Goal: Transaction & Acquisition: Book appointment/travel/reservation

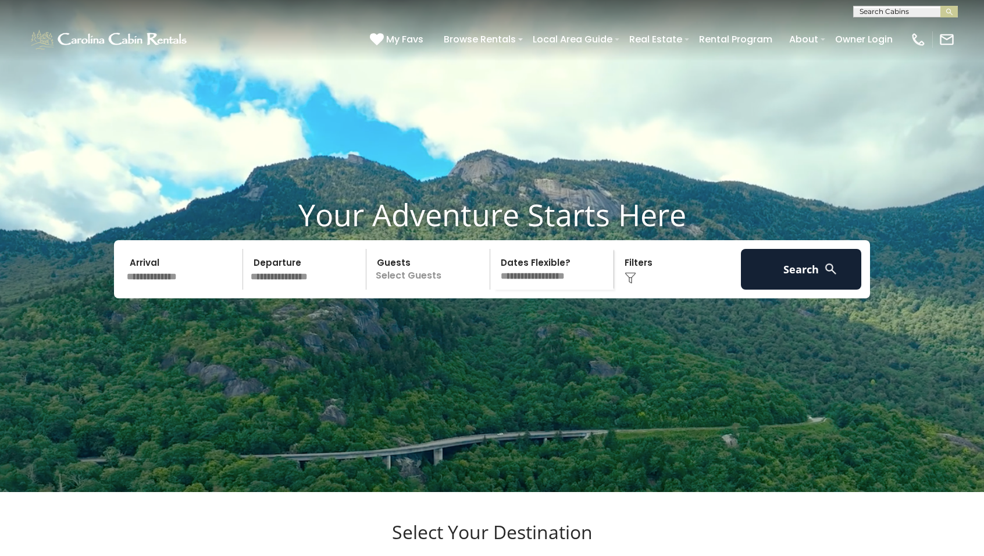
click at [916, 9] on input "text" at bounding box center [905, 14] width 102 height 12
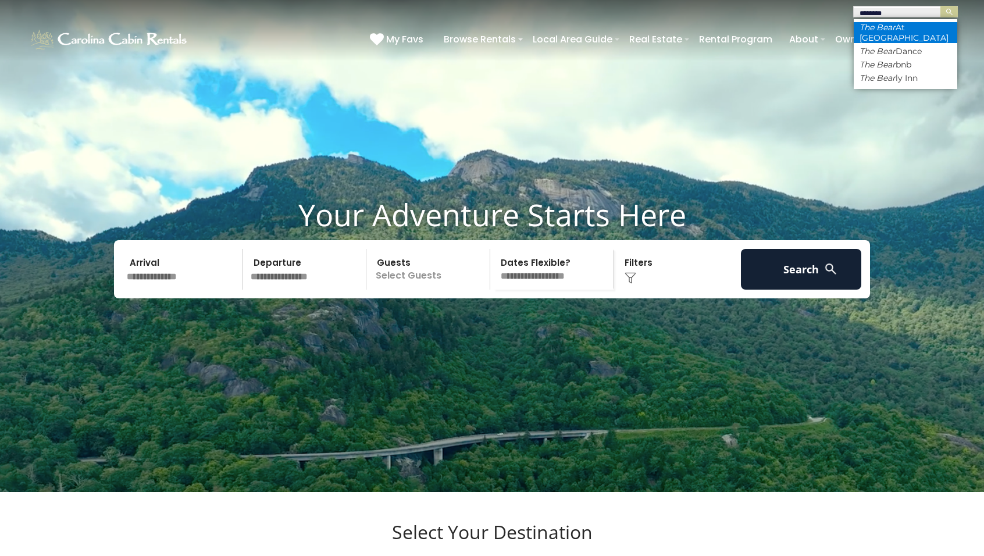
type input "********"
click at [892, 28] on em "The Bear" at bounding box center [878, 27] width 36 height 10
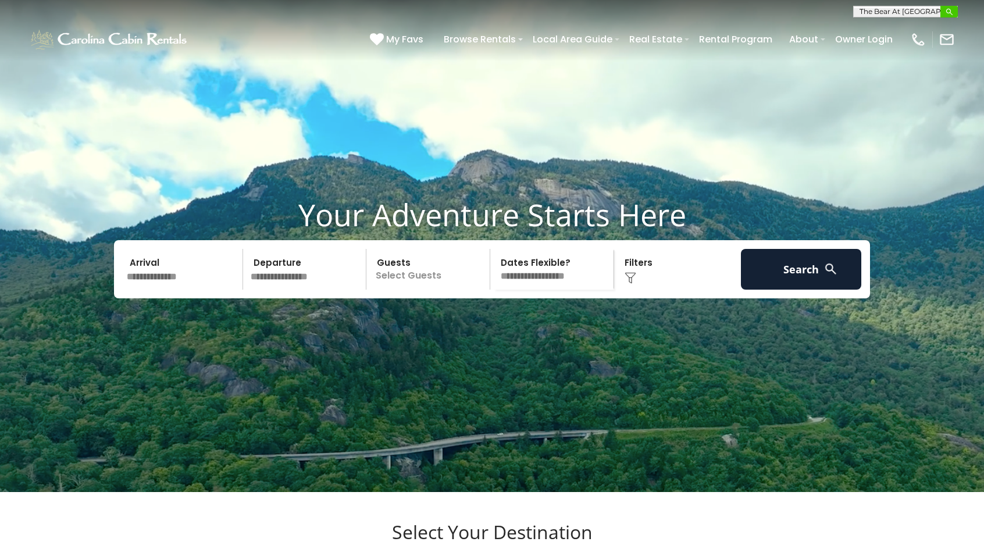
click at [950, 13] on img "submit" at bounding box center [949, 12] width 9 height 9
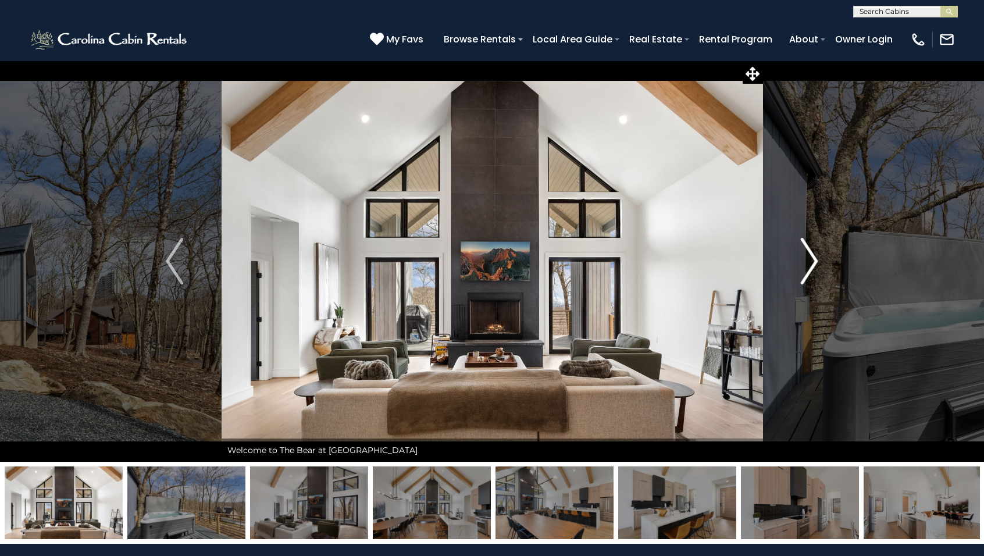
click at [810, 257] on img "Next" at bounding box center [809, 261] width 17 height 47
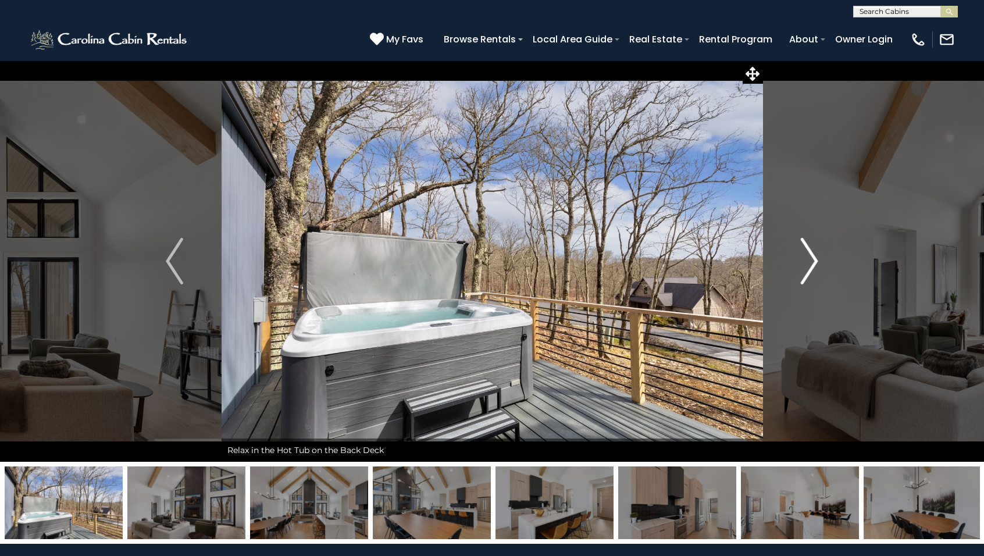
click at [810, 257] on img "Next" at bounding box center [809, 261] width 17 height 47
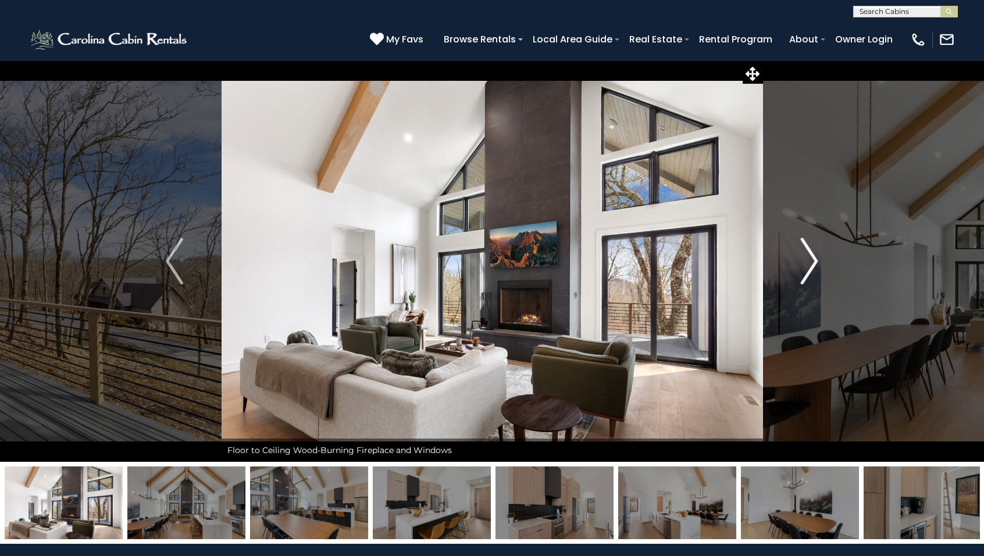
click at [810, 257] on img "Next" at bounding box center [809, 261] width 17 height 47
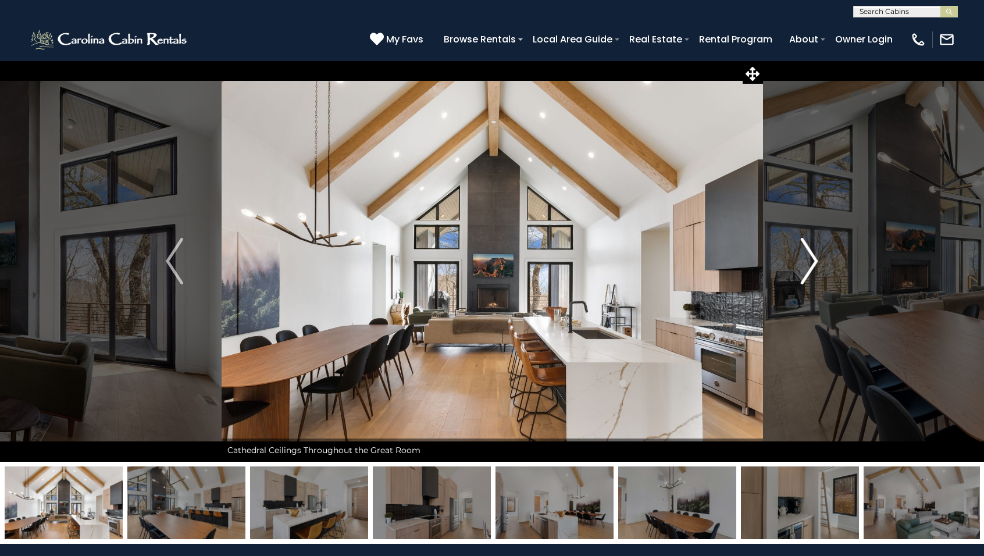
click at [810, 257] on img "Next" at bounding box center [809, 261] width 17 height 47
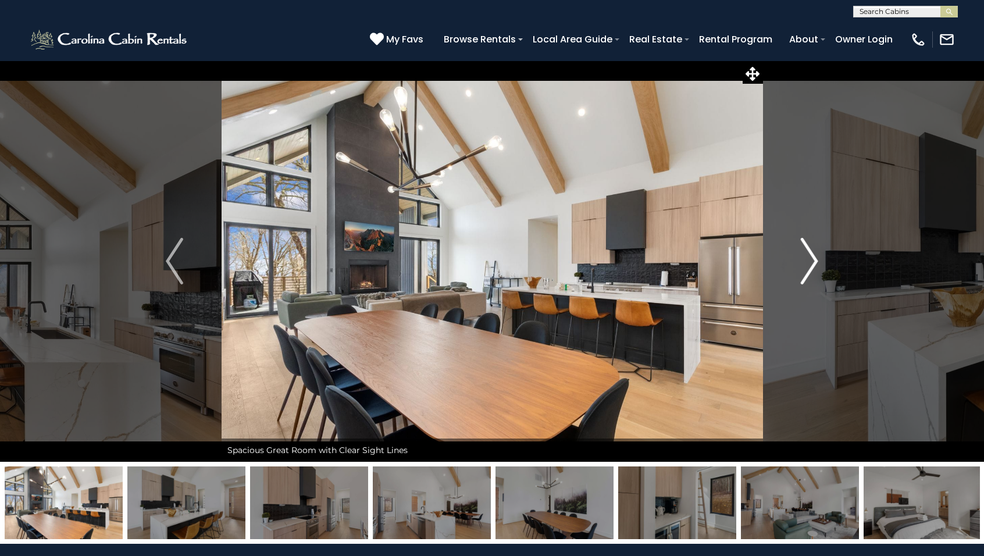
click at [810, 257] on img "Next" at bounding box center [809, 261] width 17 height 47
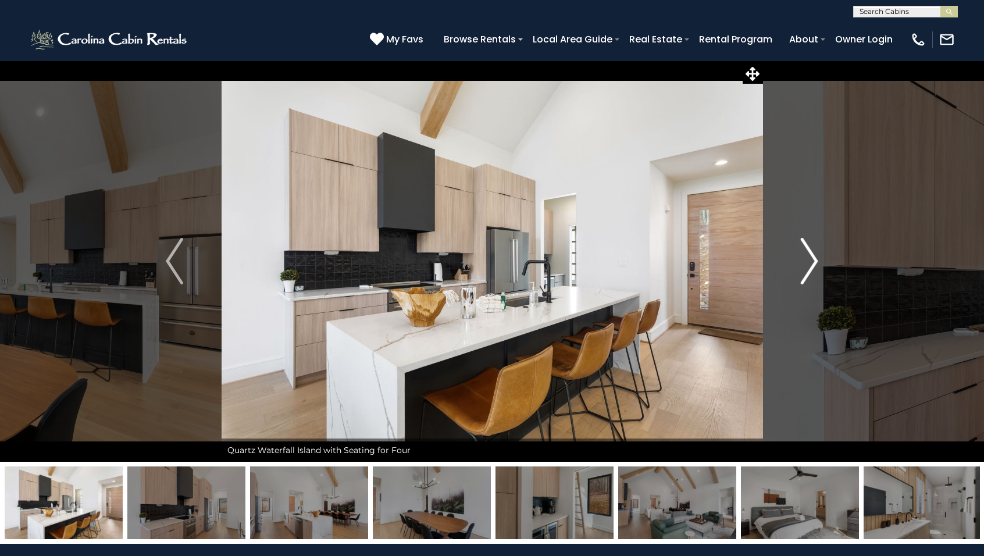
click at [810, 257] on img "Next" at bounding box center [809, 261] width 17 height 47
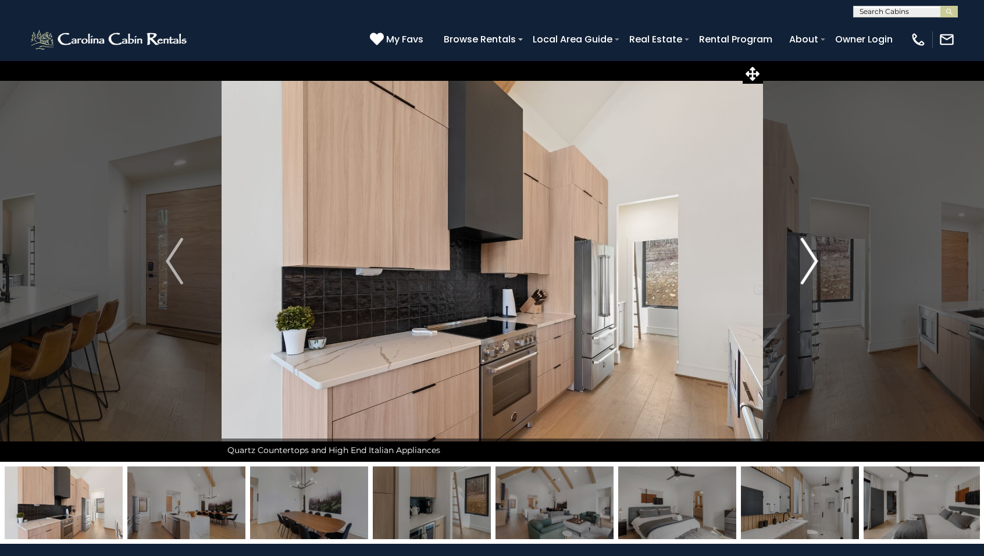
click at [810, 257] on img "Next" at bounding box center [809, 261] width 17 height 47
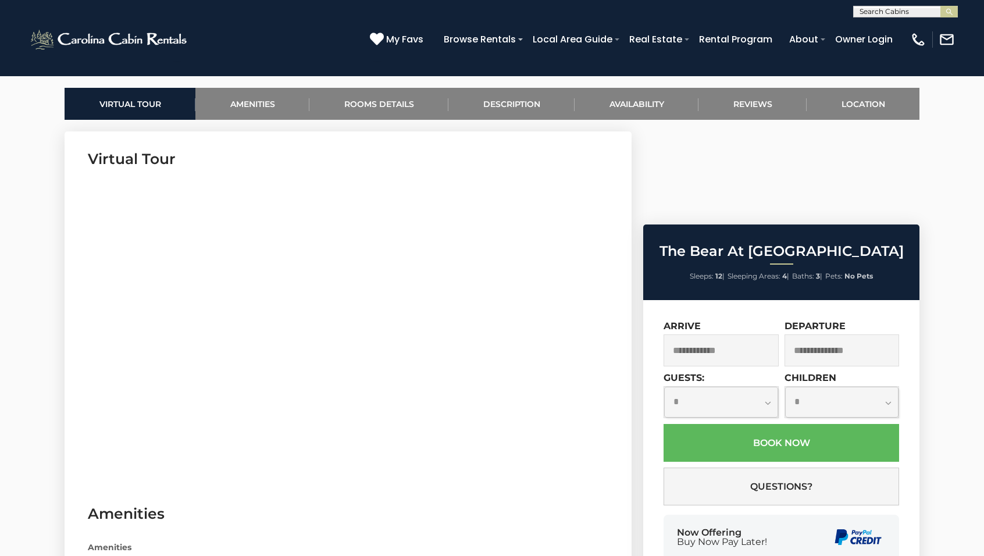
scroll to position [23, 0]
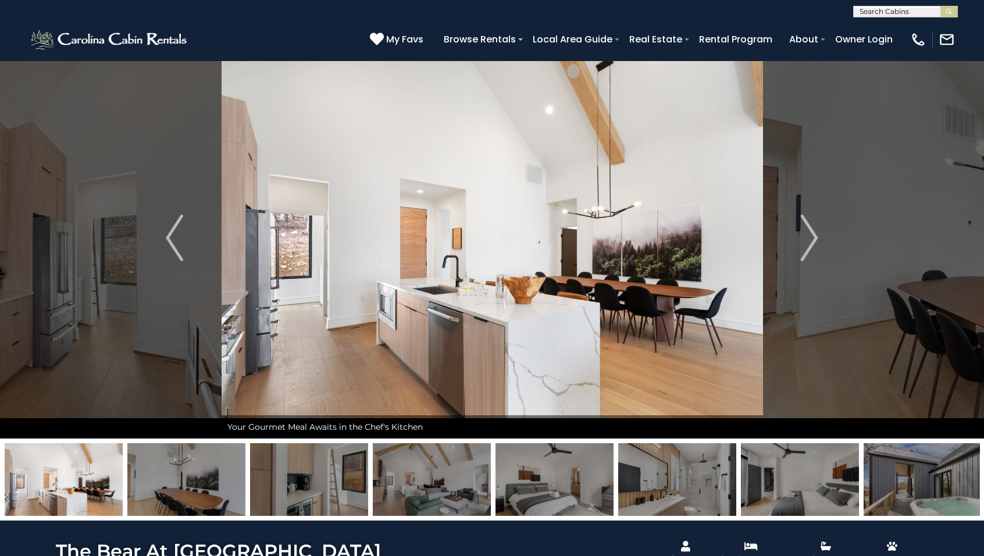
click at [918, 10] on input "text" at bounding box center [905, 14] width 102 height 12
type input "**********"
click at [882, 31] on em "Mountain St" at bounding box center [885, 27] width 50 height 10
click at [949, 10] on img "submit" at bounding box center [949, 12] width 9 height 9
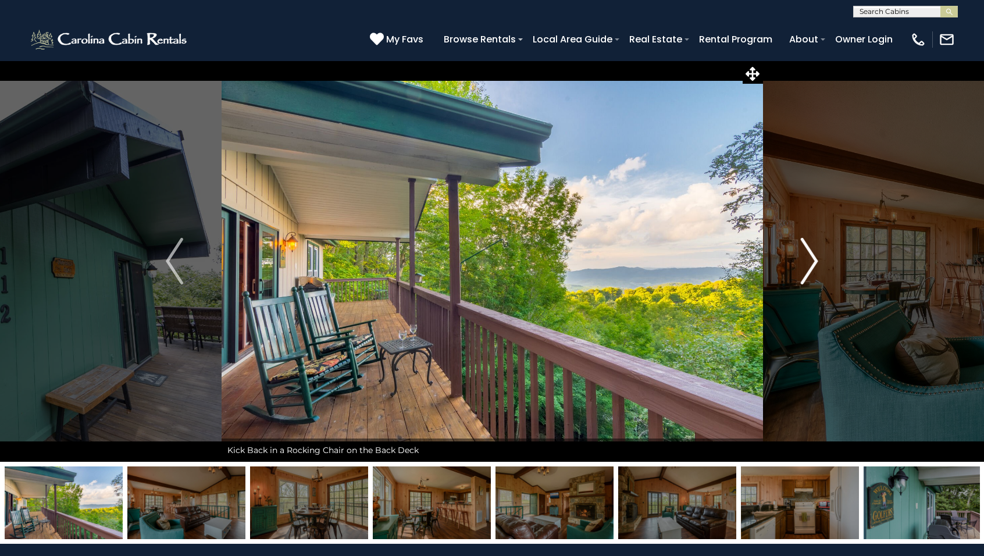
click at [808, 263] on img "Next" at bounding box center [809, 261] width 17 height 47
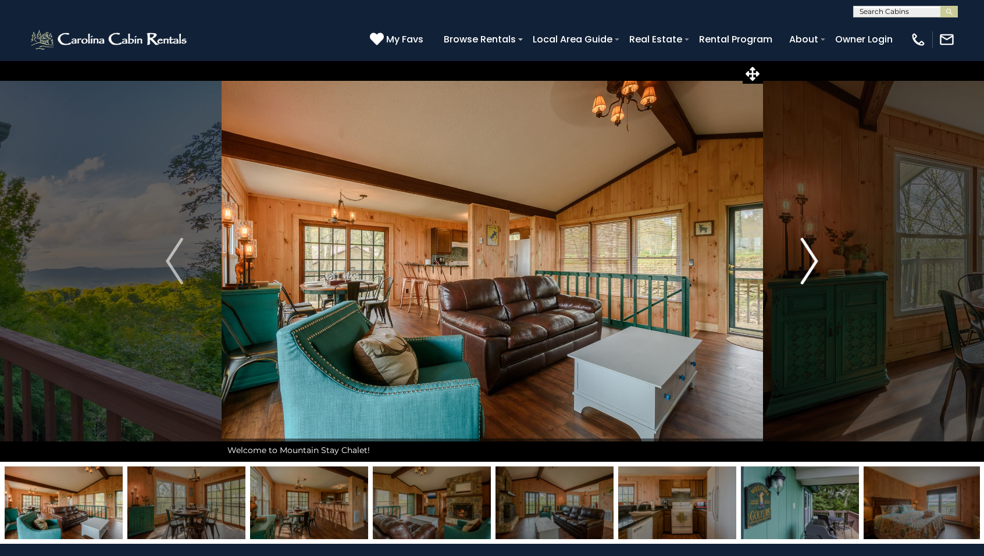
click at [808, 263] on img "Next" at bounding box center [809, 261] width 17 height 47
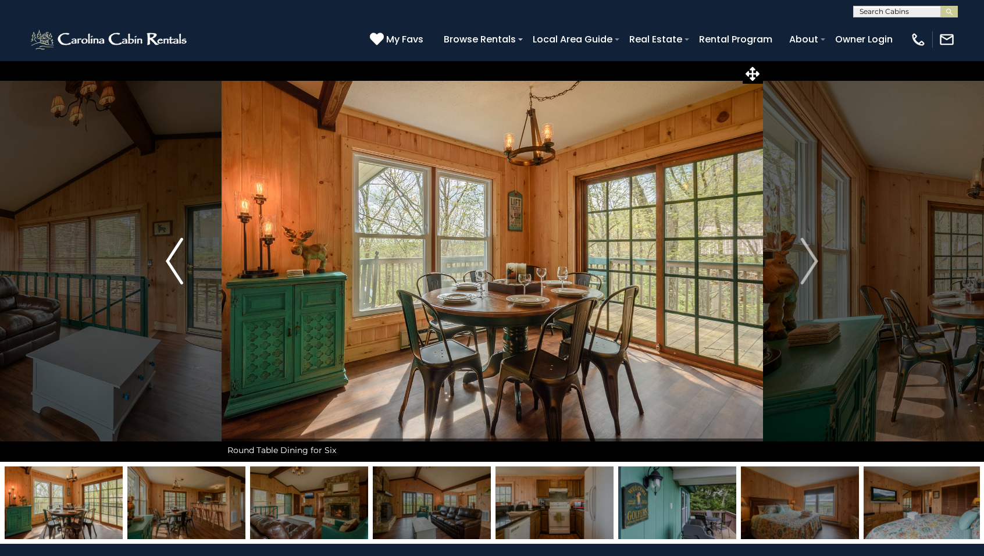
click at [166, 261] on img "Previous" at bounding box center [174, 261] width 17 height 47
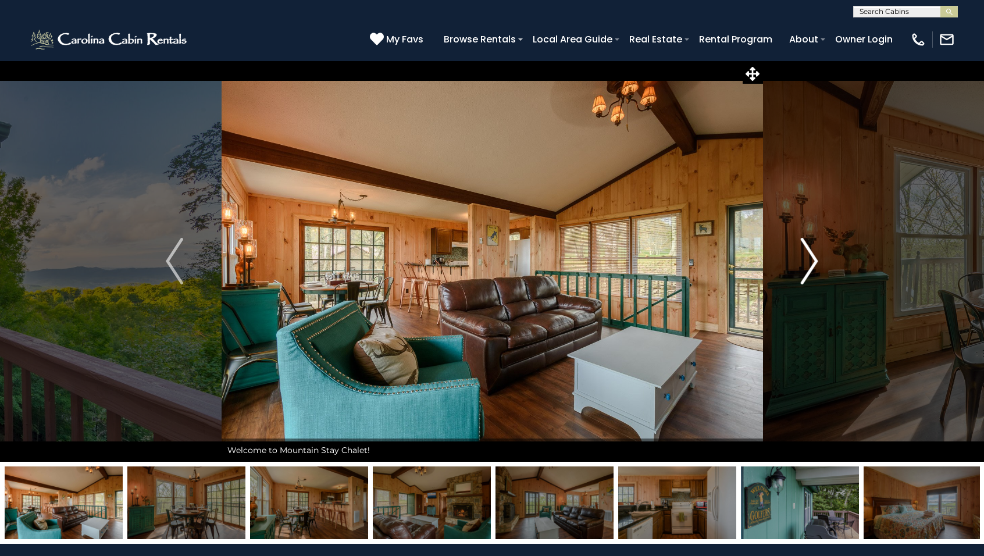
click at [808, 262] on img "Next" at bounding box center [809, 261] width 17 height 47
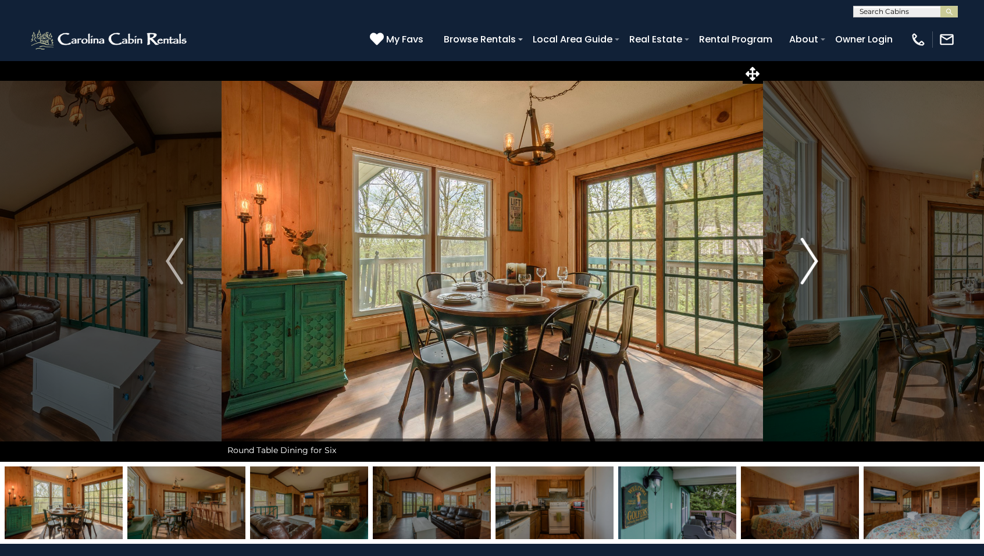
click at [808, 262] on img "Next" at bounding box center [809, 261] width 17 height 47
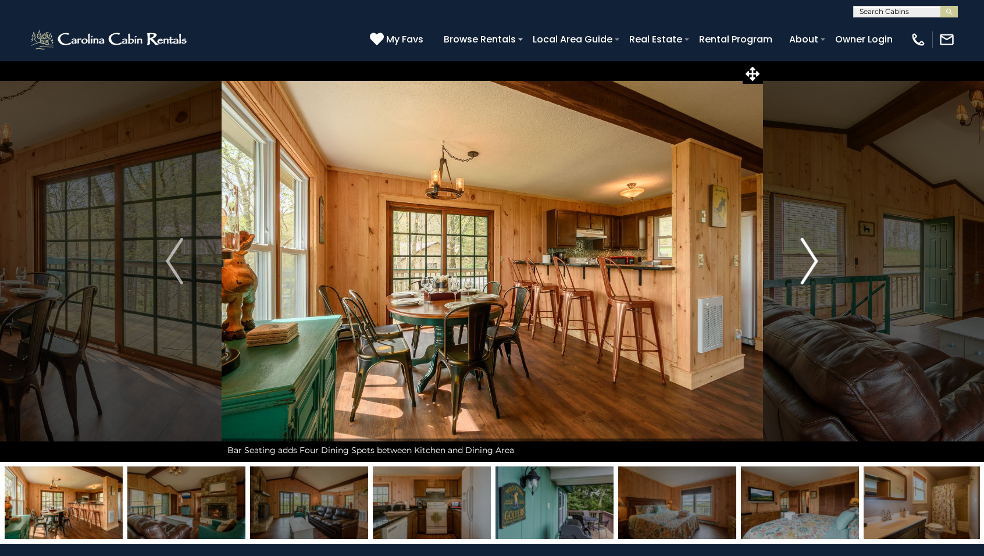
click at [808, 262] on img "Next" at bounding box center [809, 261] width 17 height 47
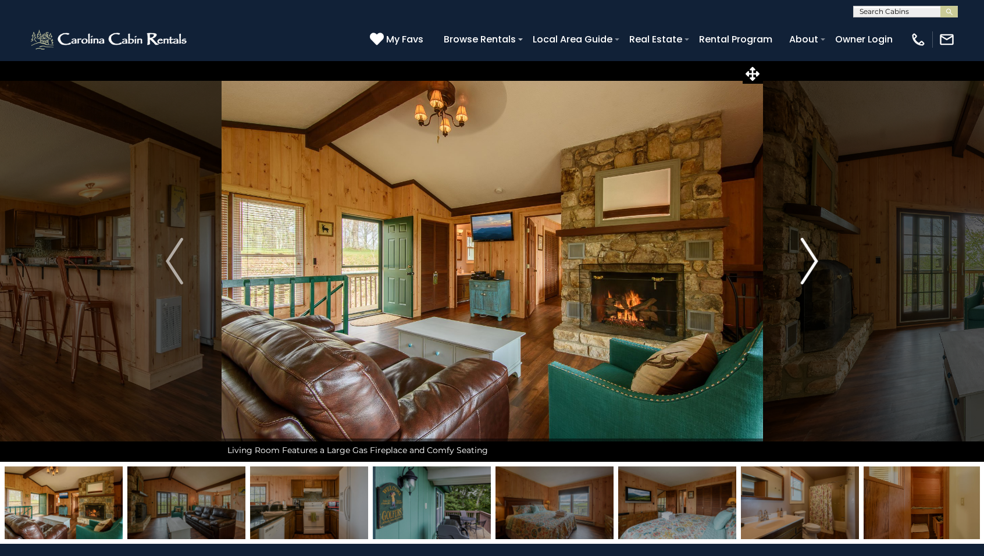
click at [808, 262] on img "Next" at bounding box center [809, 261] width 17 height 47
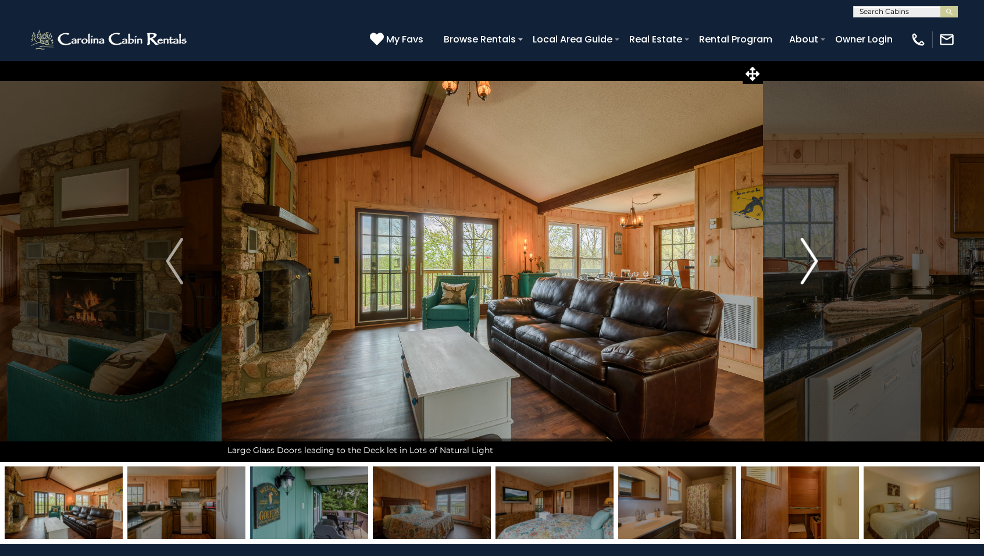
click at [808, 262] on img "Next" at bounding box center [809, 261] width 17 height 47
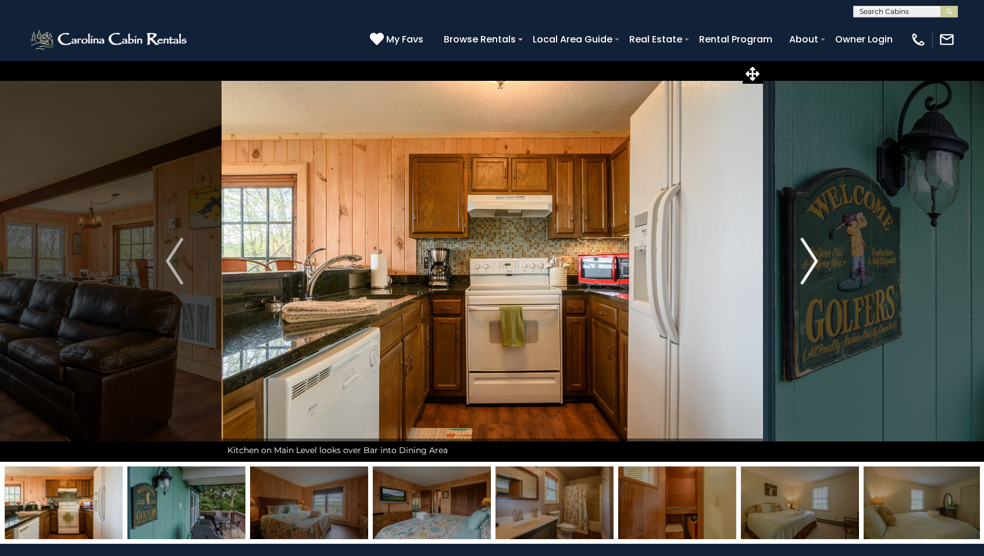
click at [808, 262] on img "Next" at bounding box center [809, 261] width 17 height 47
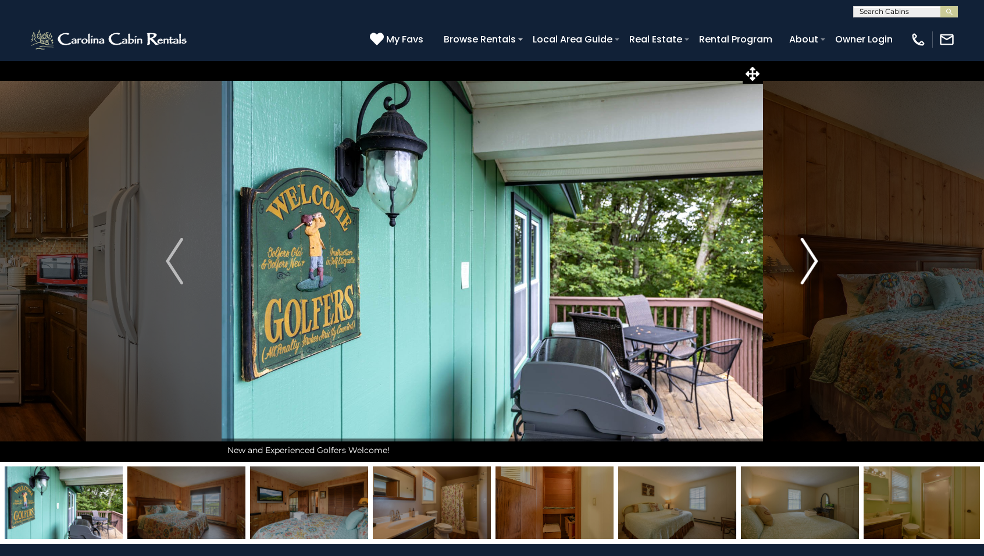
click at [808, 262] on img "Next" at bounding box center [809, 261] width 17 height 47
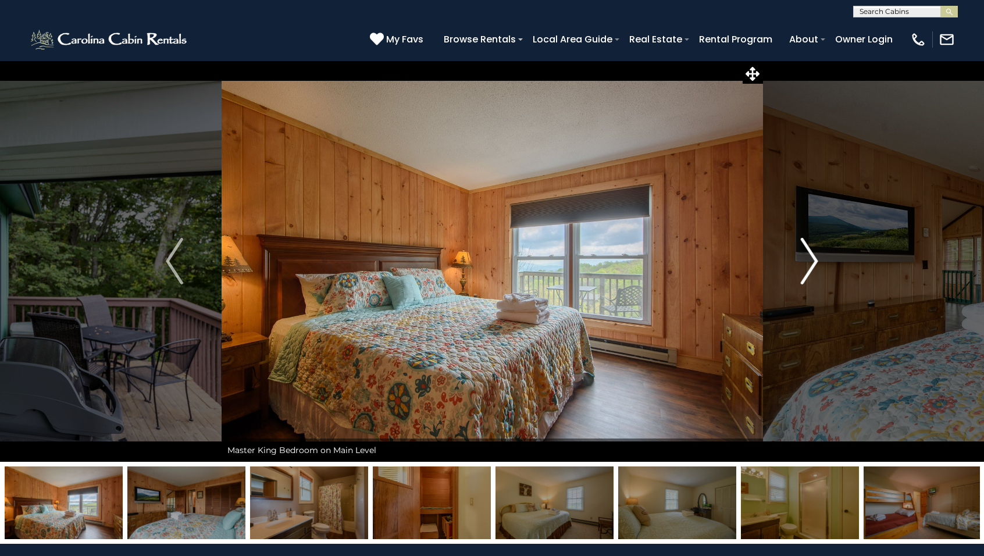
click at [808, 262] on img "Next" at bounding box center [809, 261] width 17 height 47
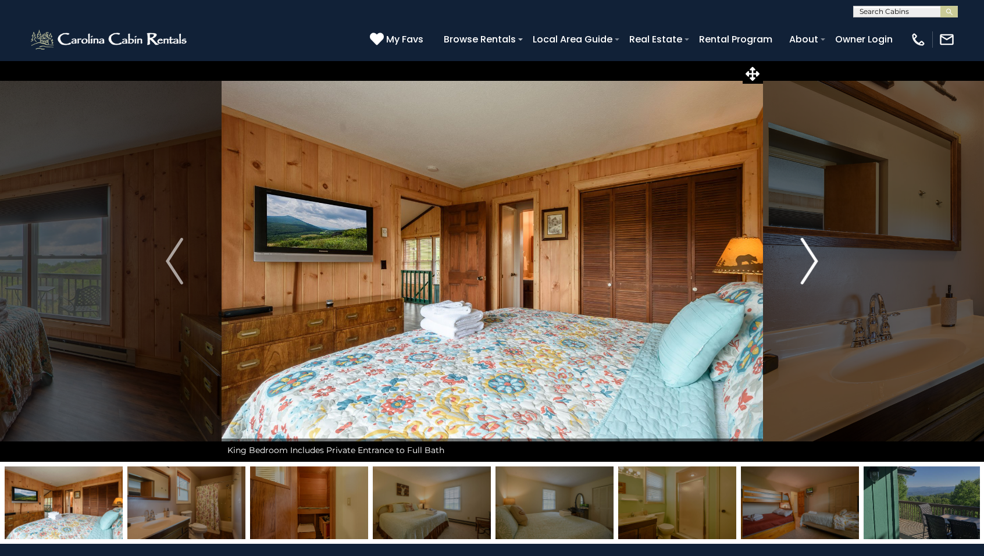
click at [808, 262] on img "Next" at bounding box center [809, 261] width 17 height 47
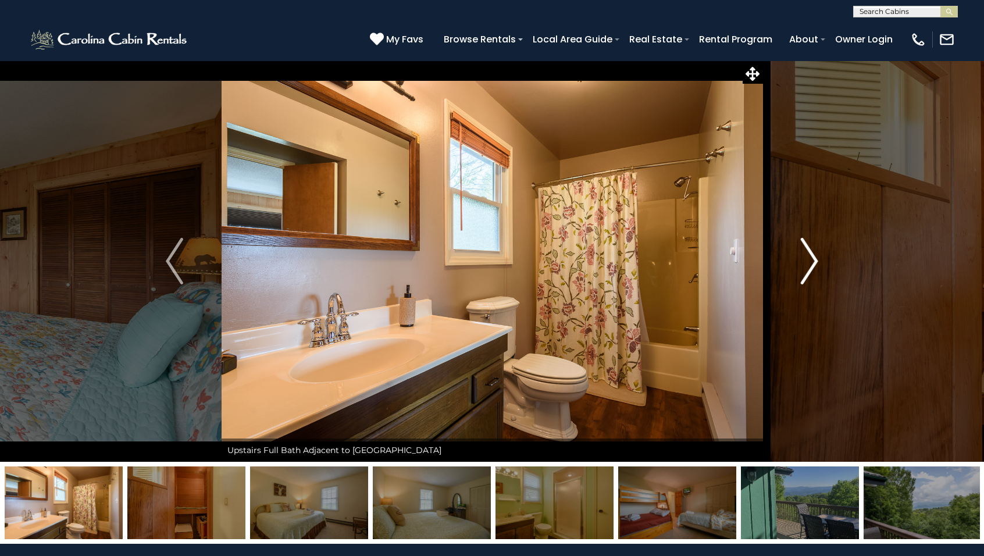
click at [808, 262] on img "Next" at bounding box center [809, 261] width 17 height 47
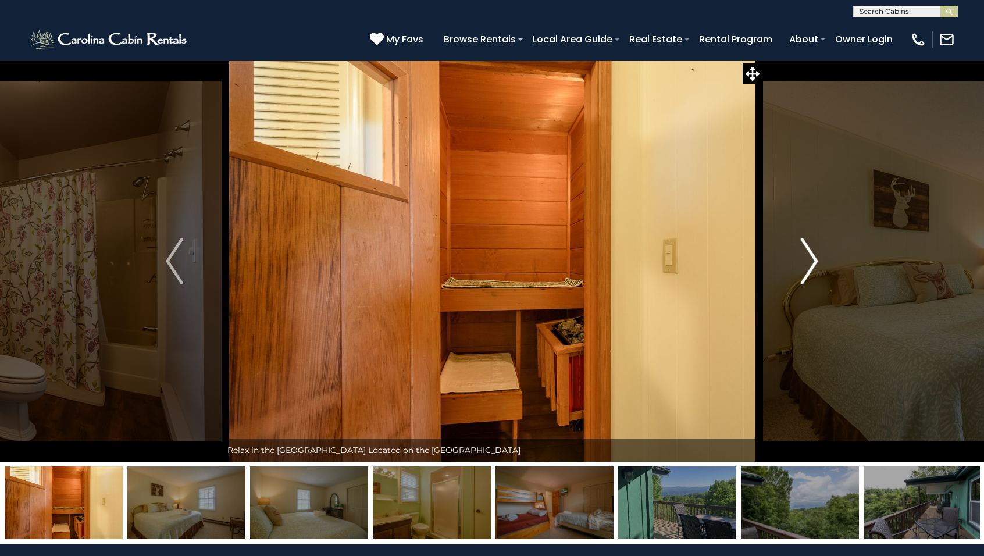
click at [813, 263] on img "Next" at bounding box center [809, 261] width 17 height 47
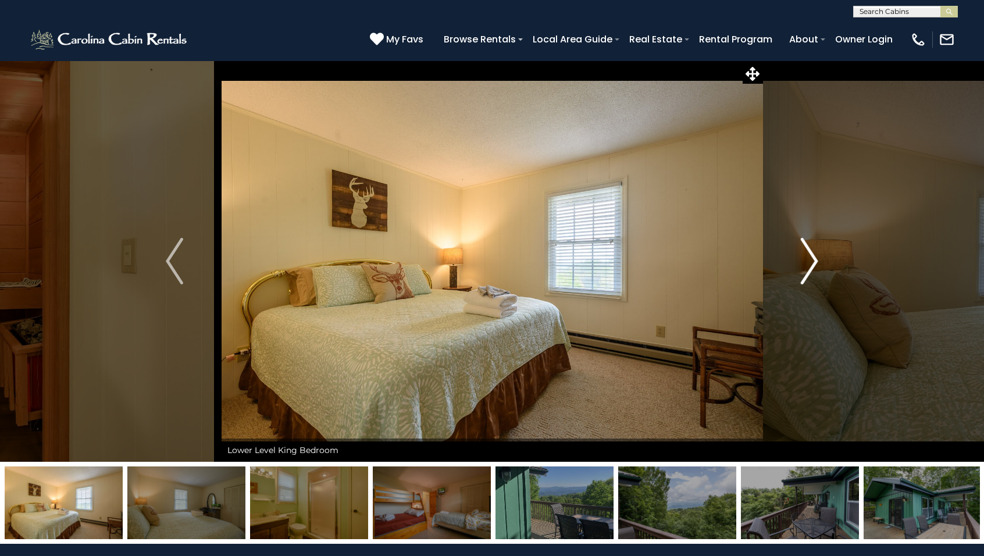
click at [813, 263] on img "Next" at bounding box center [809, 261] width 17 height 47
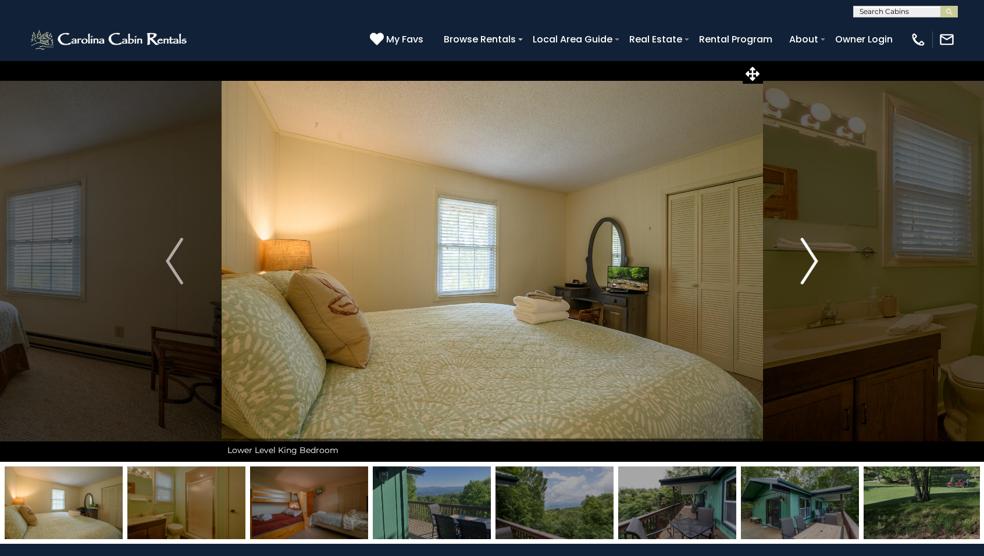
click at [813, 263] on img "Next" at bounding box center [809, 261] width 17 height 47
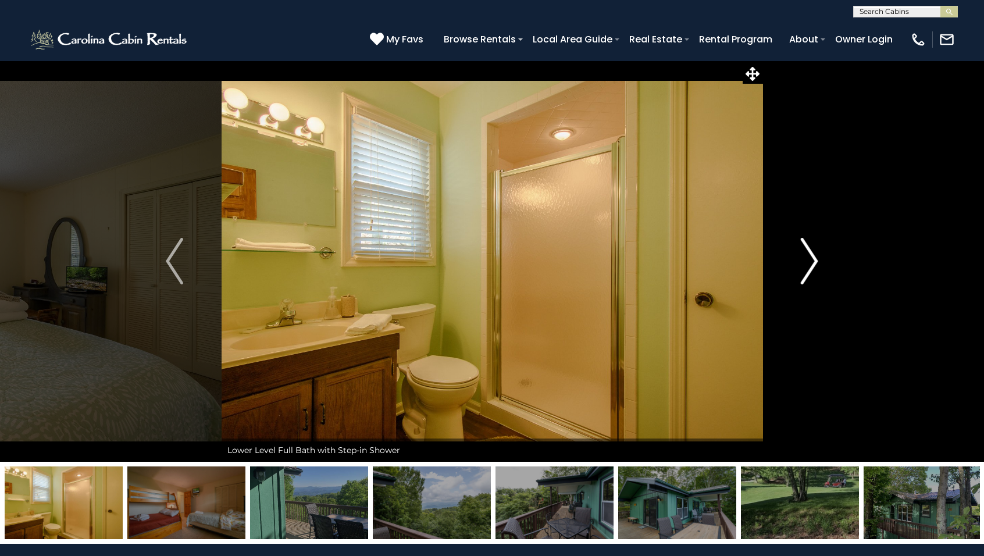
click at [813, 263] on img "Next" at bounding box center [809, 261] width 17 height 47
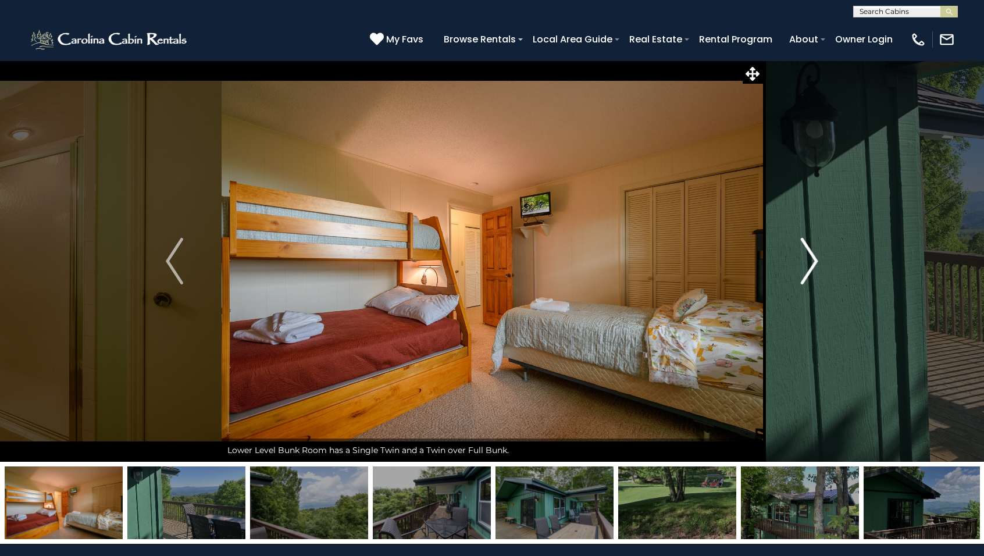
click at [814, 262] on img "Next" at bounding box center [809, 261] width 17 height 47
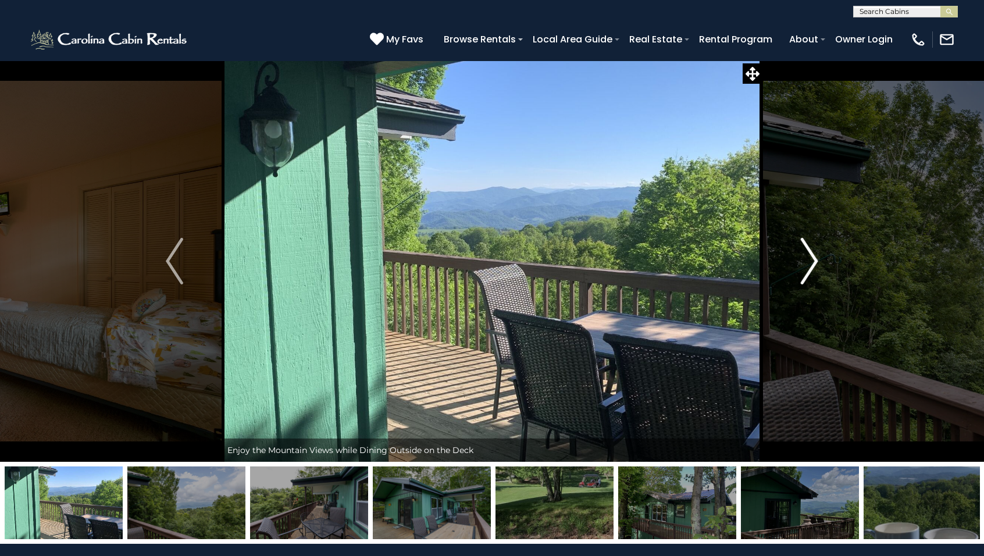
click at [814, 262] on img "Next" at bounding box center [809, 261] width 17 height 47
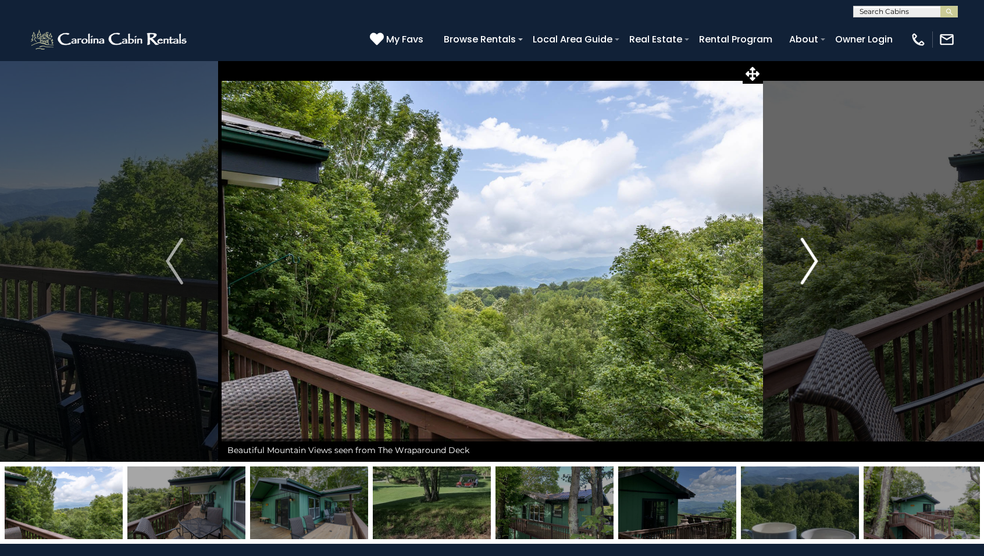
click at [814, 262] on img "Next" at bounding box center [809, 261] width 17 height 47
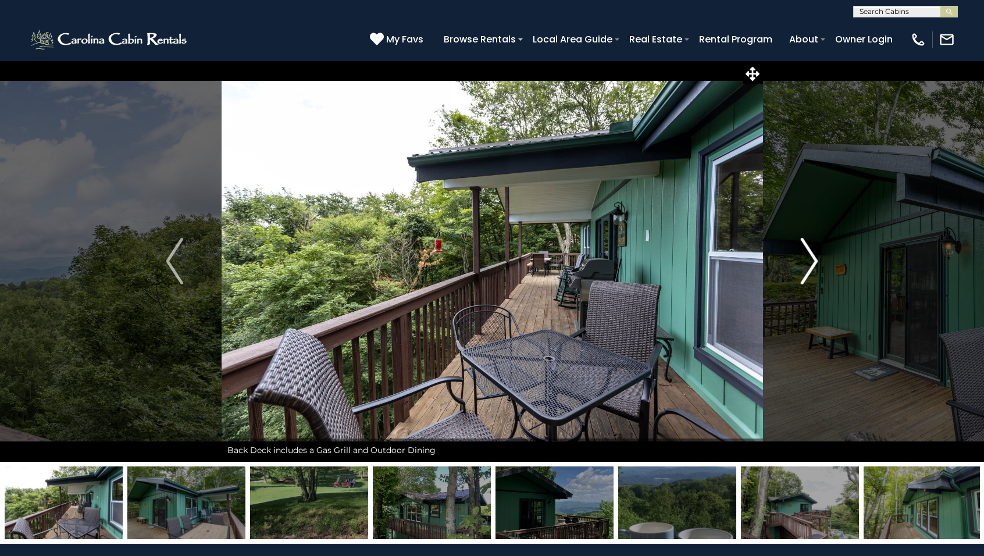
click at [814, 262] on img "Next" at bounding box center [809, 261] width 17 height 47
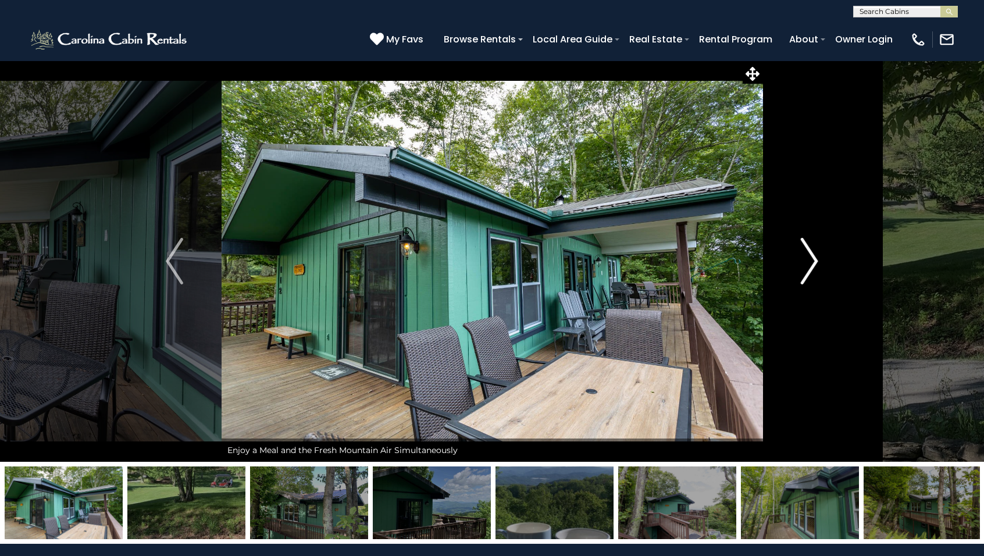
click at [814, 262] on img "Next" at bounding box center [809, 261] width 17 height 47
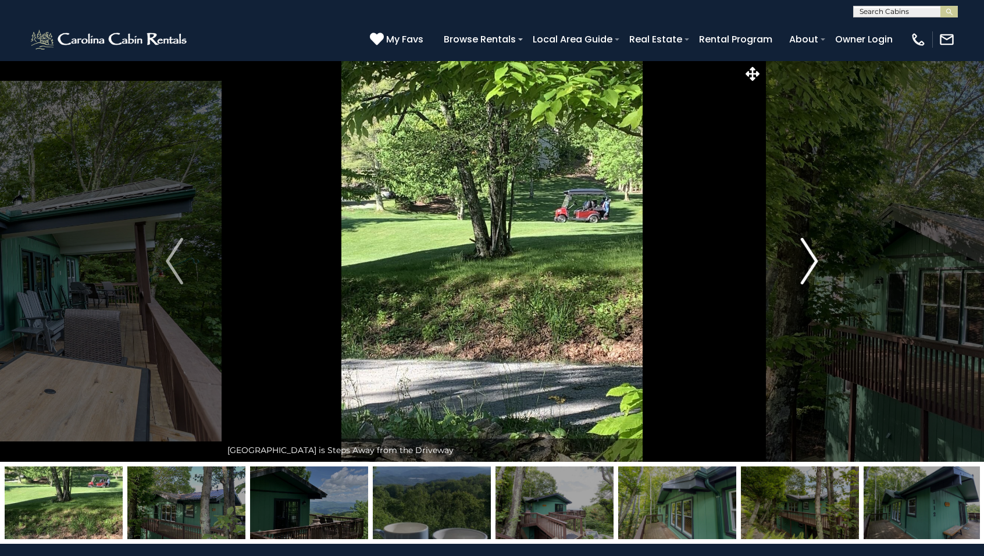
click at [814, 262] on img "Next" at bounding box center [809, 261] width 17 height 47
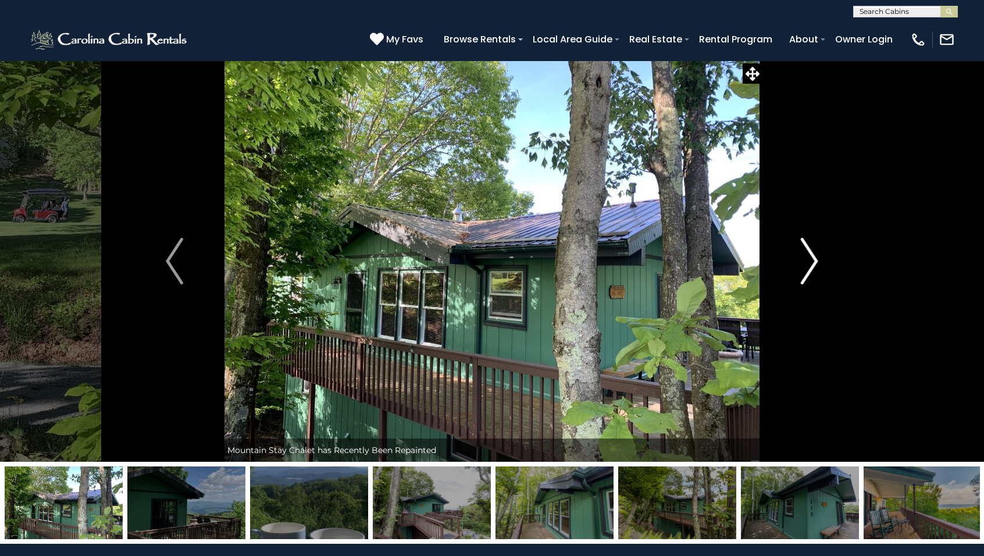
click at [814, 262] on img "Next" at bounding box center [809, 261] width 17 height 47
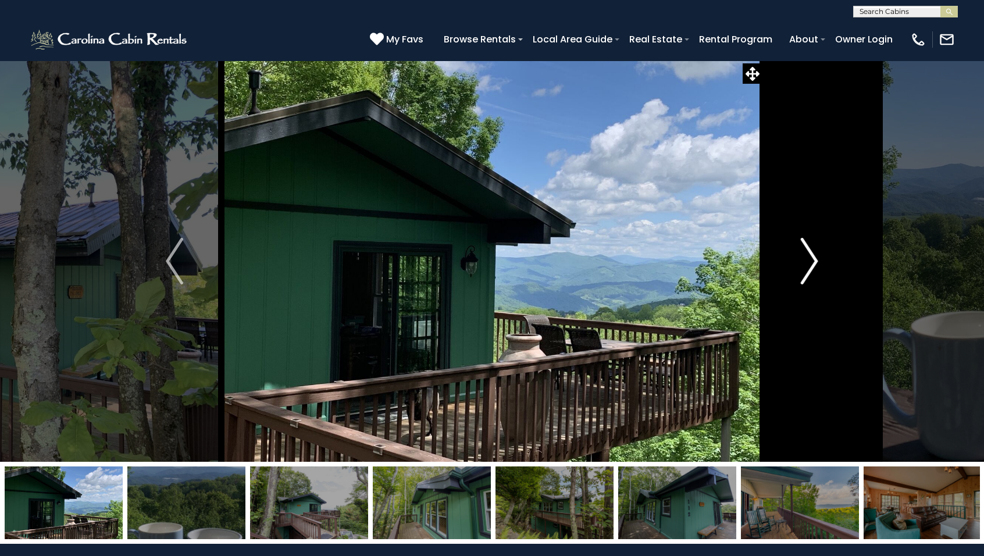
click at [814, 262] on img "Next" at bounding box center [809, 261] width 17 height 47
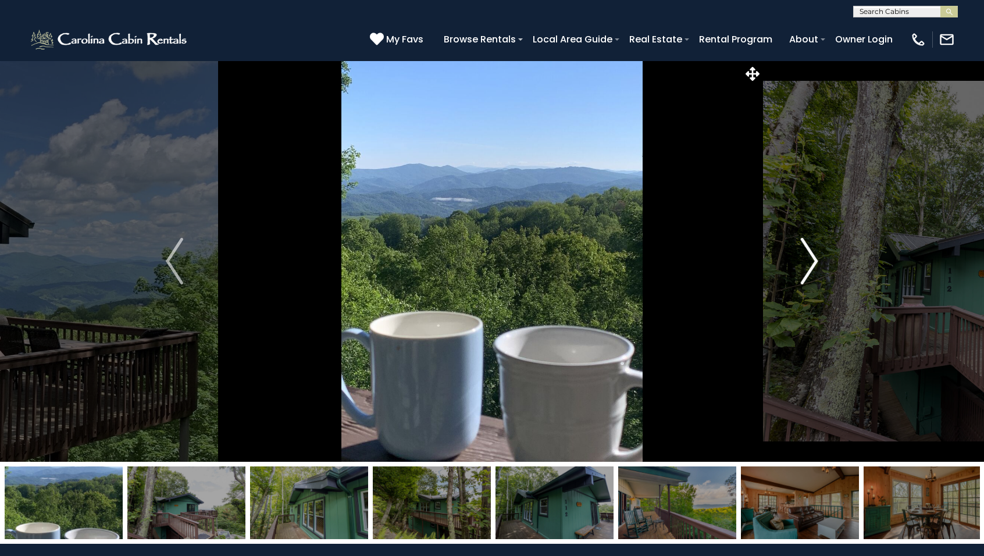
click at [814, 262] on img "Next" at bounding box center [809, 261] width 17 height 47
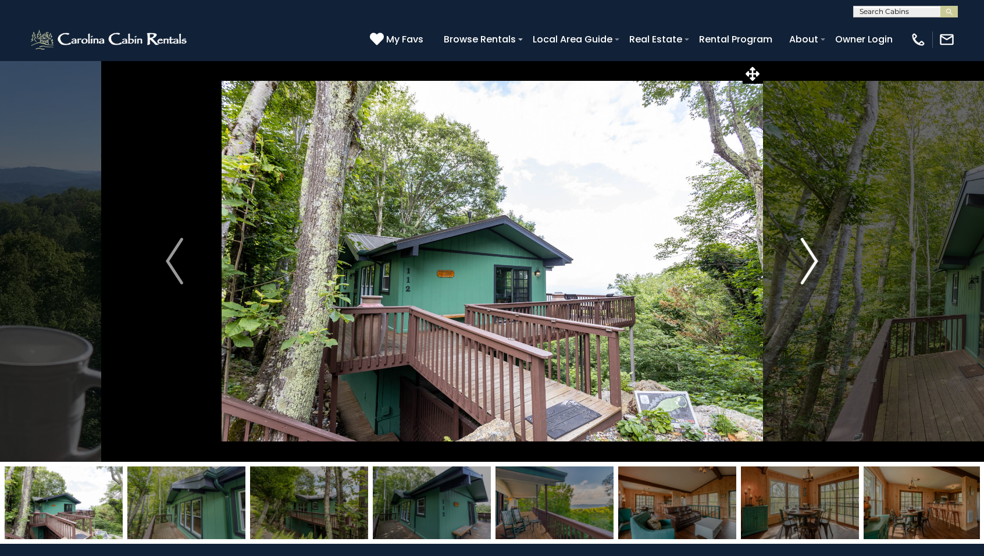
click at [814, 262] on img "Next" at bounding box center [809, 261] width 17 height 47
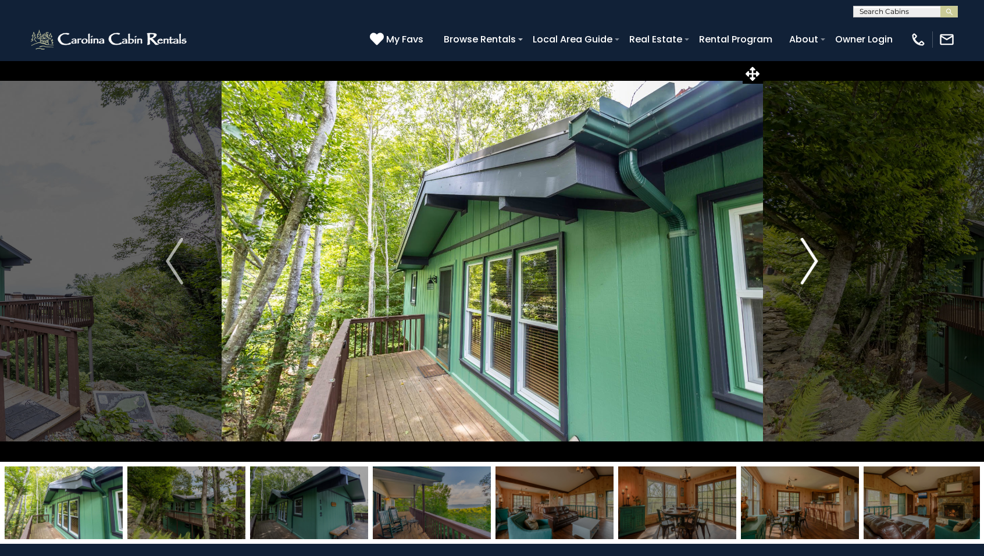
click at [814, 262] on img "Next" at bounding box center [809, 261] width 17 height 47
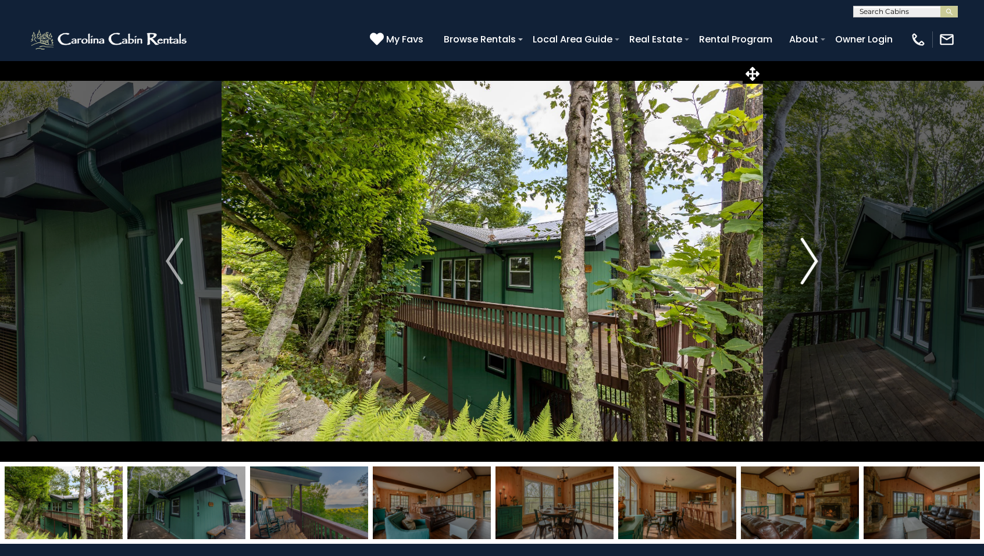
click at [814, 262] on img "Next" at bounding box center [809, 261] width 17 height 47
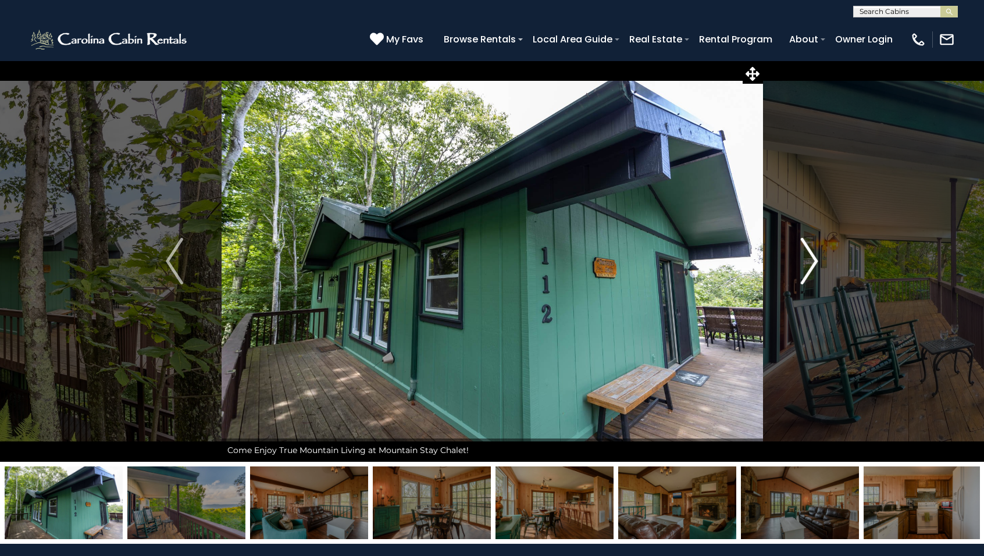
click at [814, 262] on img "Next" at bounding box center [809, 261] width 17 height 47
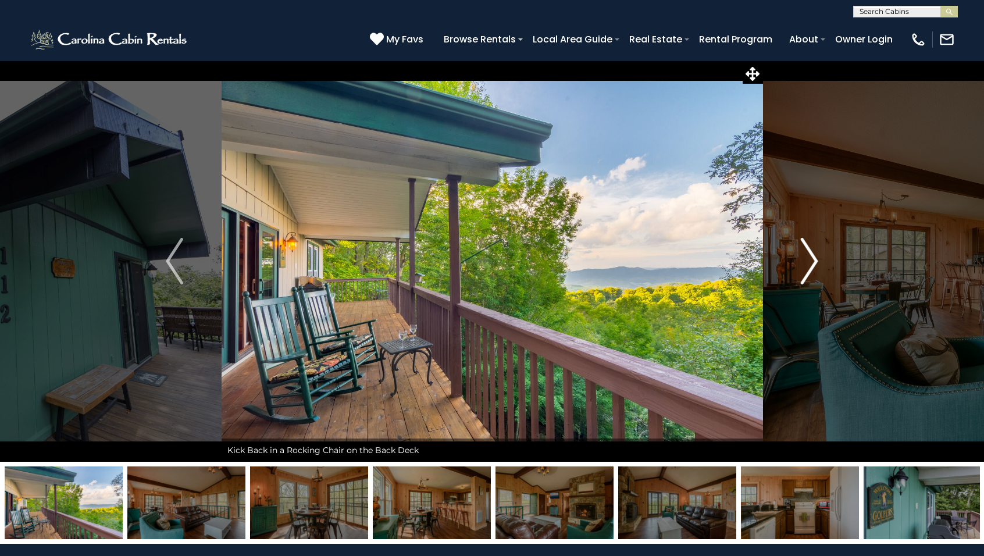
click at [814, 262] on img "Next" at bounding box center [809, 261] width 17 height 47
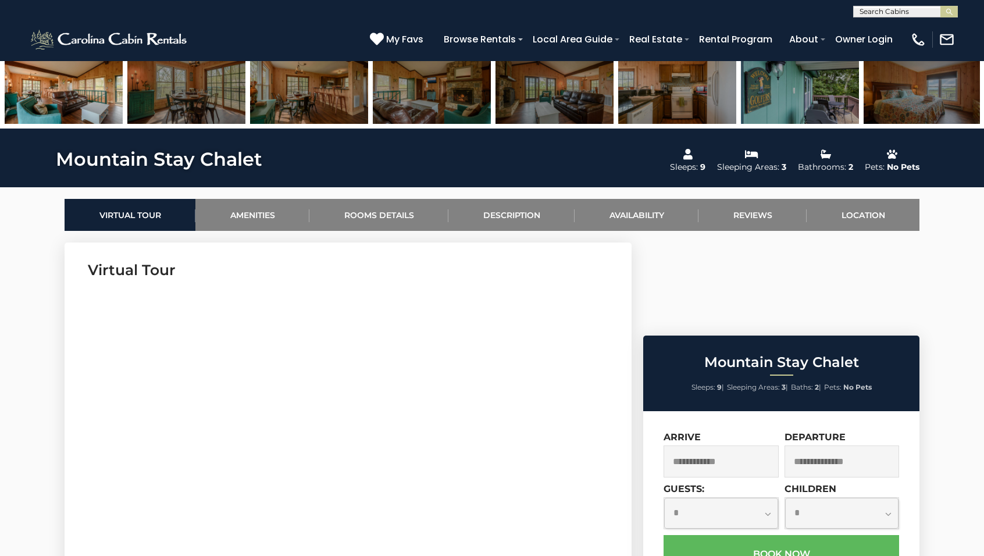
scroll to position [405, 0]
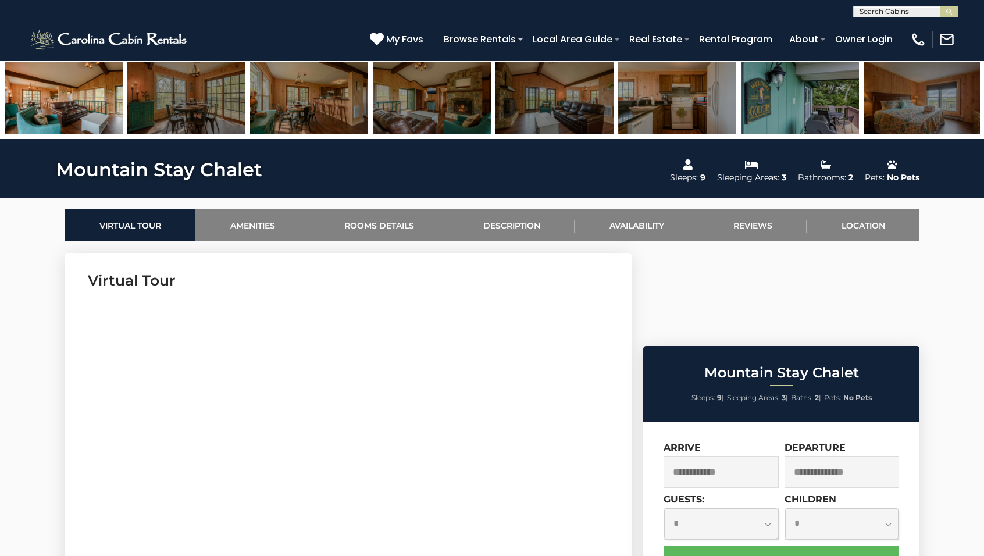
click at [878, 12] on input "text" at bounding box center [905, 14] width 102 height 12
type input "********"
click at [892, 33] on li "Stone Mo untain Lodge" at bounding box center [906, 32] width 104 height 21
click at [953, 14] on img "submit" at bounding box center [949, 12] width 9 height 9
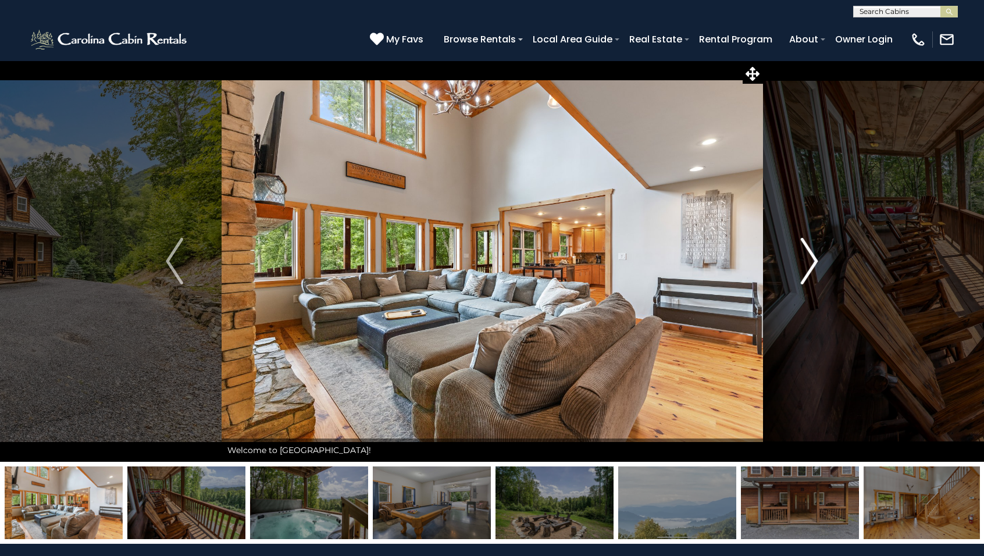
click at [814, 261] on img "Next" at bounding box center [809, 261] width 17 height 47
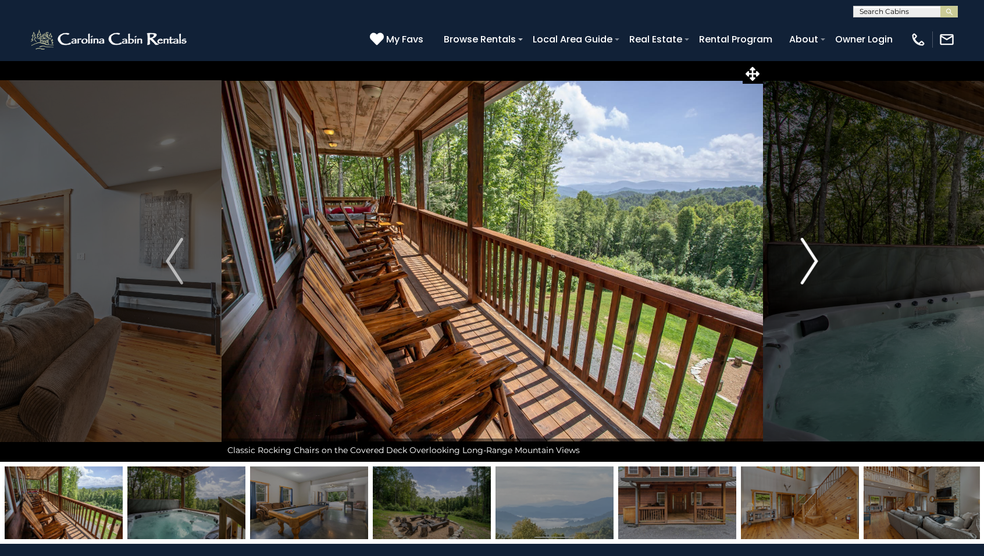
click at [814, 261] on img "Next" at bounding box center [809, 261] width 17 height 47
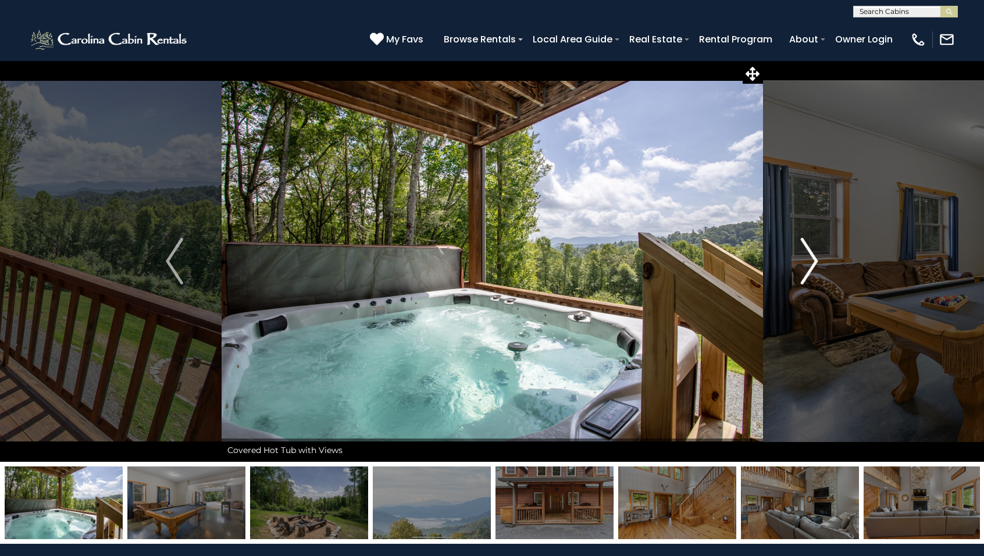
click at [814, 261] on img "Next" at bounding box center [809, 261] width 17 height 47
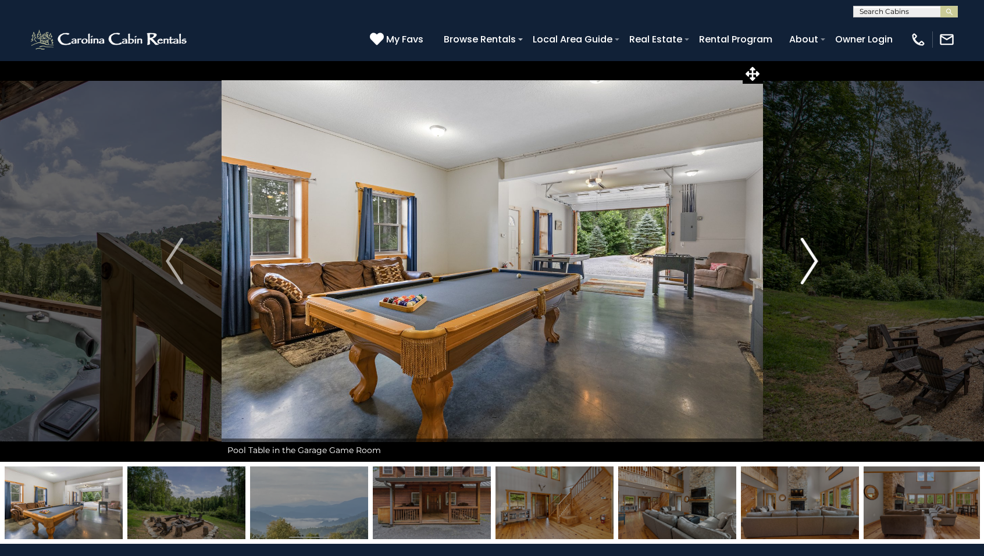
click at [814, 261] on img "Next" at bounding box center [809, 261] width 17 height 47
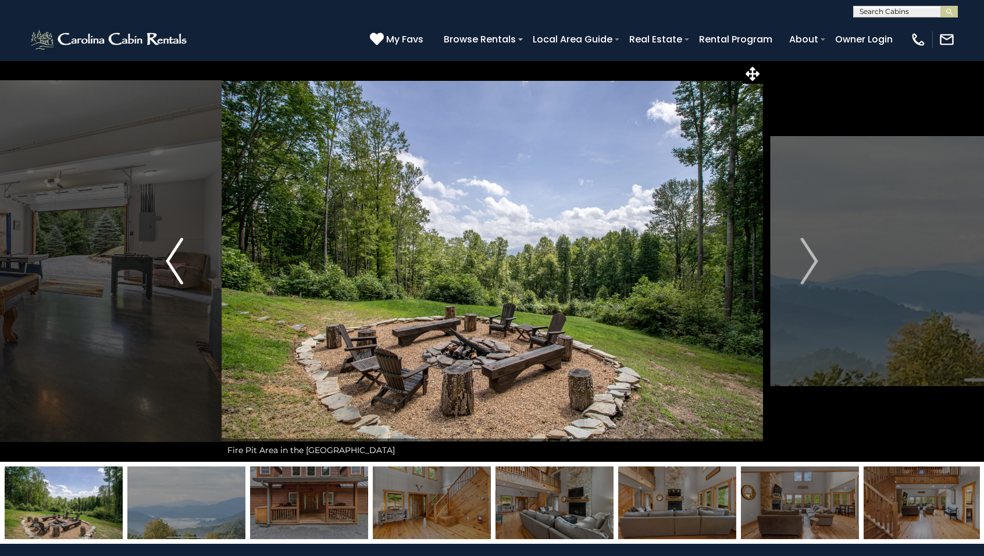
click at [179, 270] on img "Previous" at bounding box center [174, 261] width 17 height 47
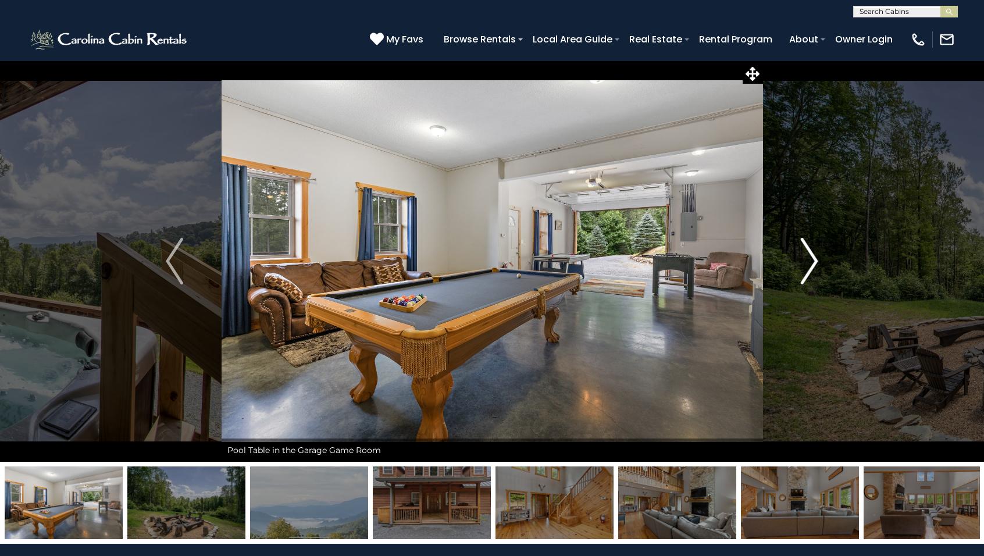
click at [809, 258] on img "Next" at bounding box center [809, 261] width 17 height 47
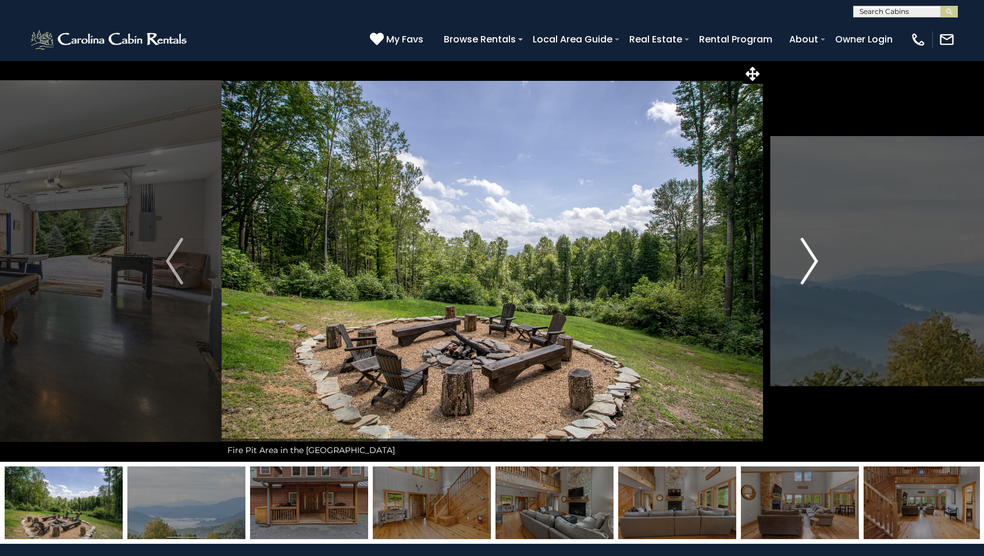
click at [809, 258] on img "Next" at bounding box center [809, 261] width 17 height 47
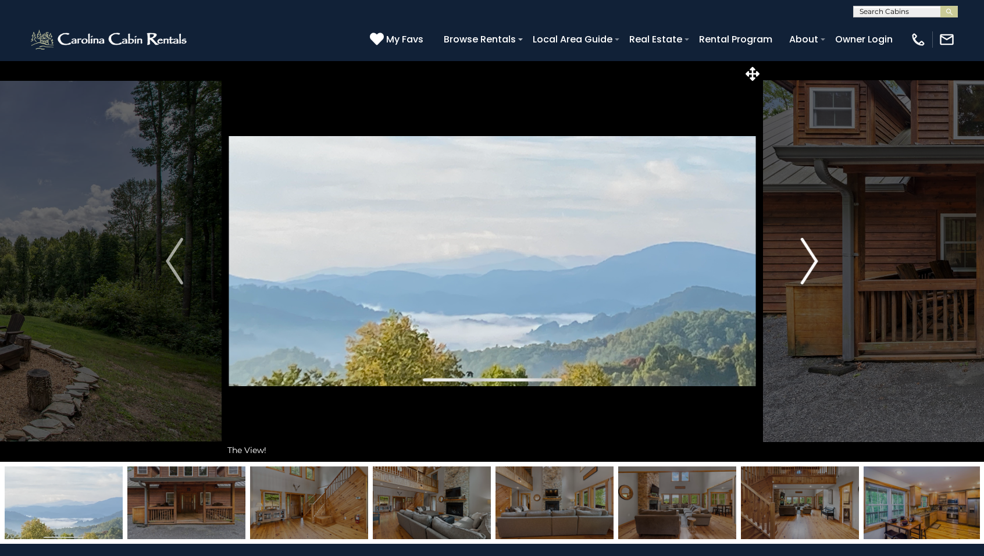
click at [809, 258] on img "Next" at bounding box center [809, 261] width 17 height 47
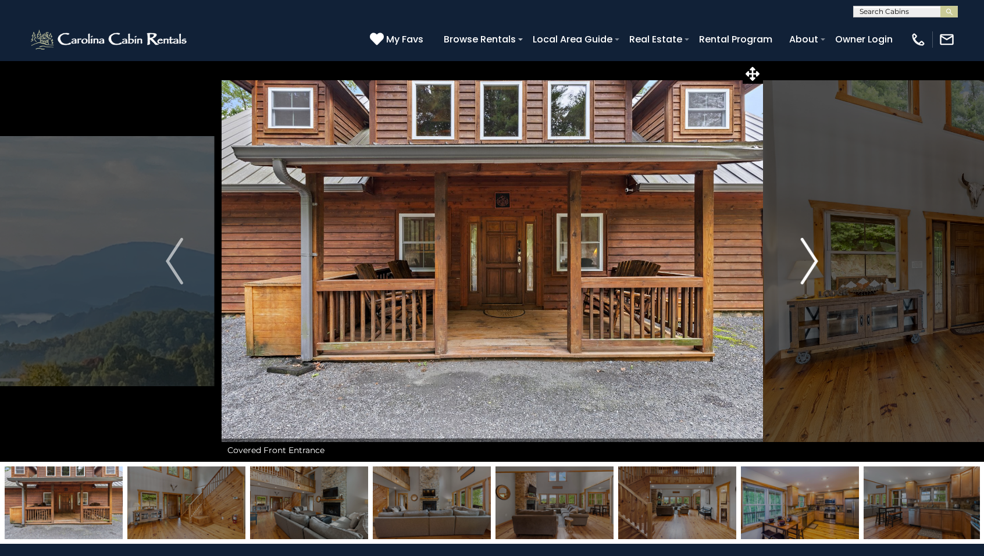
click at [809, 258] on img "Next" at bounding box center [809, 261] width 17 height 47
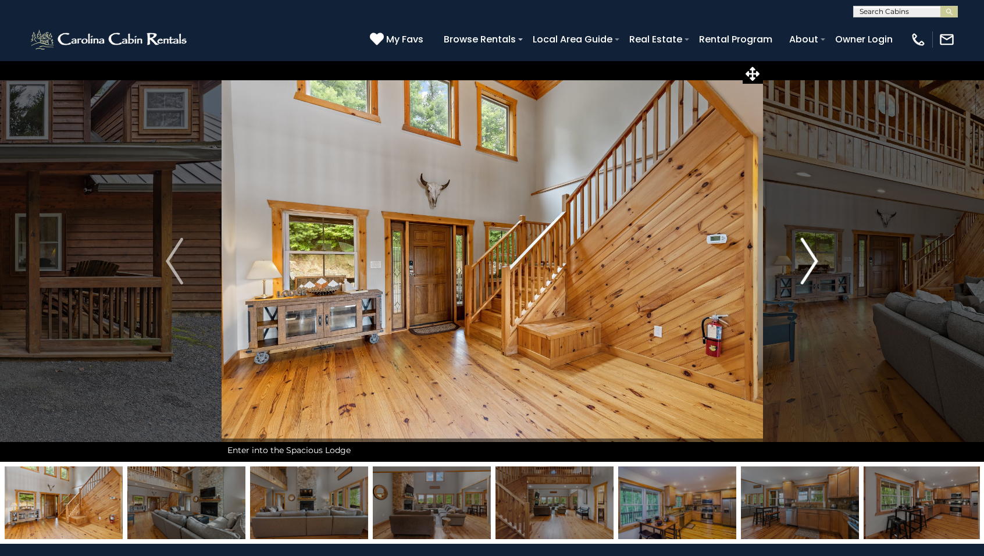
click at [809, 258] on img "Next" at bounding box center [809, 261] width 17 height 47
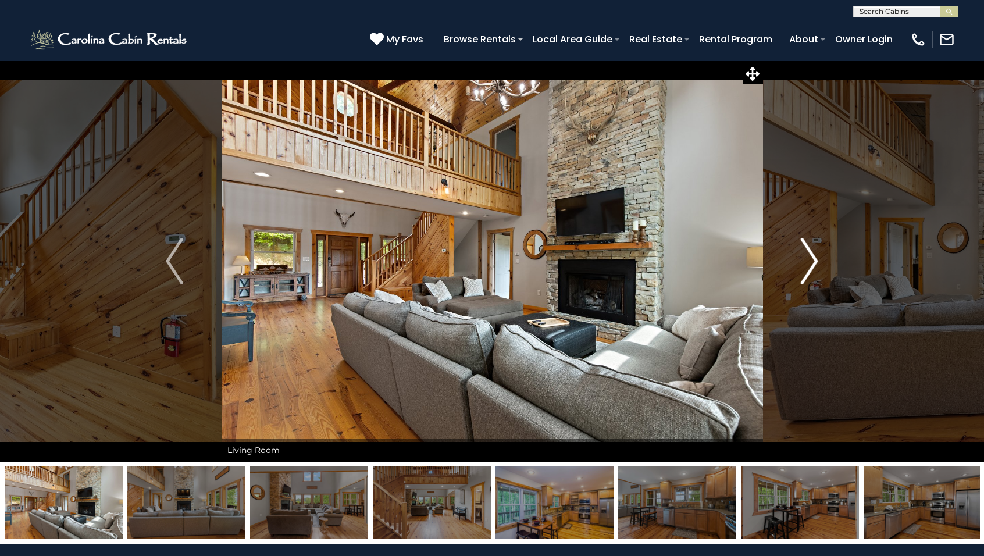
click at [809, 258] on img "Next" at bounding box center [809, 261] width 17 height 47
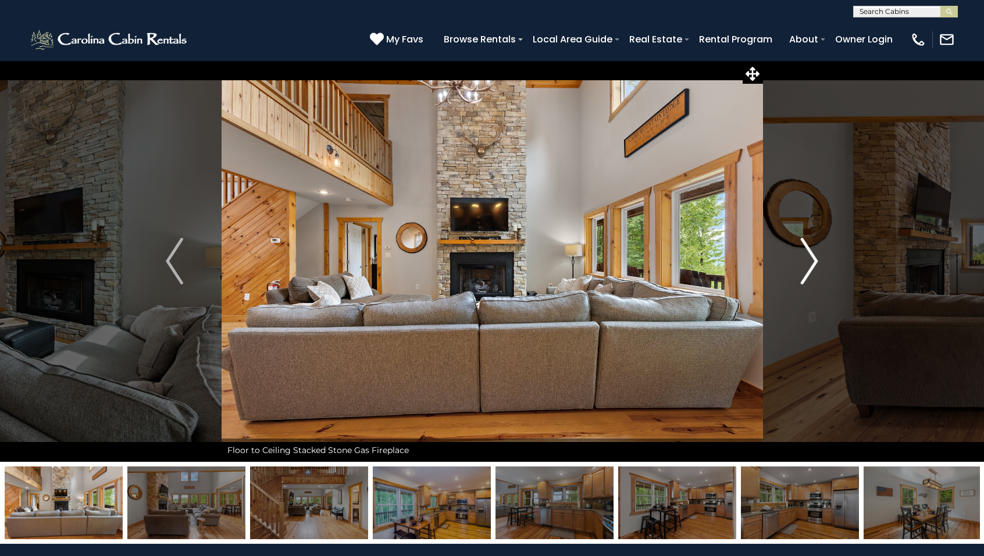
click at [809, 258] on img "Next" at bounding box center [809, 261] width 17 height 47
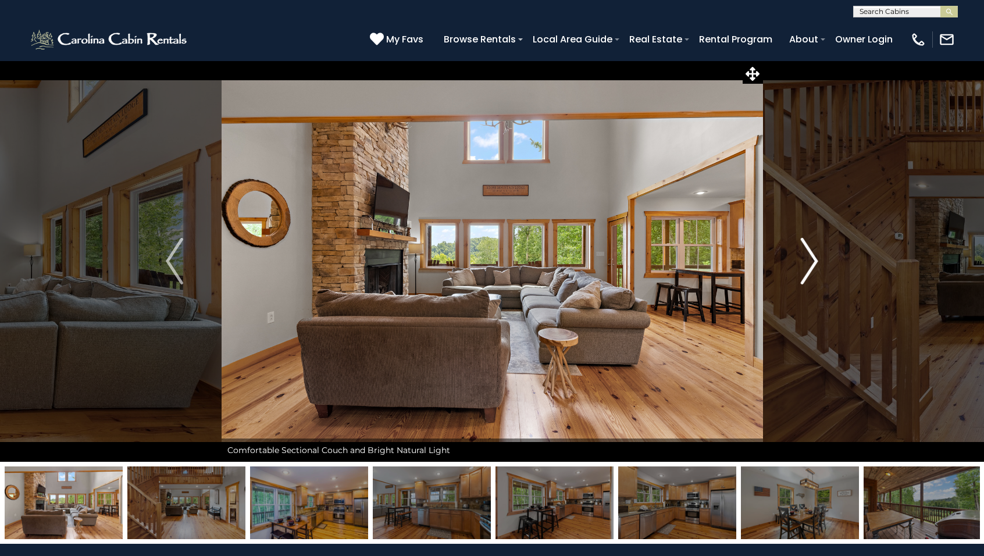
click at [809, 258] on img "Next" at bounding box center [809, 261] width 17 height 47
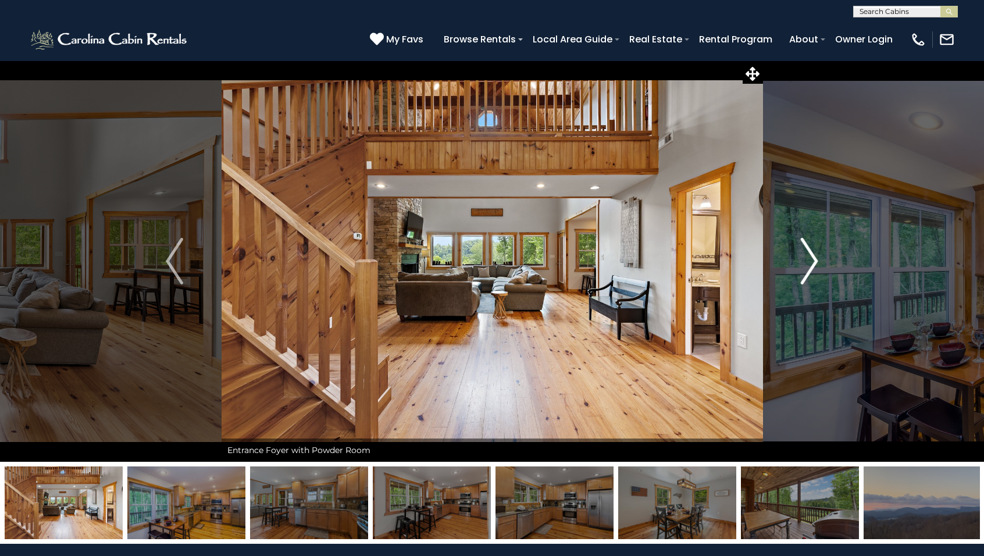
click at [809, 258] on img "Next" at bounding box center [809, 261] width 17 height 47
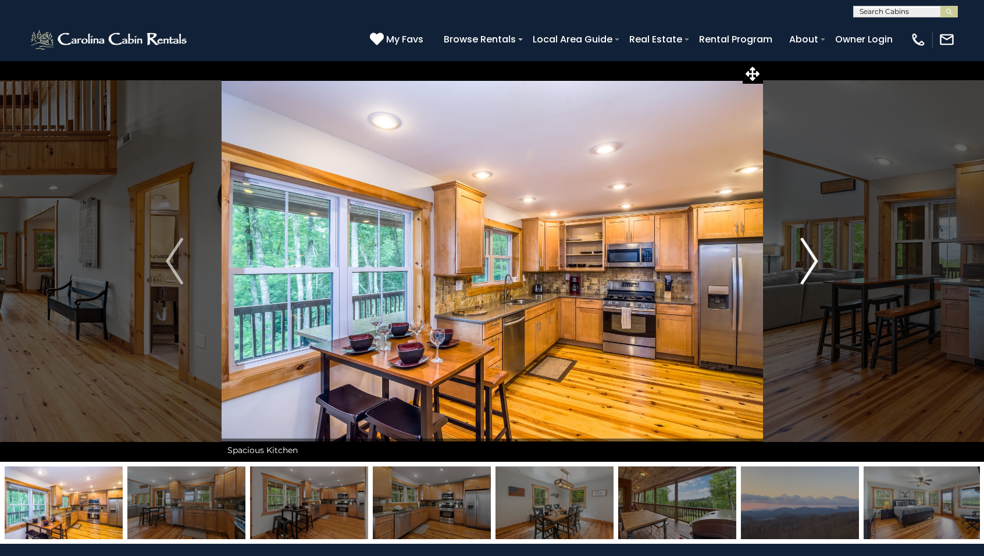
click at [809, 258] on img "Next" at bounding box center [809, 261] width 17 height 47
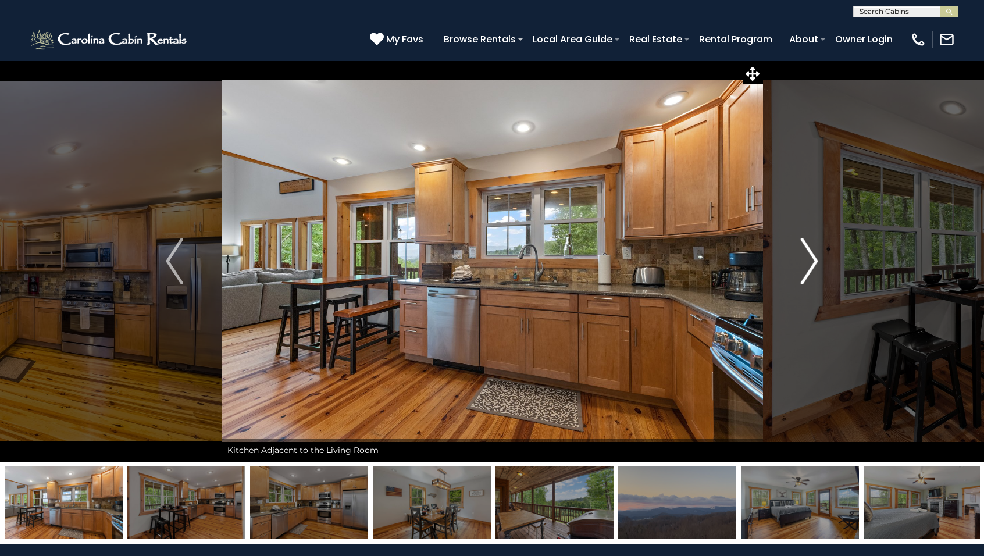
click at [809, 258] on img "Next" at bounding box center [809, 261] width 17 height 47
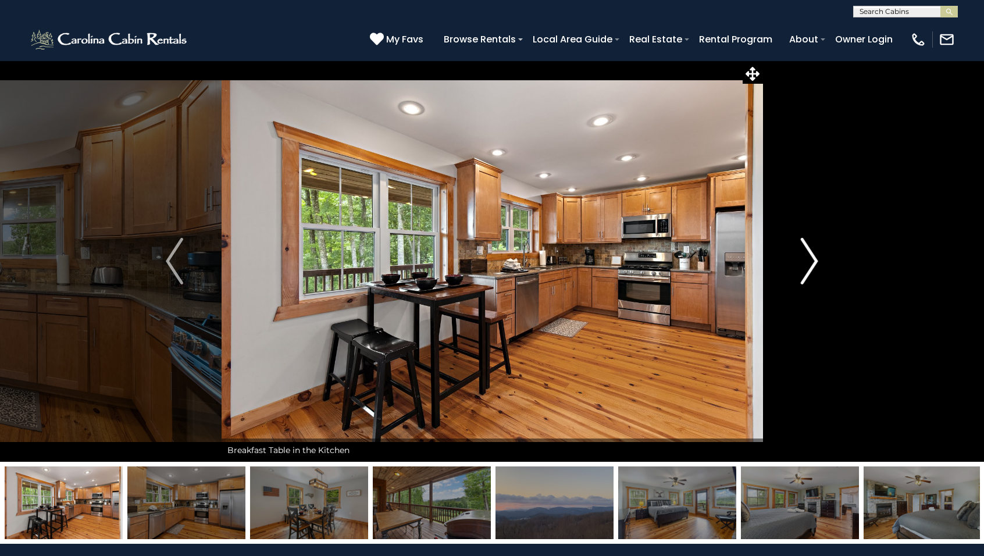
click at [809, 258] on img "Next" at bounding box center [809, 261] width 17 height 47
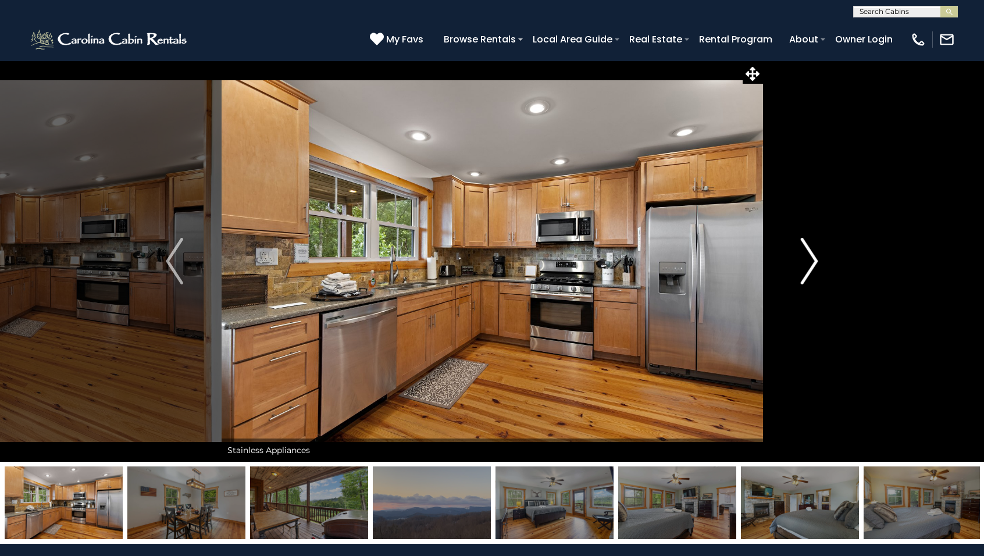
click at [809, 258] on img "Next" at bounding box center [809, 261] width 17 height 47
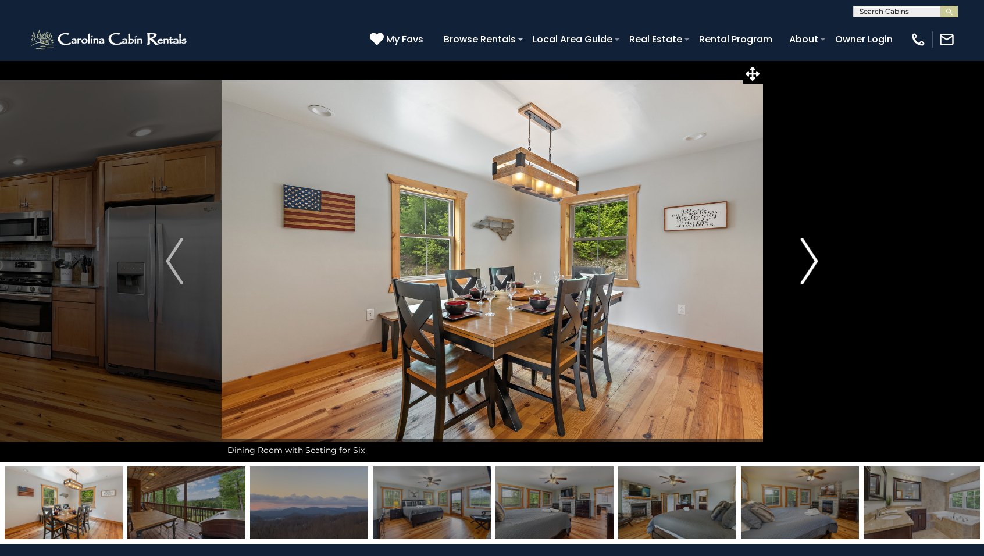
click at [809, 258] on img "Next" at bounding box center [809, 261] width 17 height 47
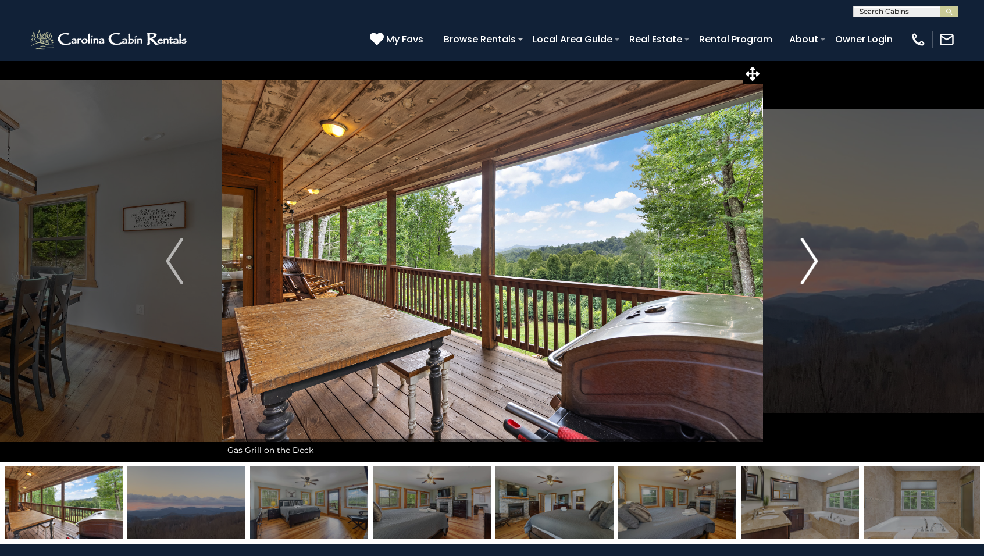
click at [809, 258] on img "Next" at bounding box center [809, 261] width 17 height 47
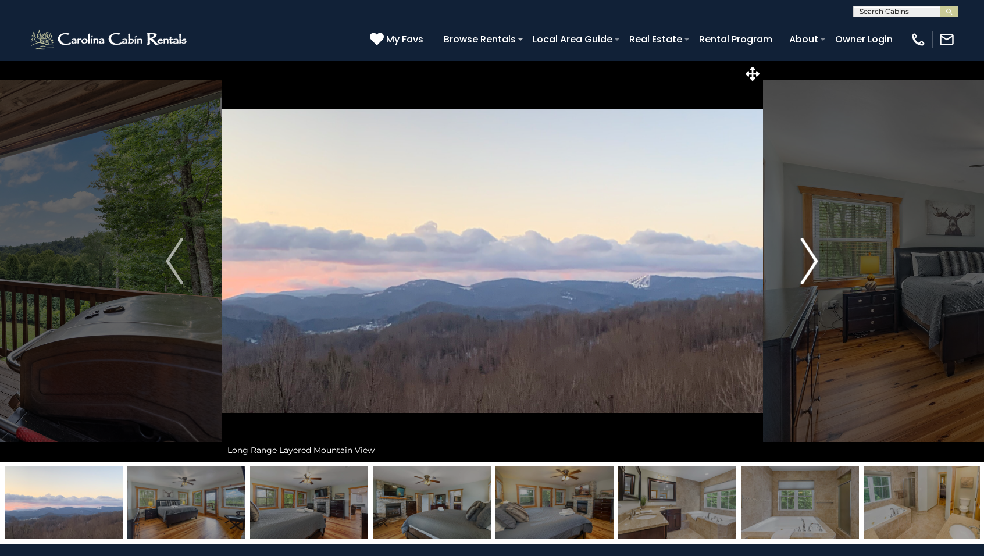
click at [809, 258] on img "Next" at bounding box center [809, 261] width 17 height 47
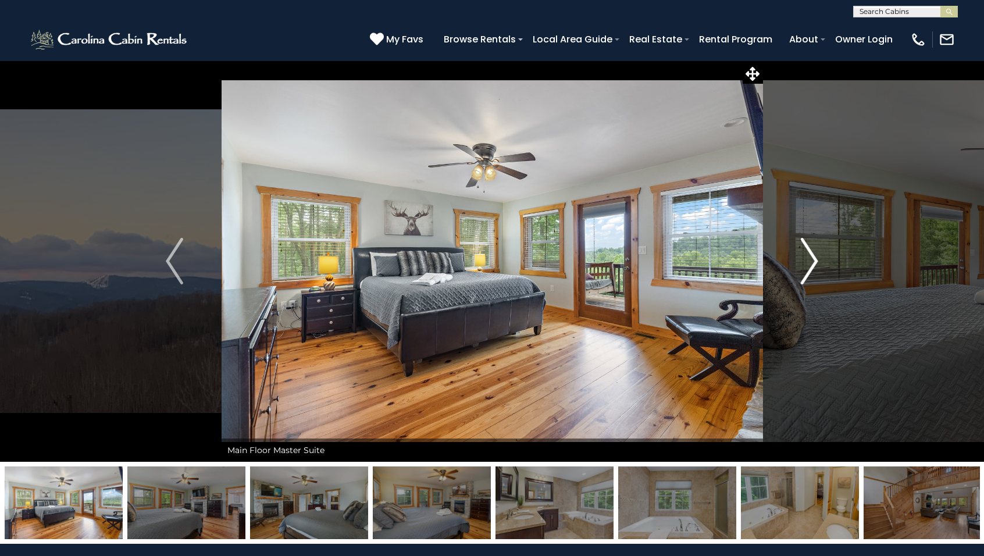
click at [809, 258] on img "Next" at bounding box center [809, 261] width 17 height 47
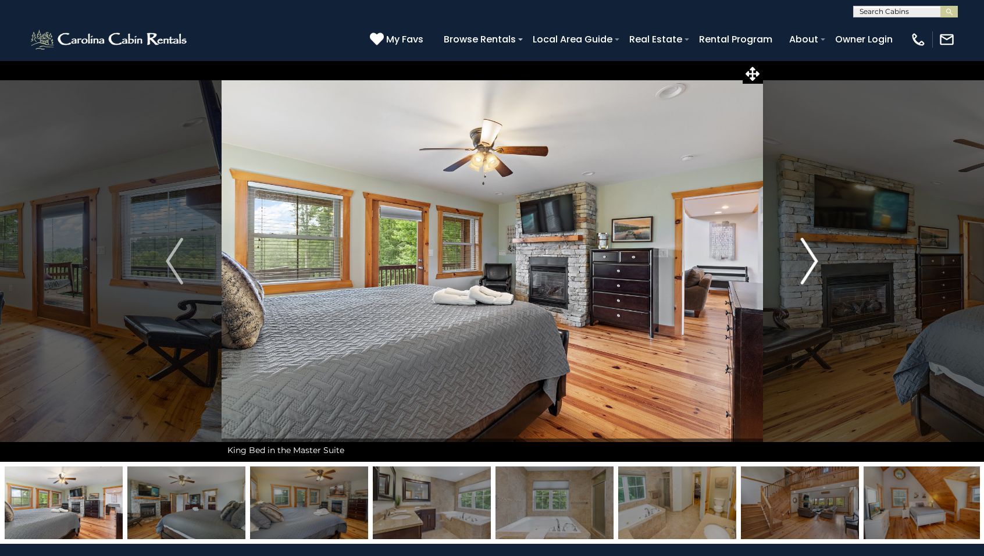
click at [809, 258] on img "Next" at bounding box center [809, 261] width 17 height 47
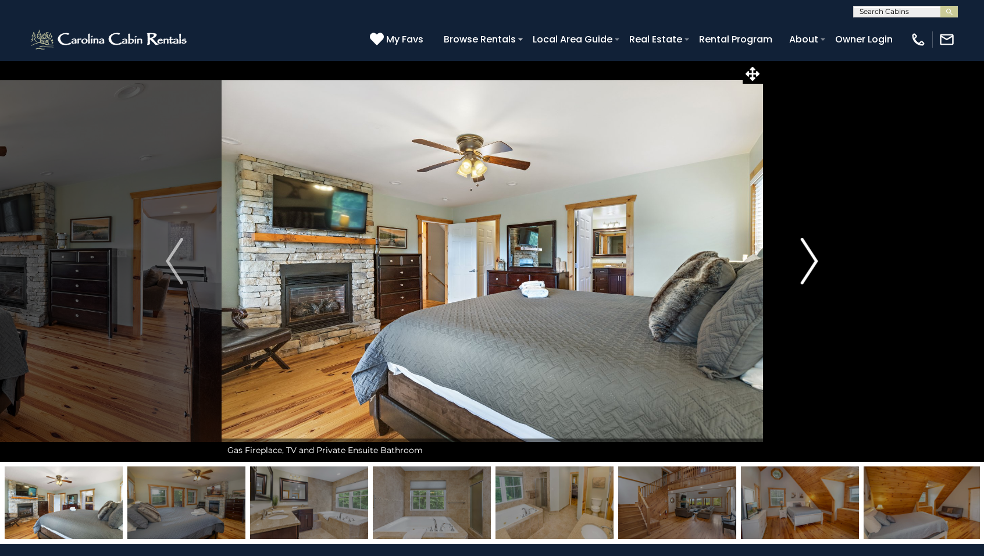
click at [809, 258] on img "Next" at bounding box center [809, 261] width 17 height 47
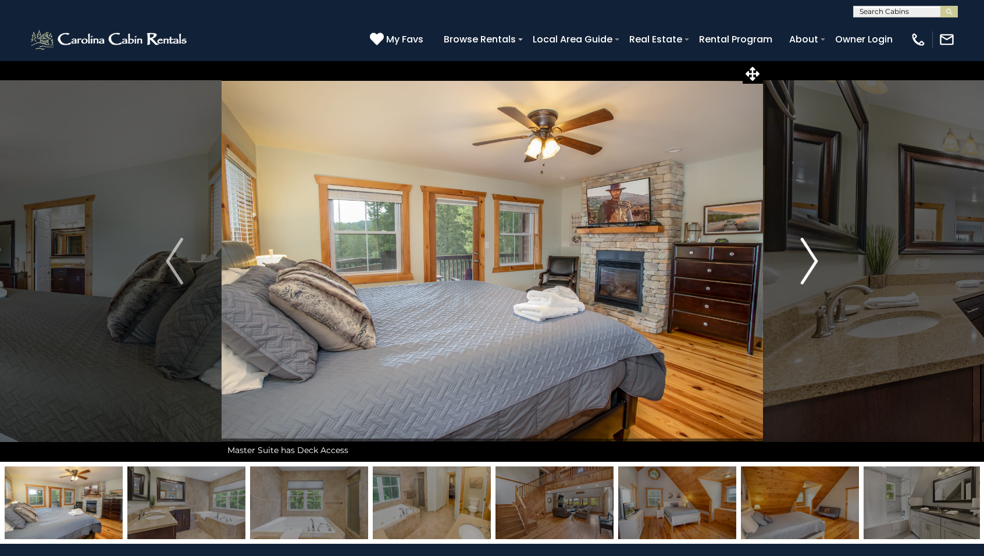
click at [809, 258] on img "Next" at bounding box center [809, 261] width 17 height 47
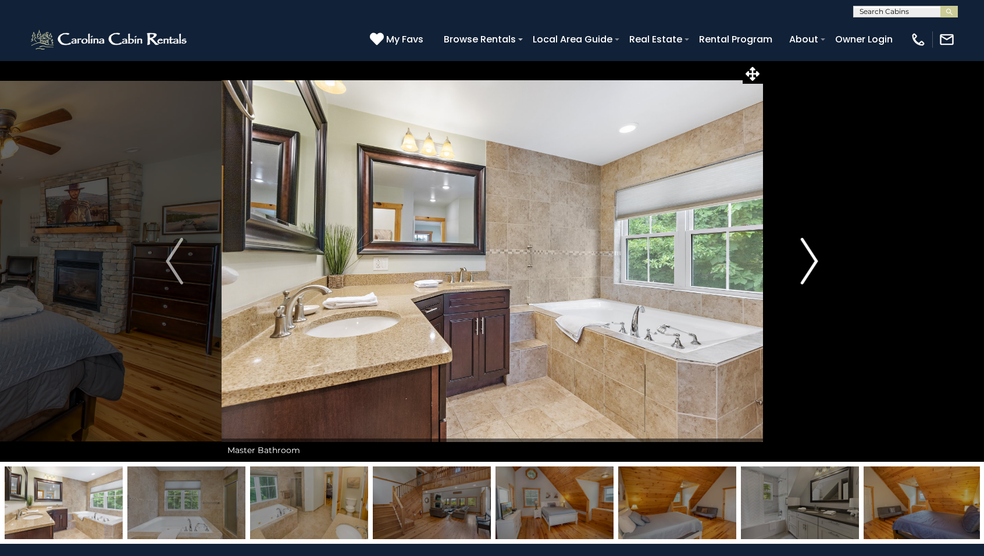
click at [809, 258] on img "Next" at bounding box center [809, 261] width 17 height 47
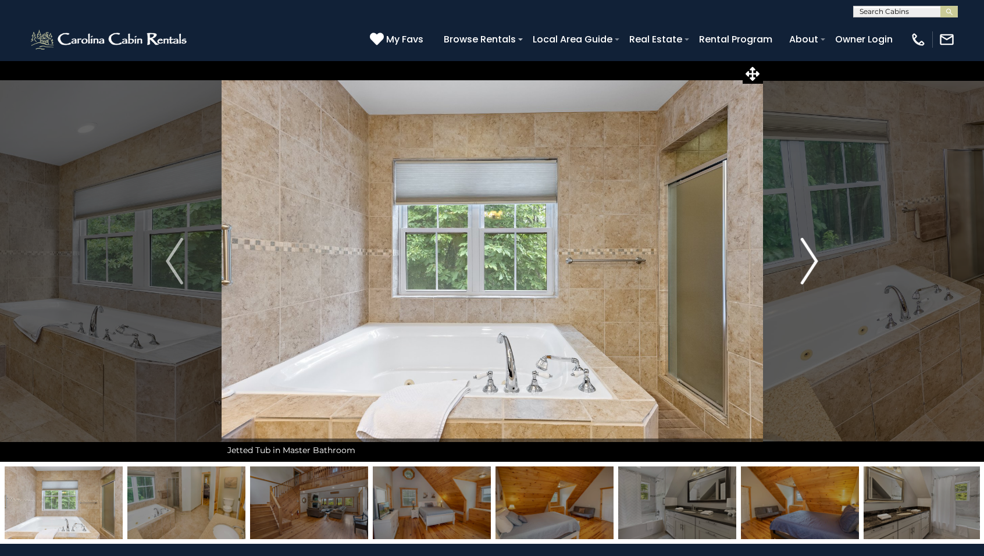
click at [809, 258] on img "Next" at bounding box center [809, 261] width 17 height 47
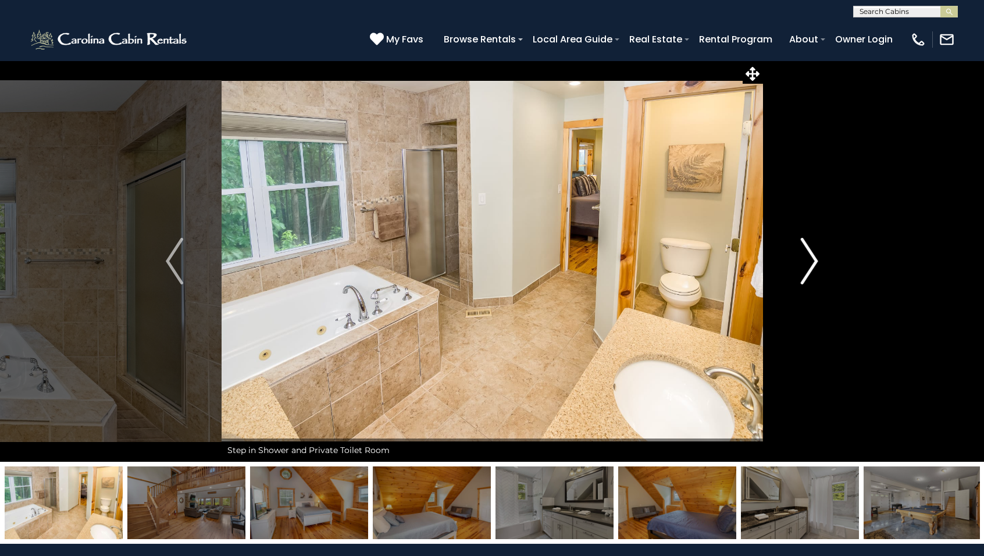
click at [809, 258] on img "Next" at bounding box center [809, 261] width 17 height 47
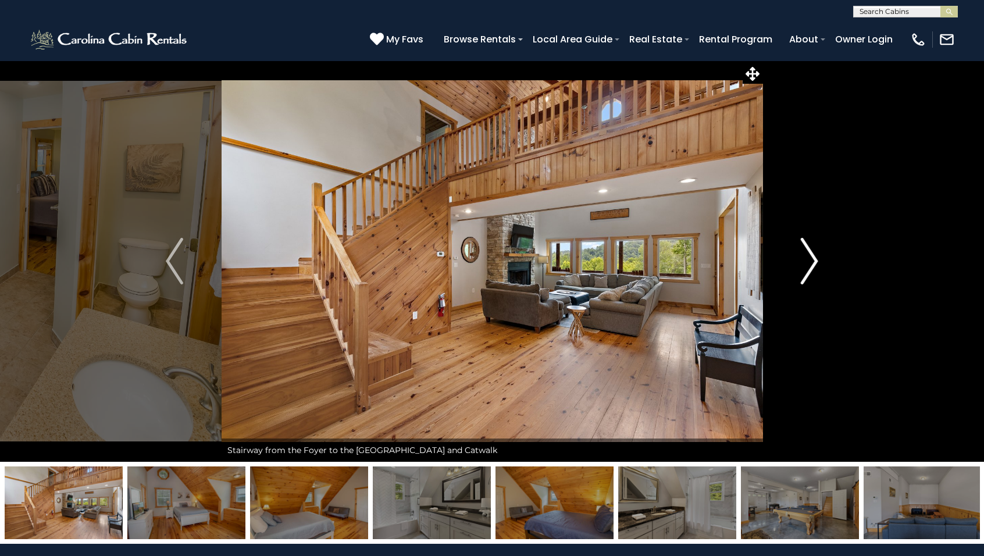
click at [809, 258] on img "Next" at bounding box center [809, 261] width 17 height 47
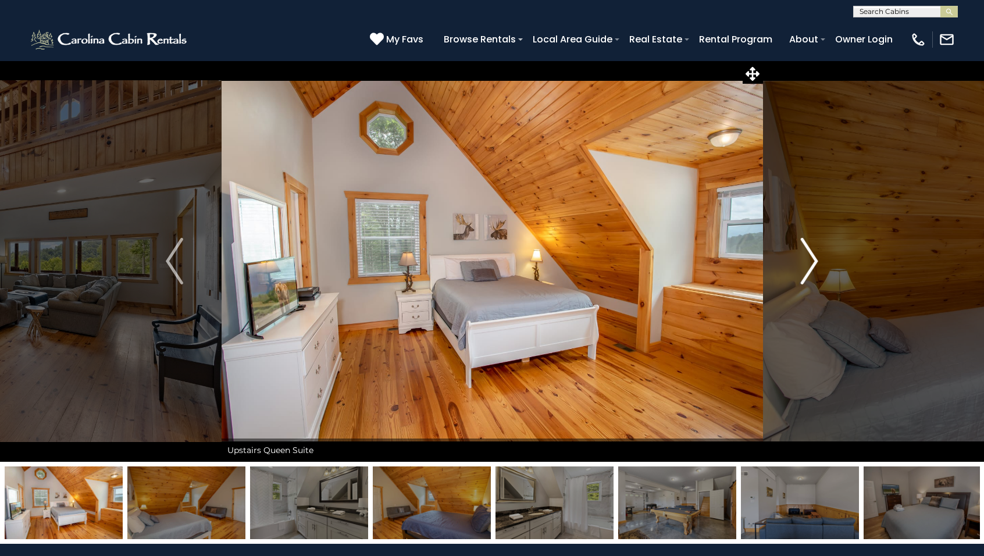
click at [809, 258] on img "Next" at bounding box center [809, 261] width 17 height 47
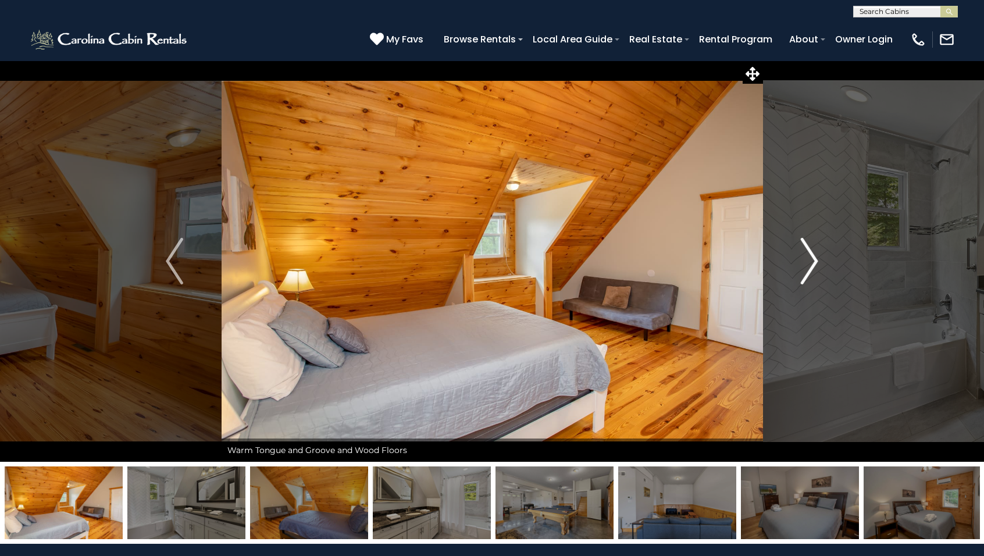
click at [809, 258] on img "Next" at bounding box center [809, 261] width 17 height 47
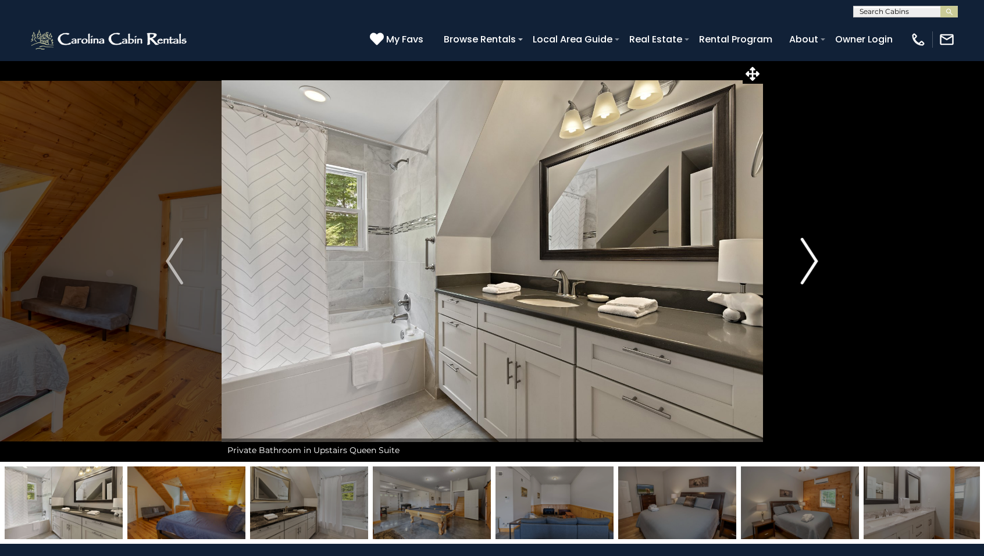
click at [809, 258] on img "Next" at bounding box center [809, 261] width 17 height 47
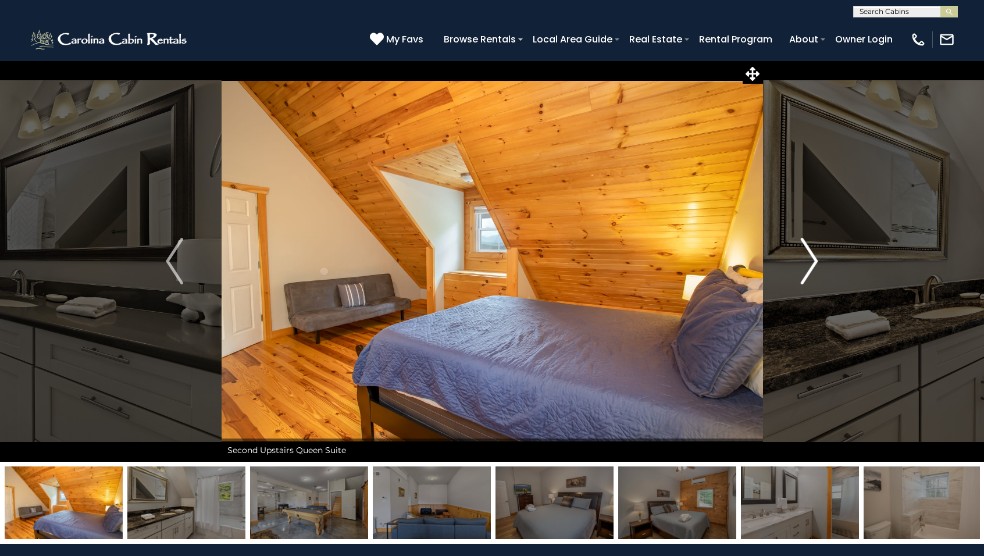
click at [809, 258] on img "Next" at bounding box center [809, 261] width 17 height 47
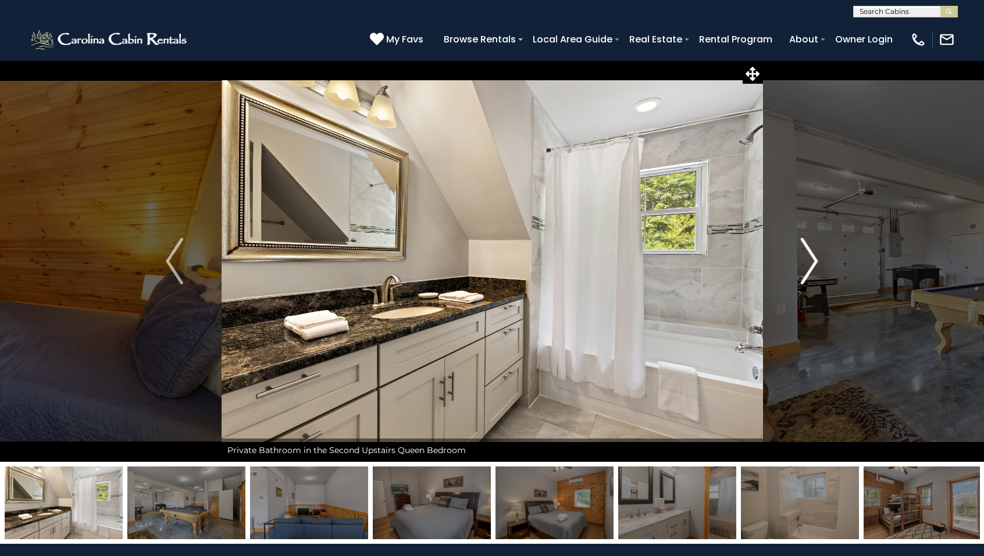
click at [809, 258] on img "Next" at bounding box center [809, 261] width 17 height 47
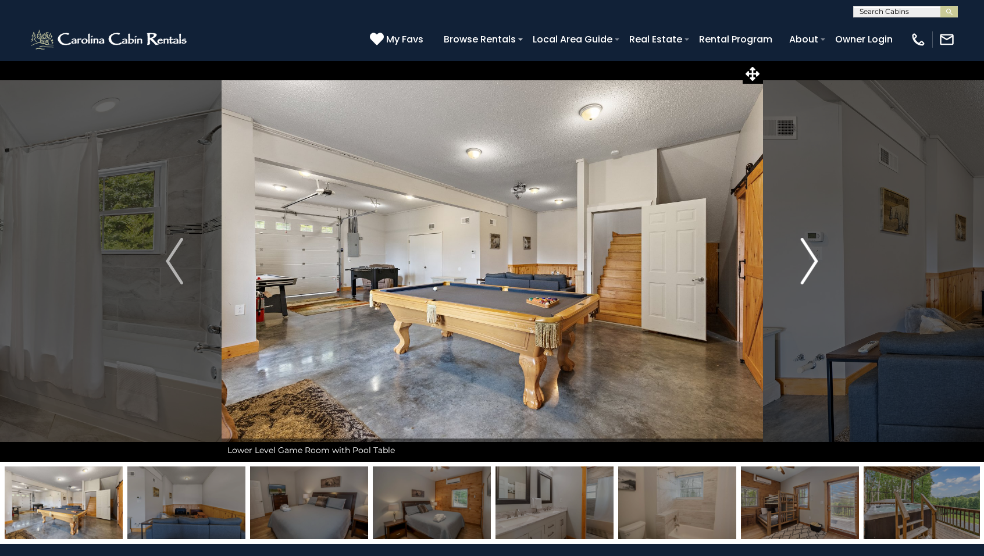
click at [809, 258] on img "Next" at bounding box center [809, 261] width 17 height 47
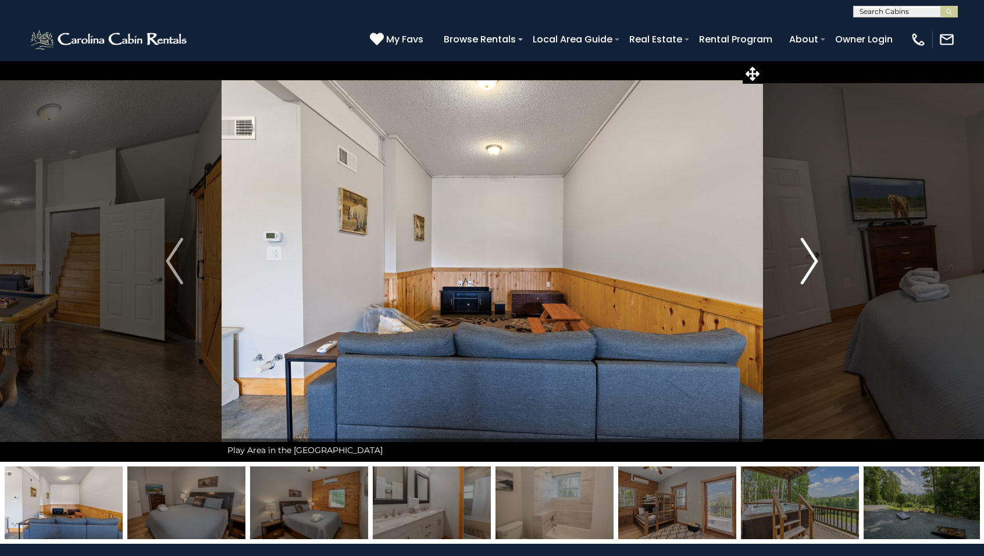
click at [809, 258] on img "Next" at bounding box center [809, 261] width 17 height 47
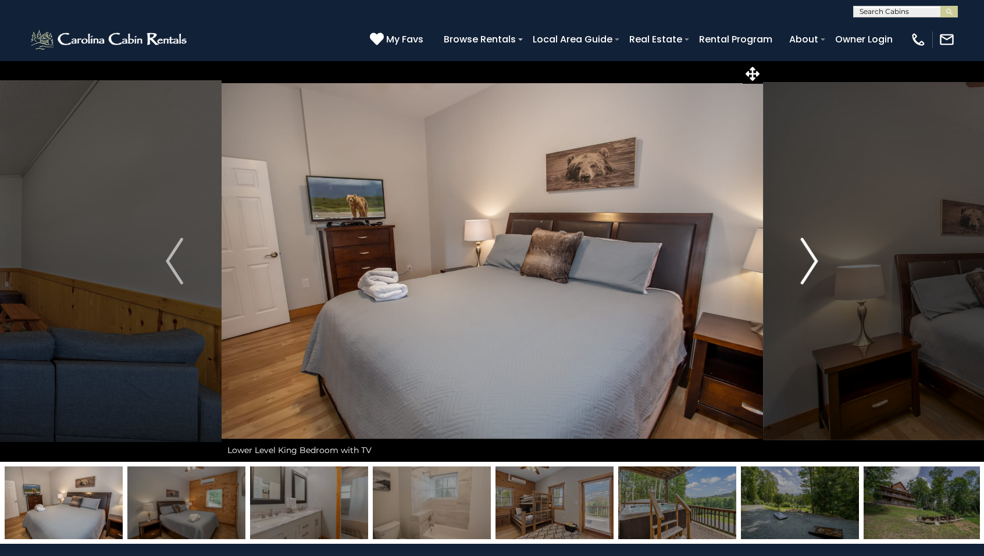
click at [809, 258] on img "Next" at bounding box center [809, 261] width 17 height 47
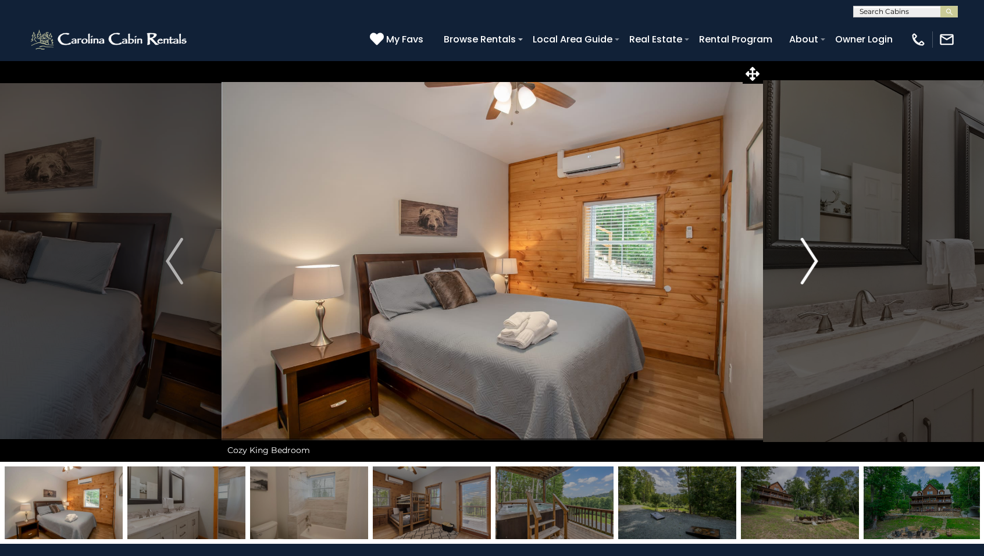
click at [809, 258] on img "Next" at bounding box center [809, 261] width 17 height 47
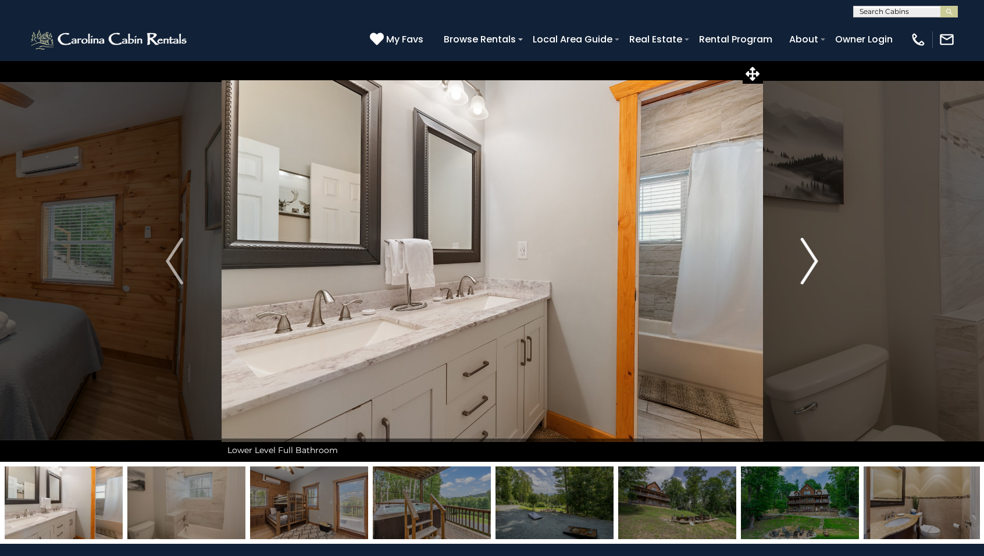
click at [809, 258] on img "Next" at bounding box center [809, 261] width 17 height 47
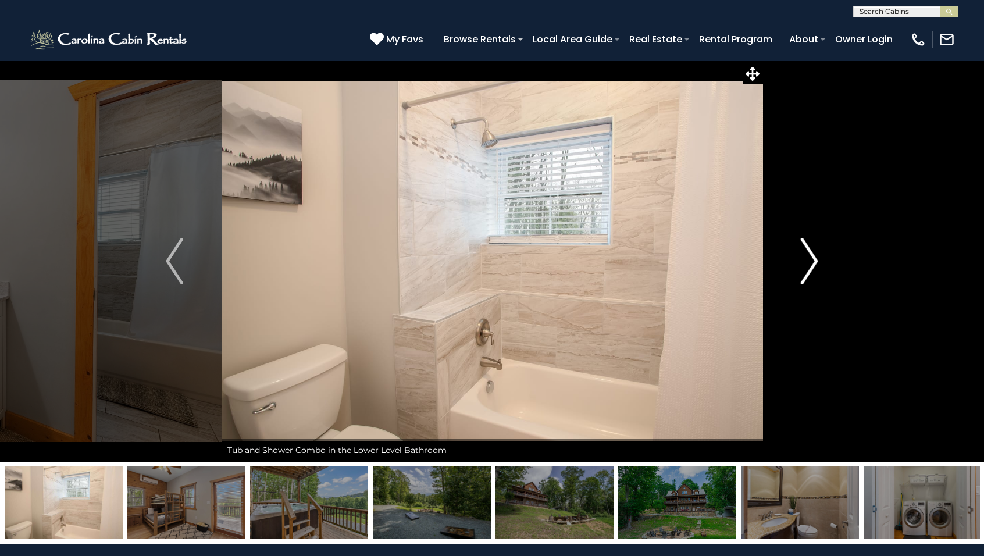
click at [809, 258] on img "Next" at bounding box center [809, 261] width 17 height 47
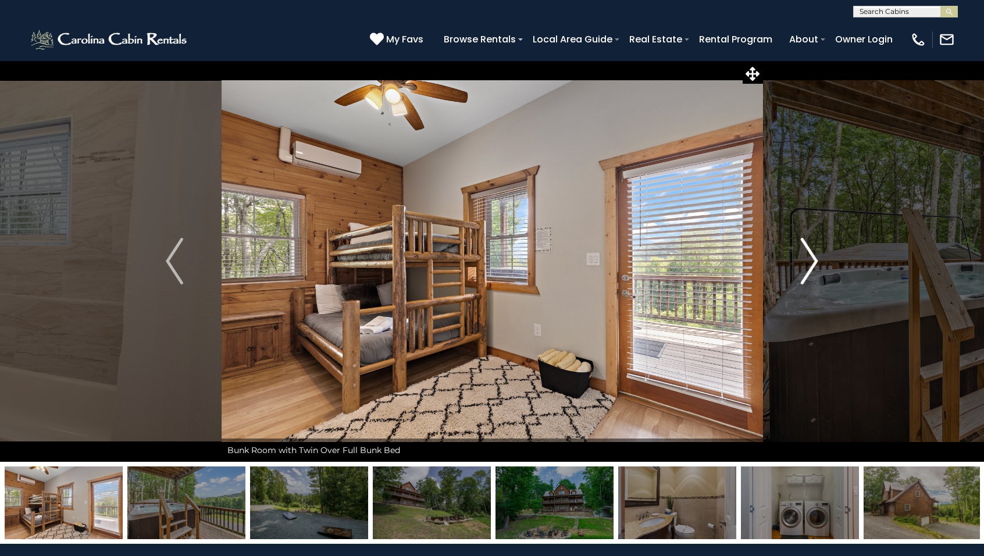
click at [808, 256] on img "Next" at bounding box center [809, 261] width 17 height 47
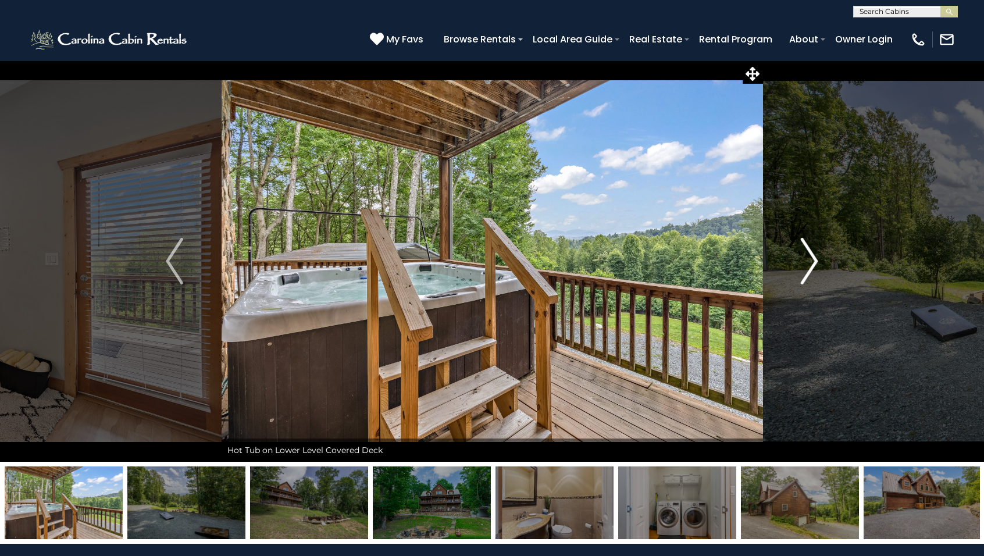
click at [808, 256] on img "Next" at bounding box center [809, 261] width 17 height 47
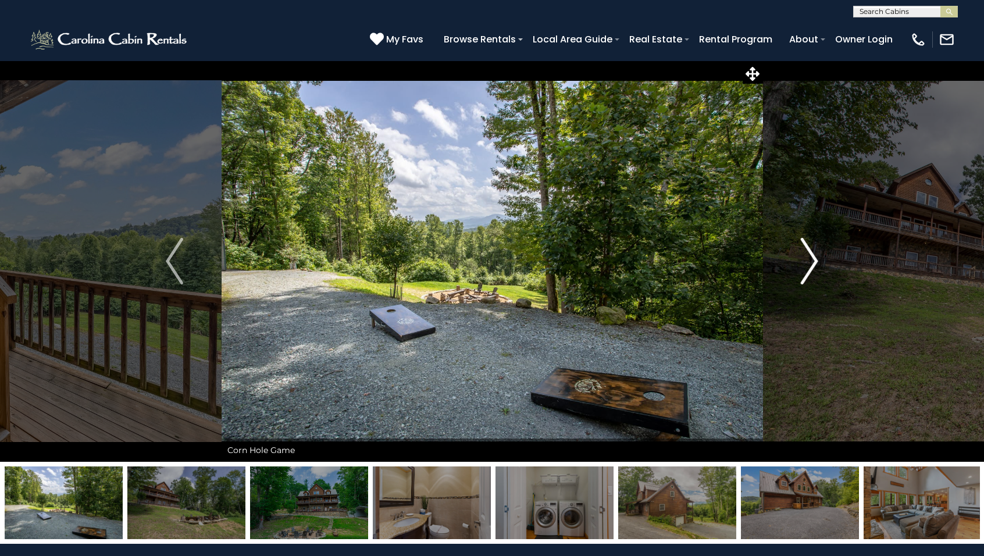
click at [811, 261] on img "Next" at bounding box center [809, 261] width 17 height 47
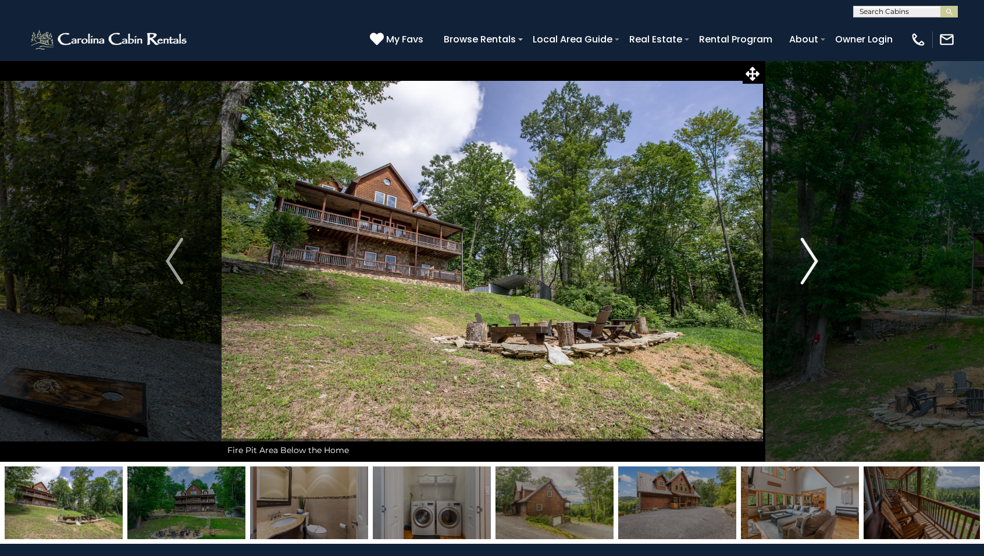
click at [811, 261] on img "Next" at bounding box center [809, 261] width 17 height 47
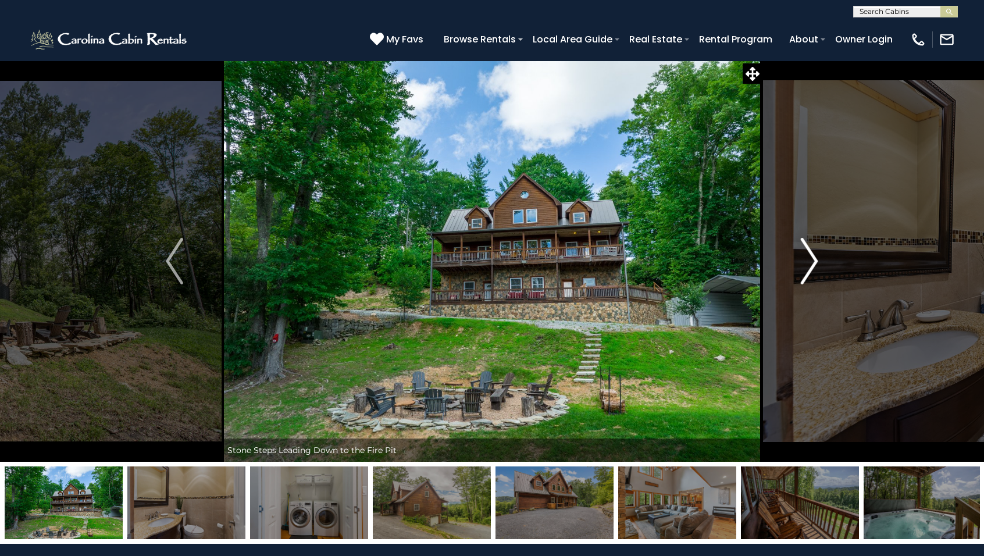
click at [811, 261] on img "Next" at bounding box center [809, 261] width 17 height 47
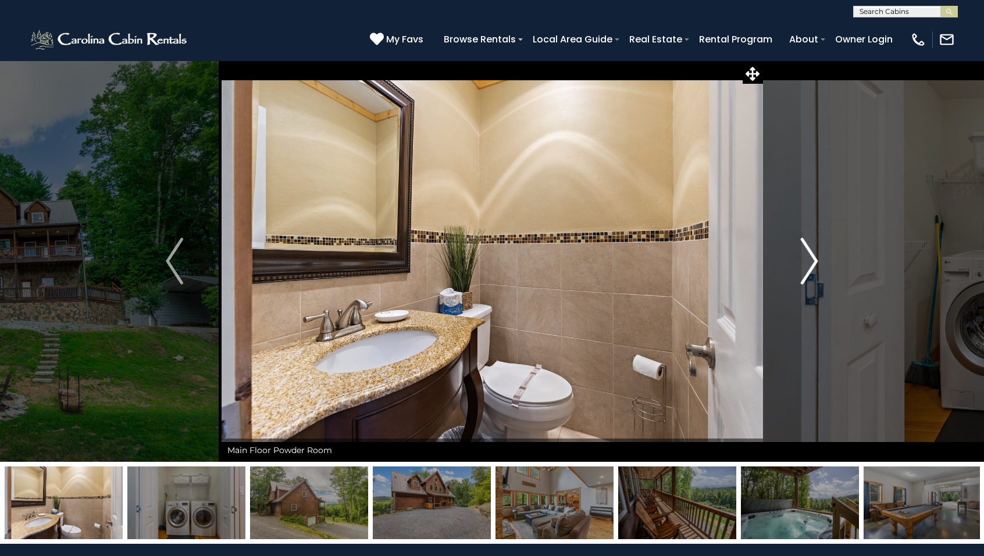
click at [811, 261] on img "Next" at bounding box center [809, 261] width 17 height 47
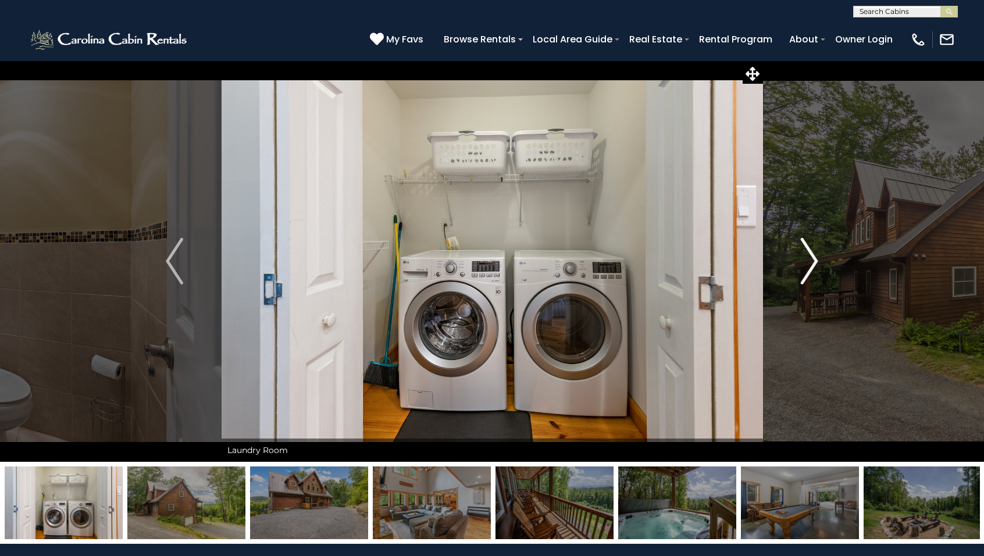
click at [811, 261] on img "Next" at bounding box center [809, 261] width 17 height 47
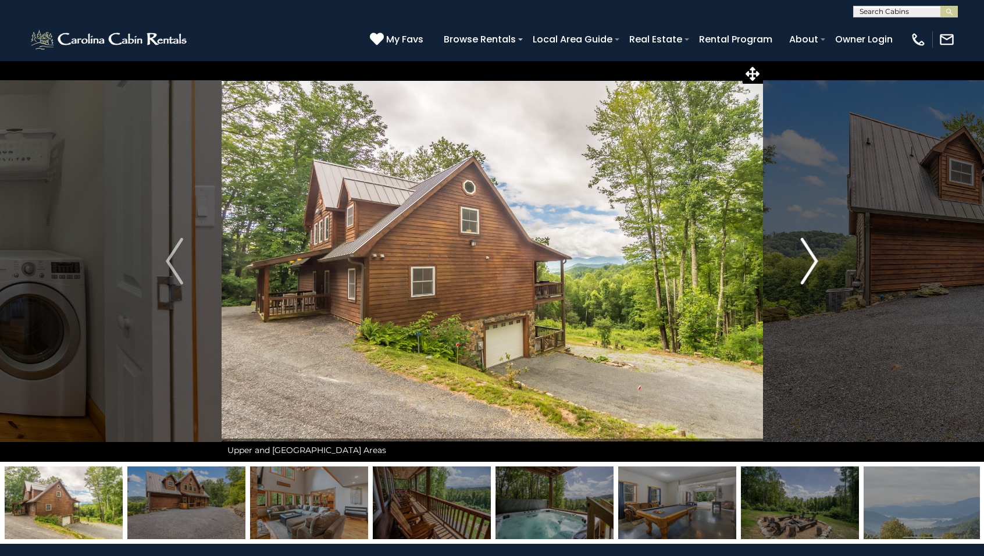
click at [811, 261] on img "Next" at bounding box center [809, 261] width 17 height 47
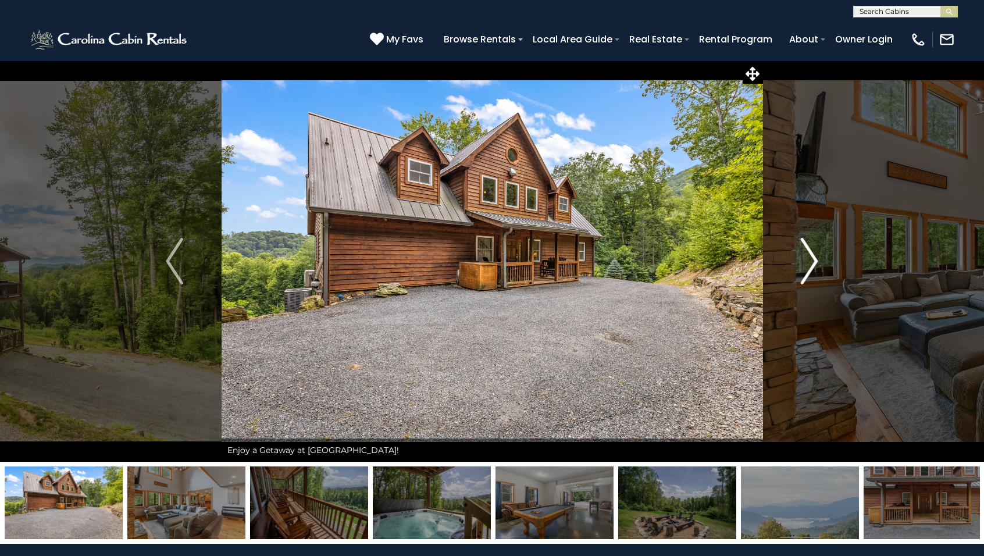
click at [811, 261] on img "Next" at bounding box center [809, 261] width 17 height 47
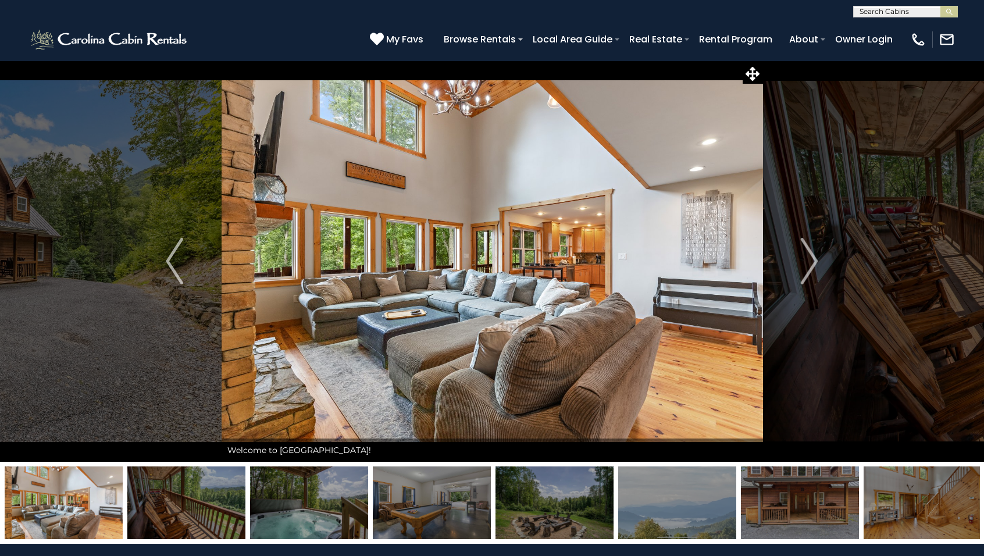
click at [884, 12] on input "text" at bounding box center [905, 14] width 102 height 12
type input "******"
click at [879, 28] on em "Stoney" at bounding box center [874, 27] width 28 height 10
click at [951, 13] on img "submit" at bounding box center [949, 12] width 9 height 9
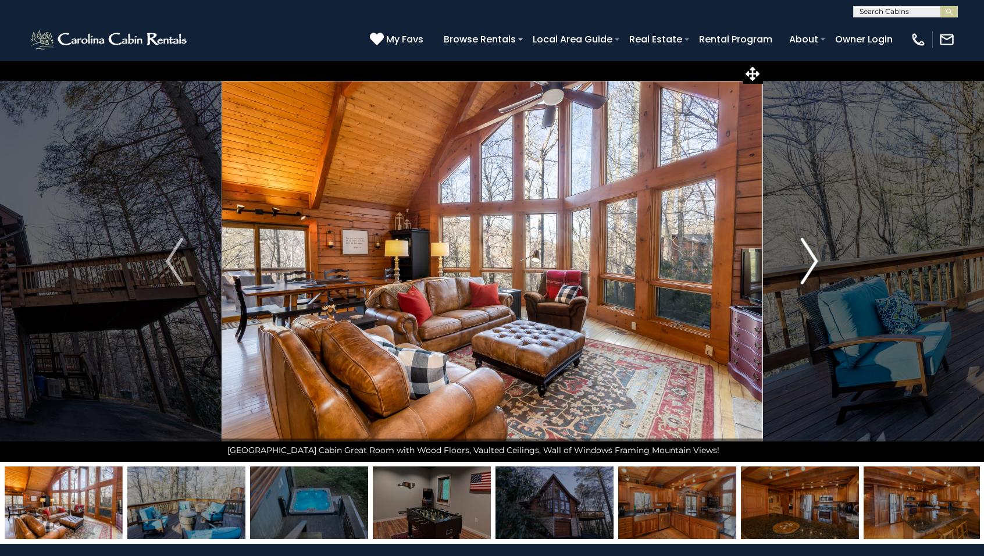
click at [810, 260] on img "Next" at bounding box center [809, 261] width 17 height 47
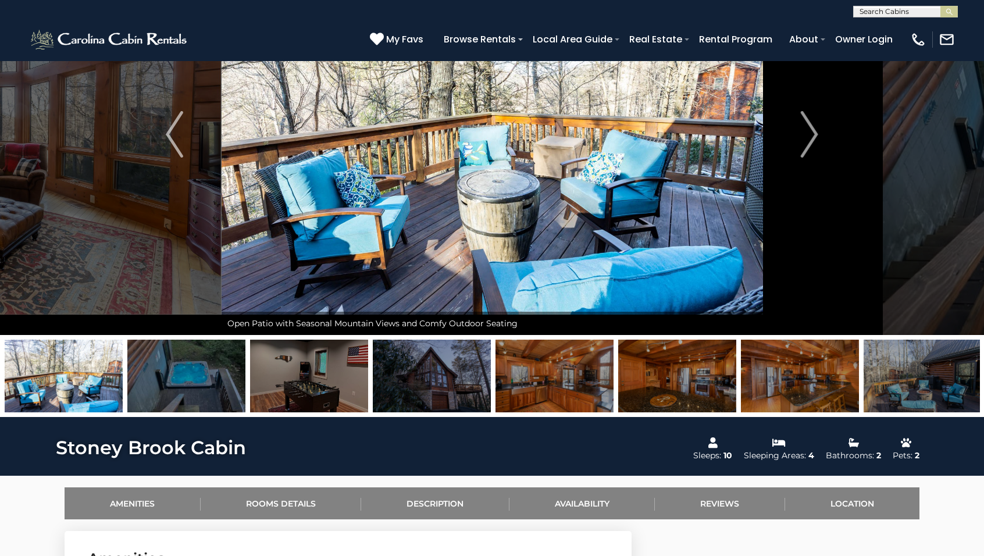
scroll to position [29, 0]
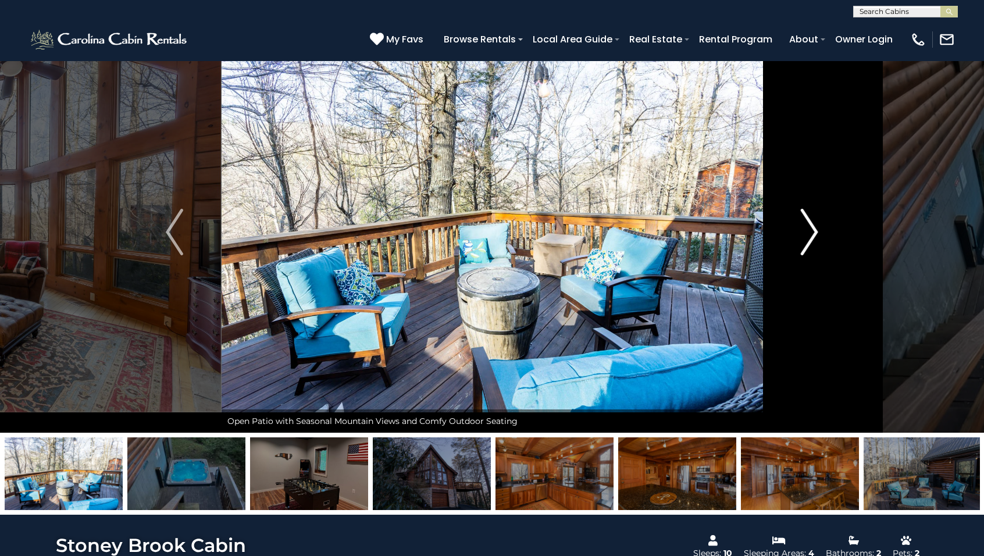
click at [808, 231] on img "Next" at bounding box center [809, 232] width 17 height 47
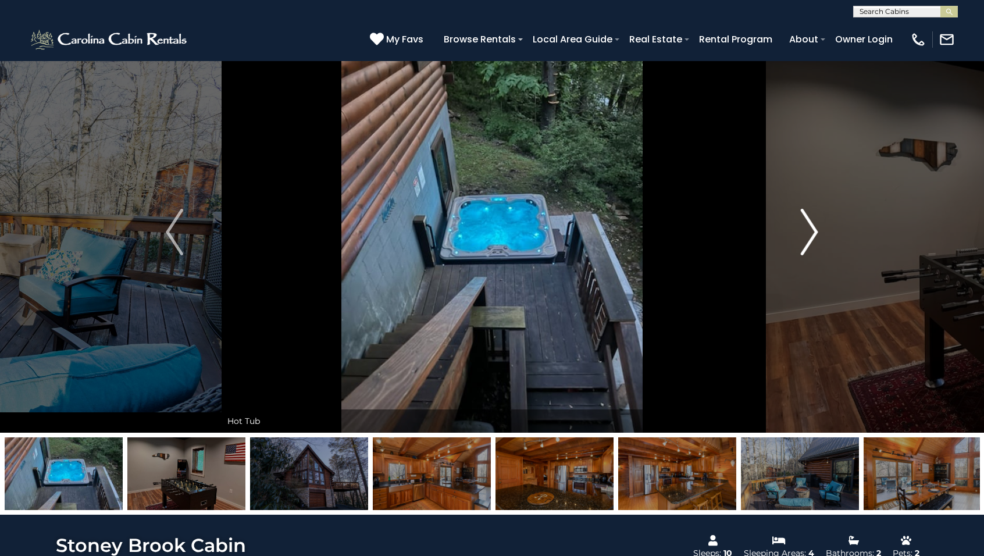
click at [808, 231] on img "Next" at bounding box center [809, 232] width 17 height 47
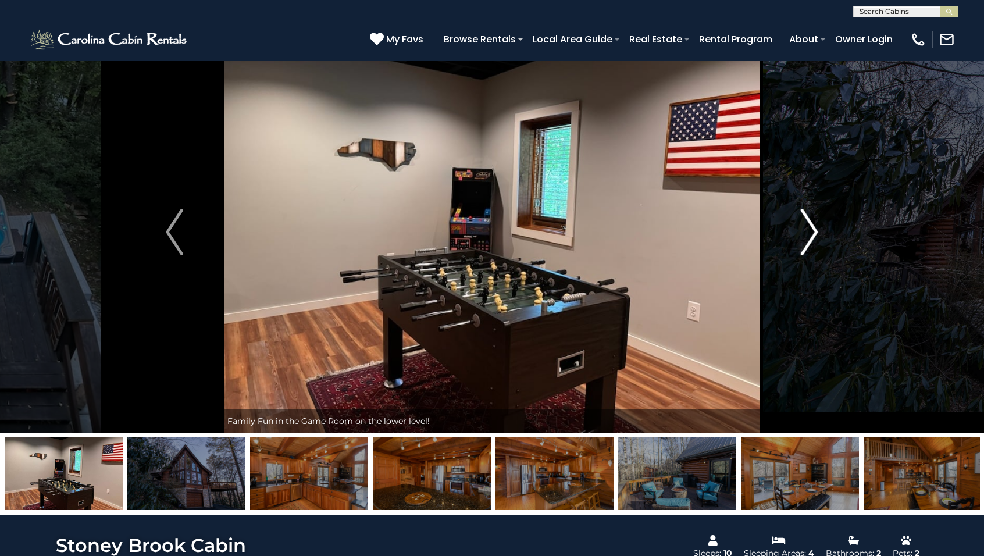
click at [808, 233] on img "Next" at bounding box center [809, 232] width 17 height 47
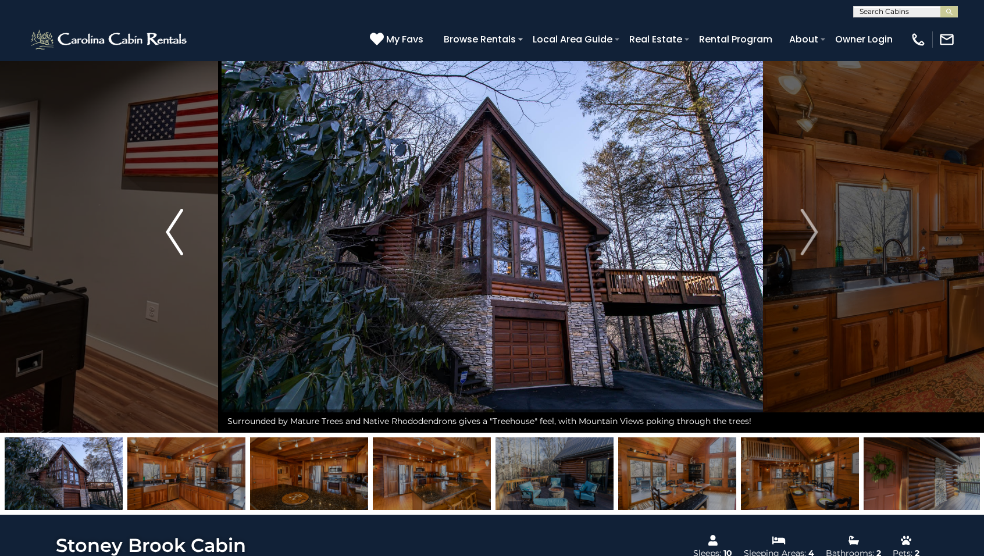
click at [178, 237] on img "Previous" at bounding box center [174, 232] width 17 height 47
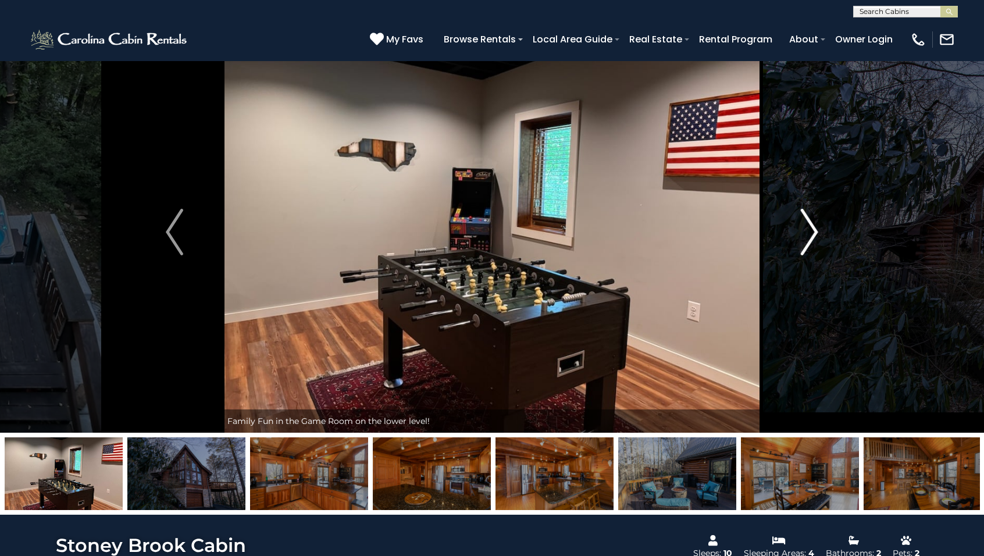
click at [813, 234] on img "Next" at bounding box center [809, 232] width 17 height 47
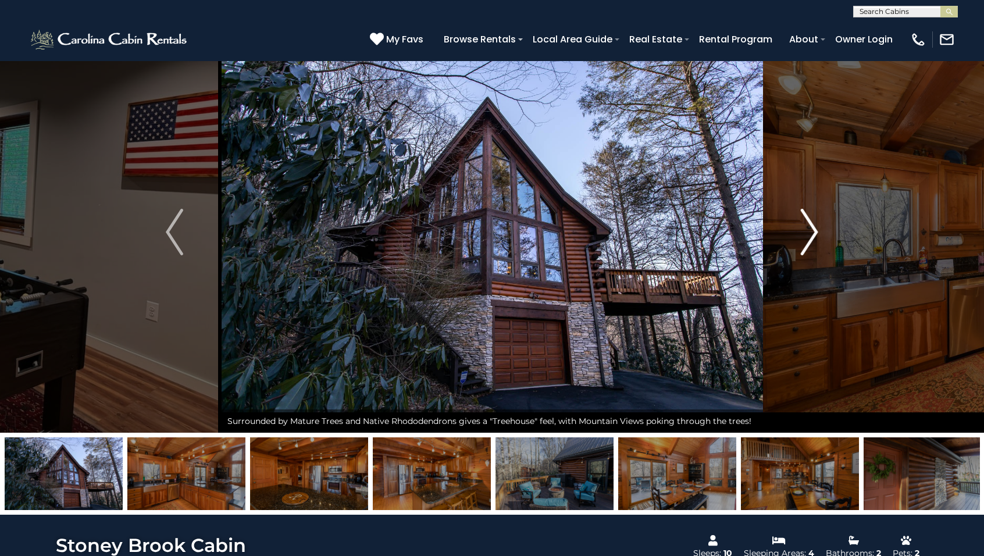
click at [813, 234] on img "Next" at bounding box center [809, 232] width 17 height 47
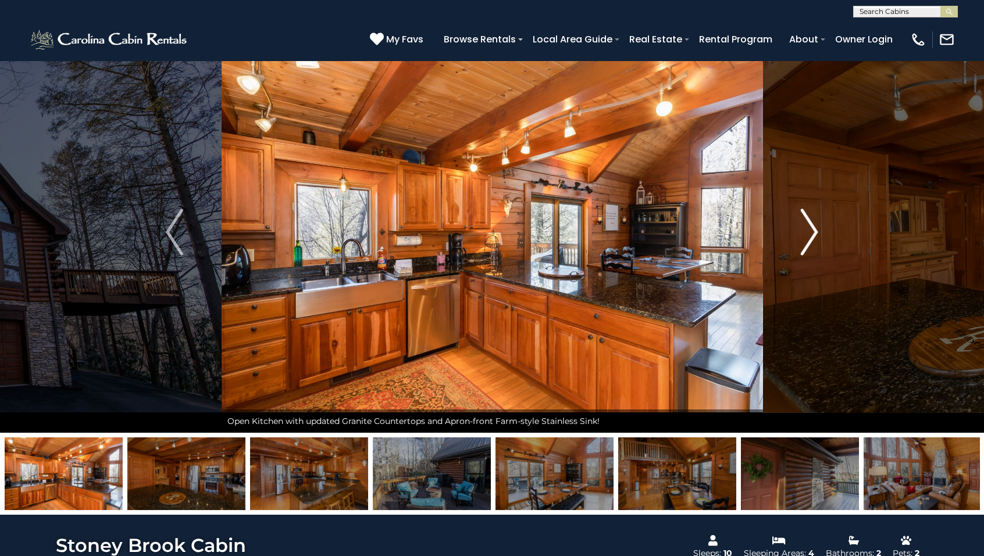
click at [813, 234] on img "Next" at bounding box center [809, 232] width 17 height 47
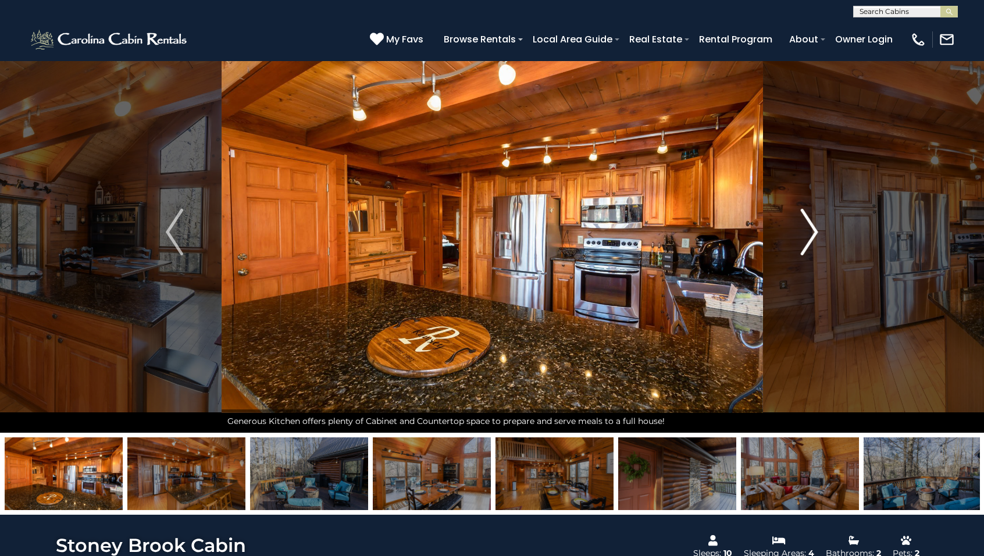
click at [813, 234] on img "Next" at bounding box center [809, 232] width 17 height 47
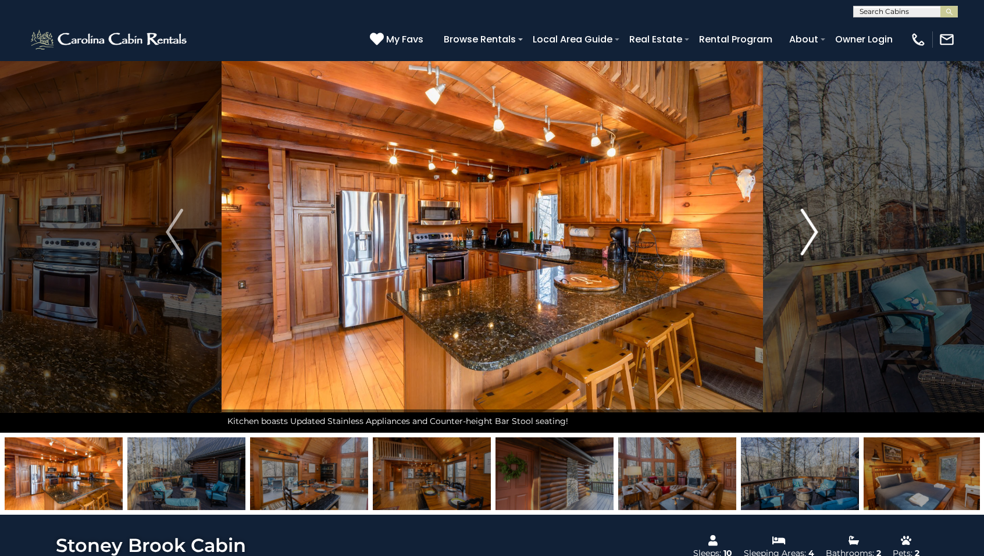
click at [813, 234] on img "Next" at bounding box center [809, 232] width 17 height 47
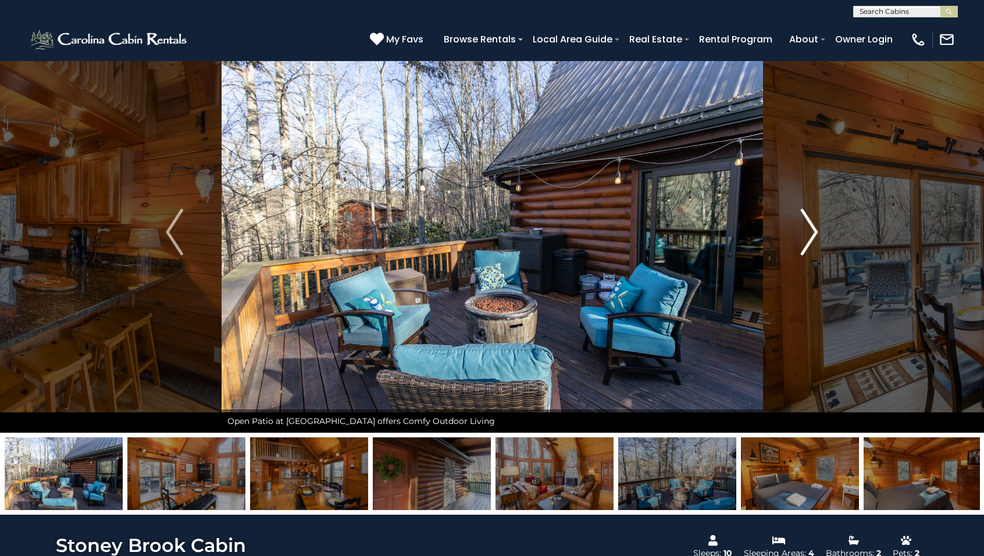
click at [813, 234] on img "Next" at bounding box center [809, 232] width 17 height 47
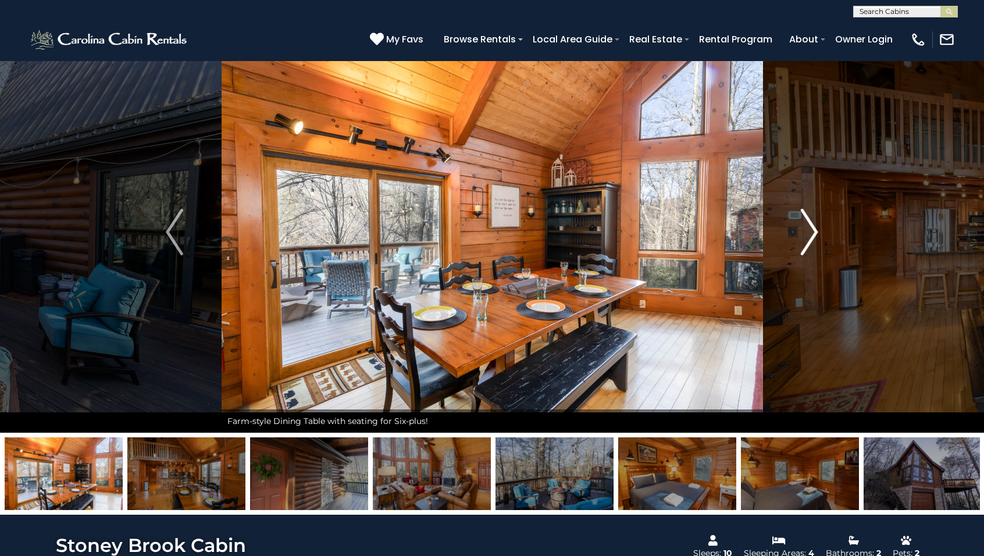
click at [811, 233] on img "Next" at bounding box center [809, 232] width 17 height 47
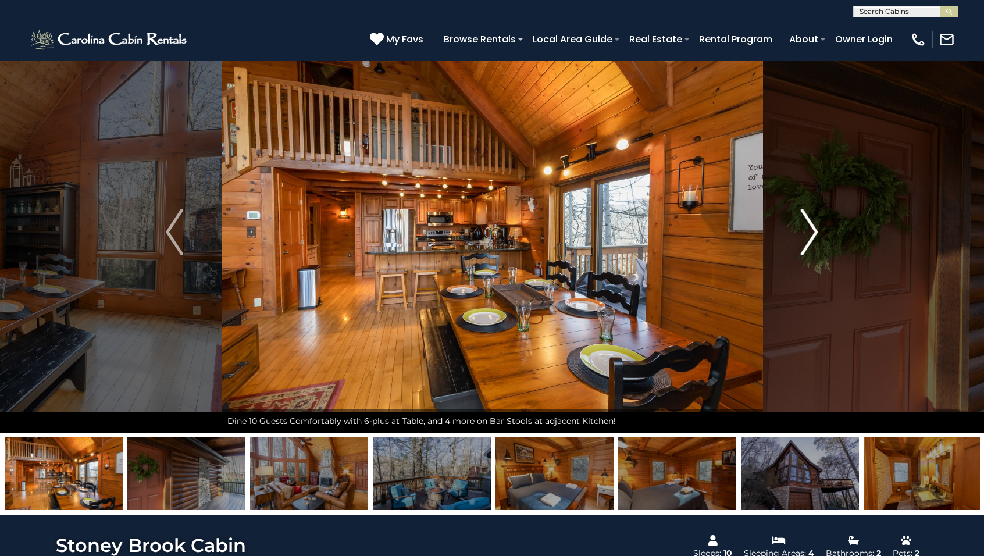
click at [811, 233] on img "Next" at bounding box center [809, 232] width 17 height 47
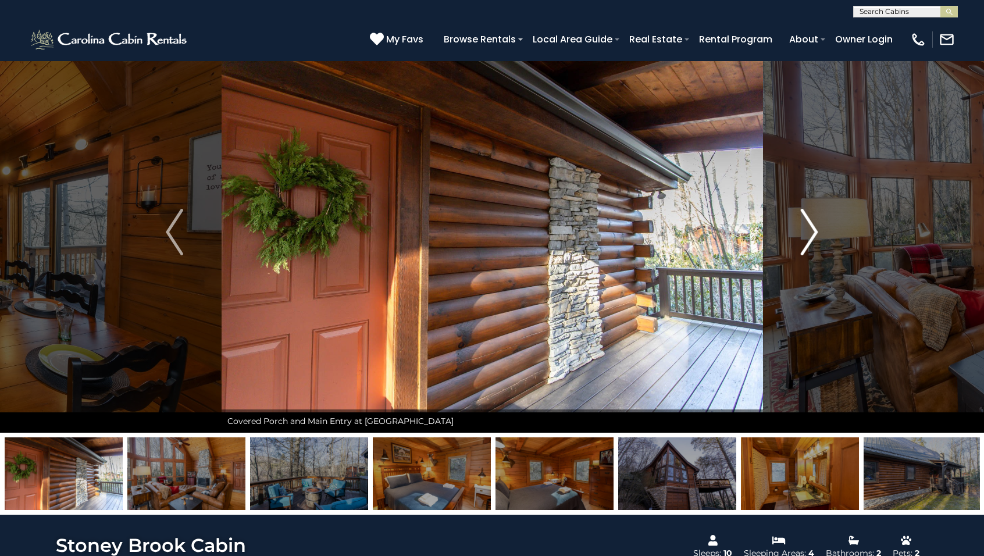
click at [811, 233] on img "Next" at bounding box center [809, 232] width 17 height 47
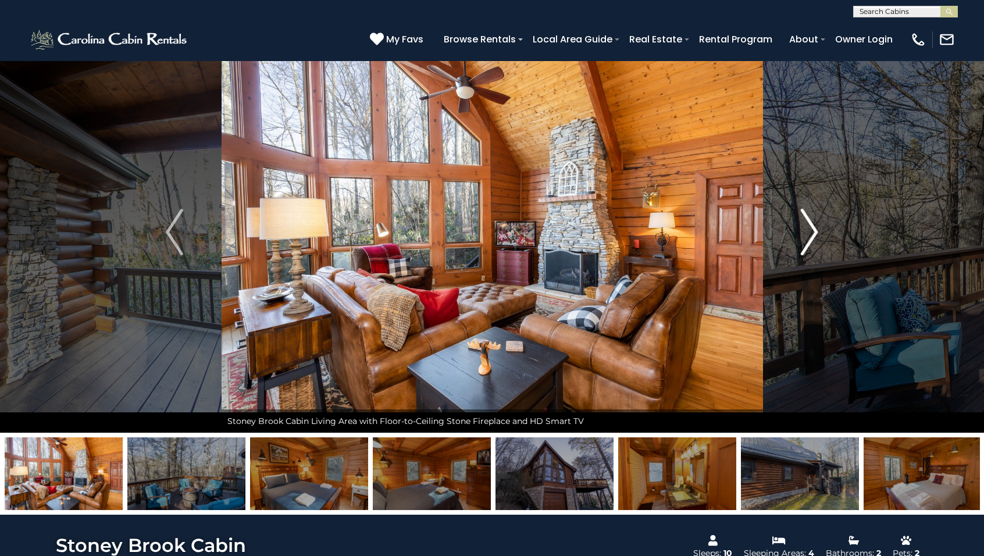
click at [811, 233] on img "Next" at bounding box center [809, 232] width 17 height 47
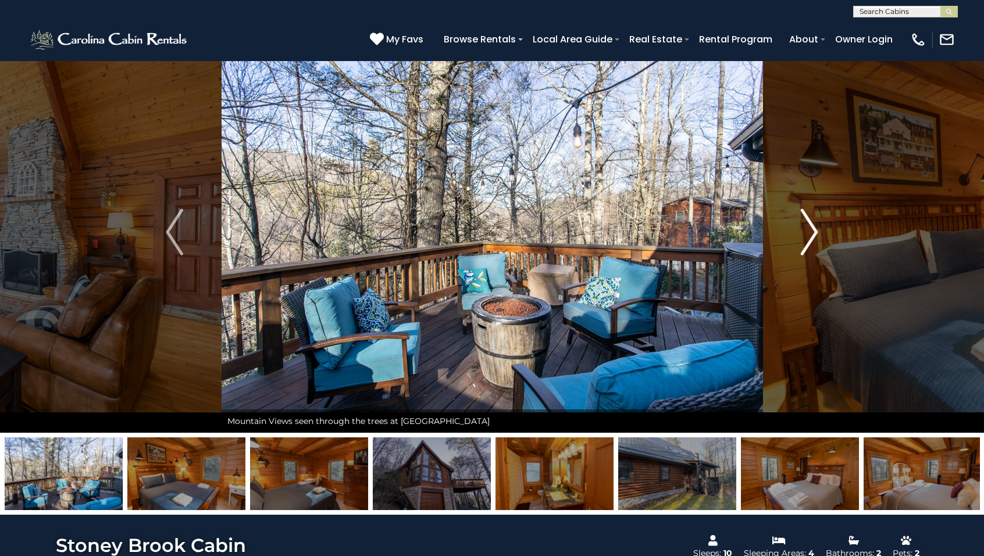
click at [811, 233] on img "Next" at bounding box center [809, 232] width 17 height 47
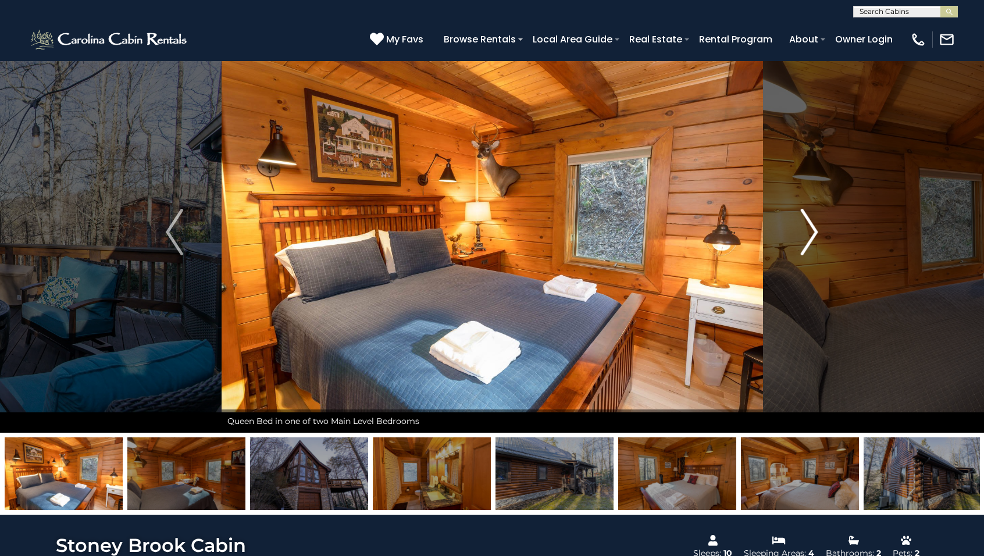
click at [811, 233] on img "Next" at bounding box center [809, 232] width 17 height 47
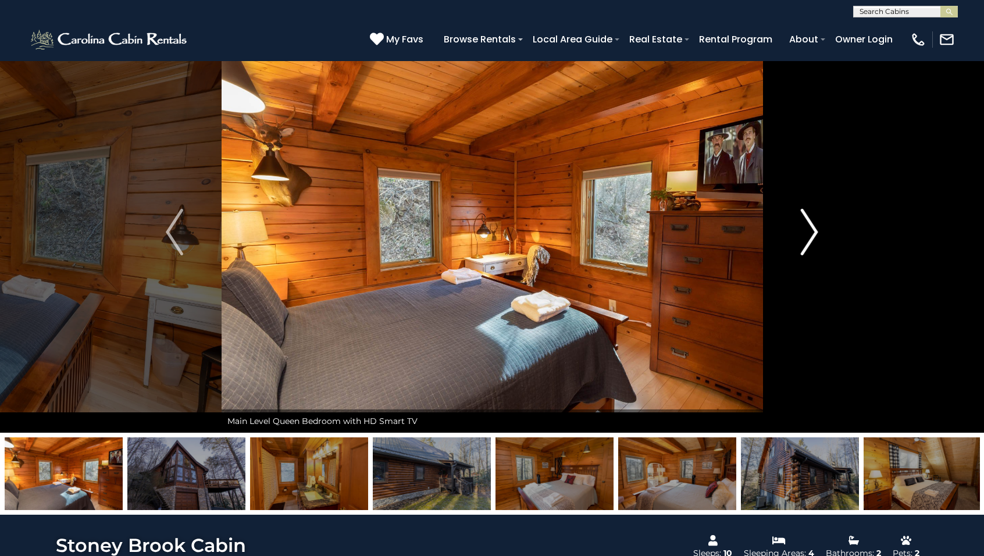
click at [811, 233] on img "Next" at bounding box center [809, 232] width 17 height 47
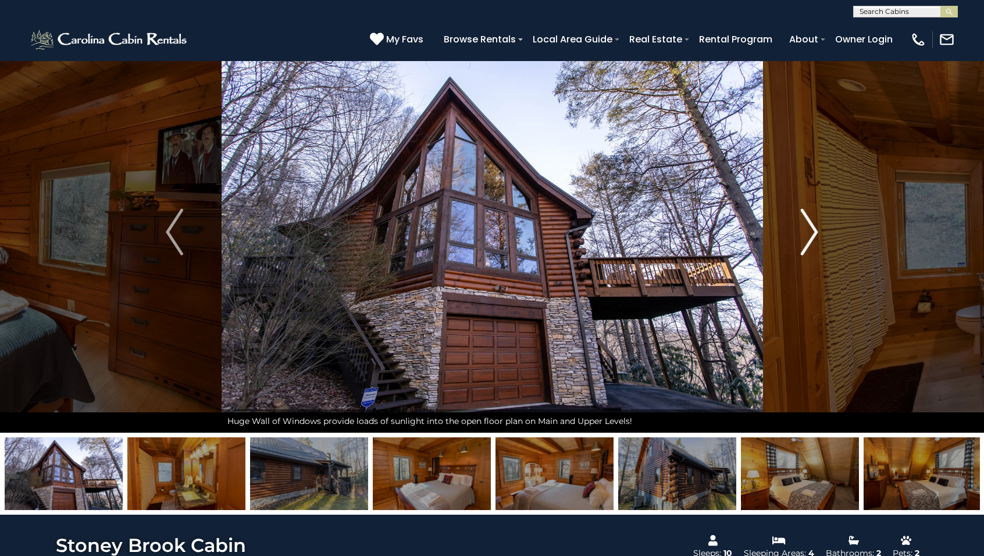
click at [811, 233] on img "Next" at bounding box center [809, 232] width 17 height 47
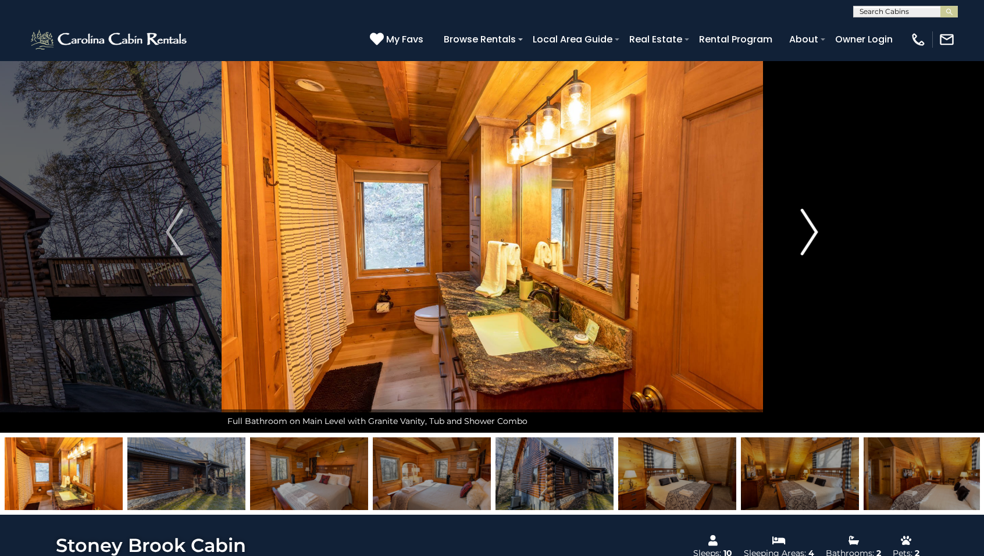
click at [811, 233] on img "Next" at bounding box center [809, 232] width 17 height 47
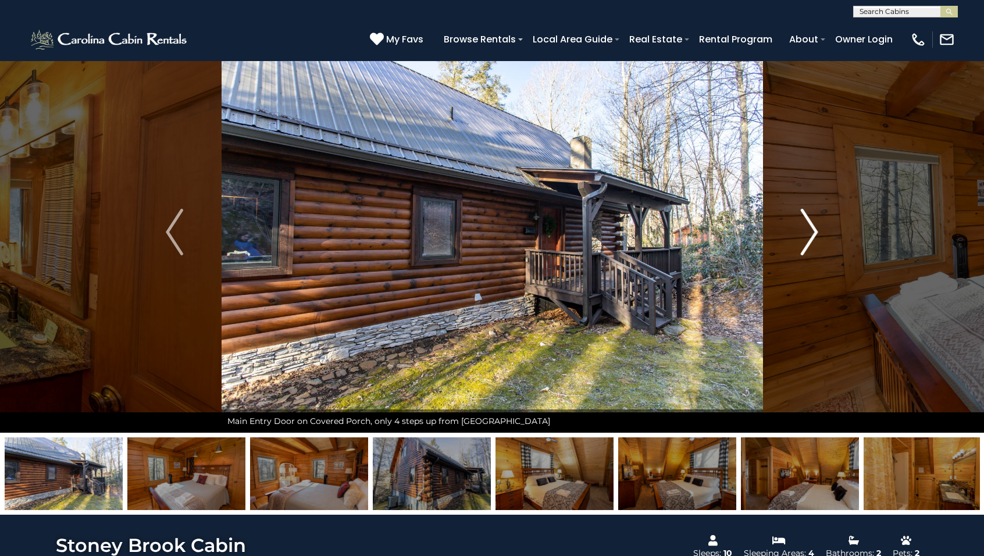
click at [811, 233] on img "Next" at bounding box center [809, 232] width 17 height 47
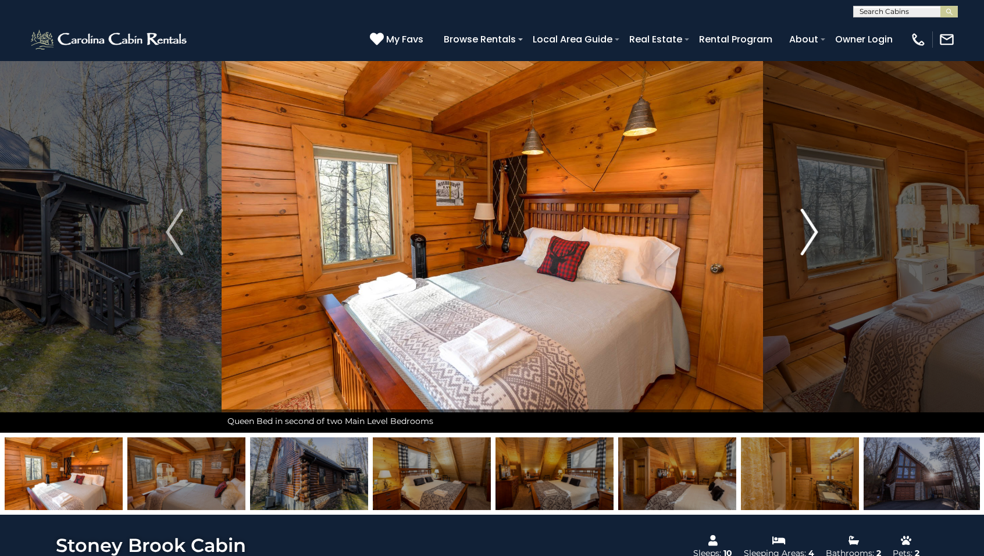
click at [811, 233] on img "Next" at bounding box center [809, 232] width 17 height 47
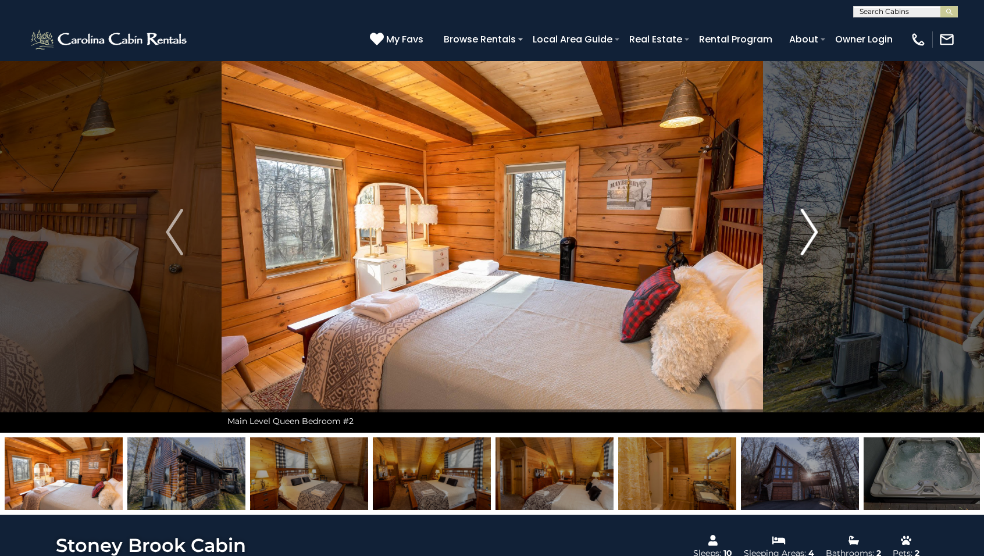
click at [811, 233] on img "Next" at bounding box center [809, 232] width 17 height 47
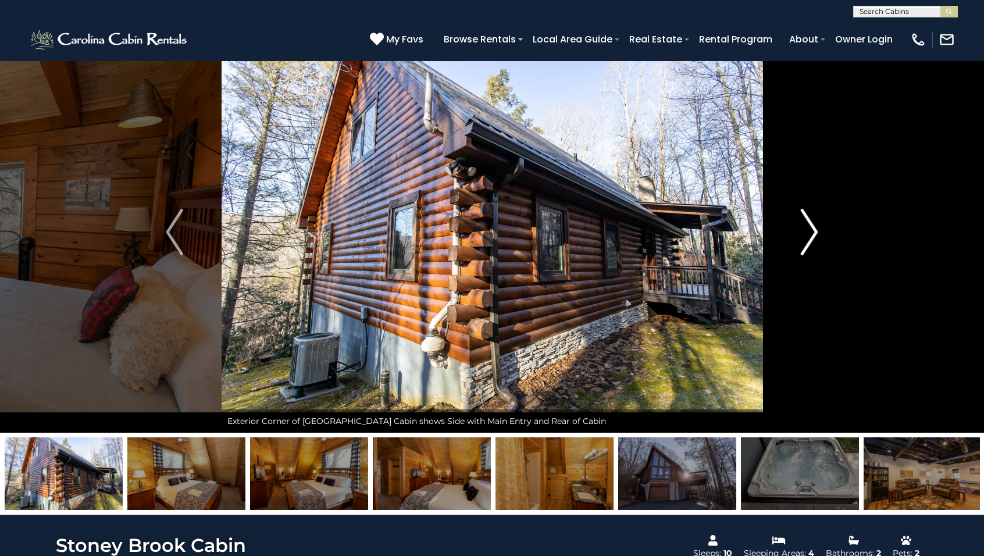
click at [811, 233] on img "Next" at bounding box center [809, 232] width 17 height 47
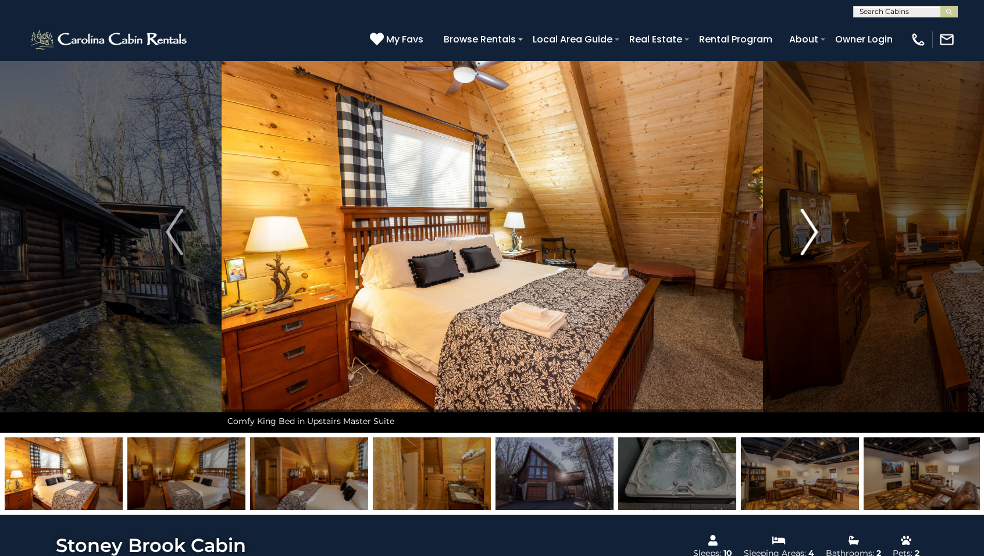
click at [811, 233] on img "Next" at bounding box center [809, 232] width 17 height 47
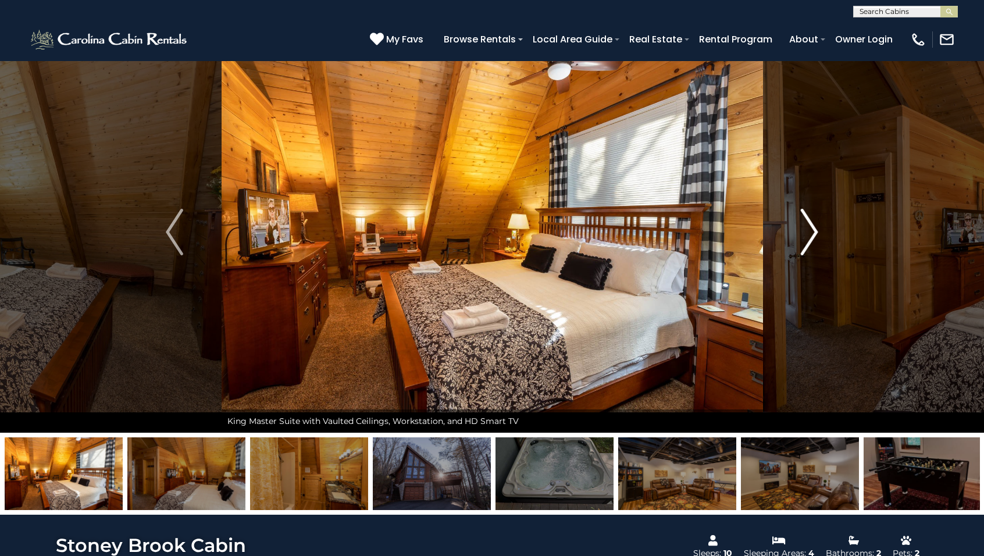
click at [811, 233] on img "Next" at bounding box center [809, 232] width 17 height 47
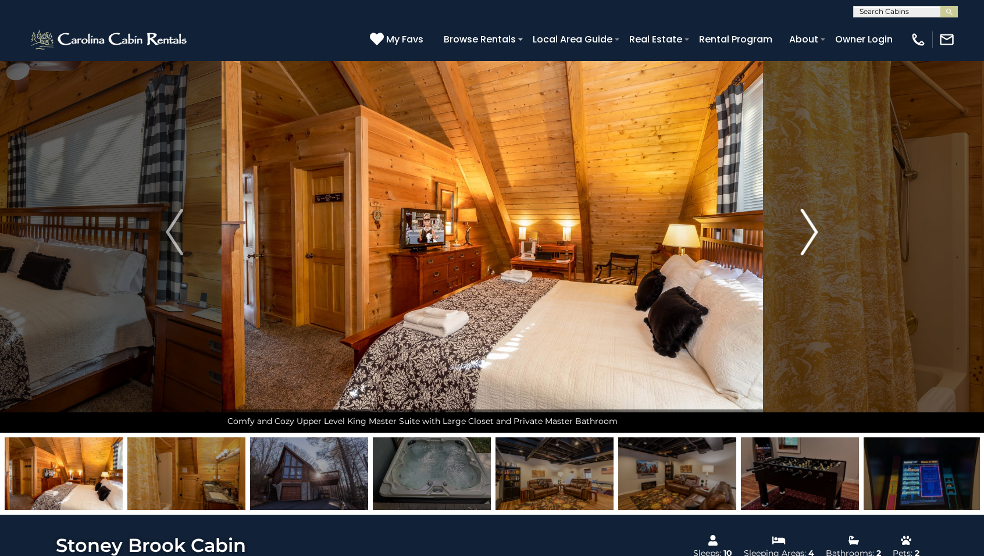
click at [811, 233] on img "Next" at bounding box center [809, 232] width 17 height 47
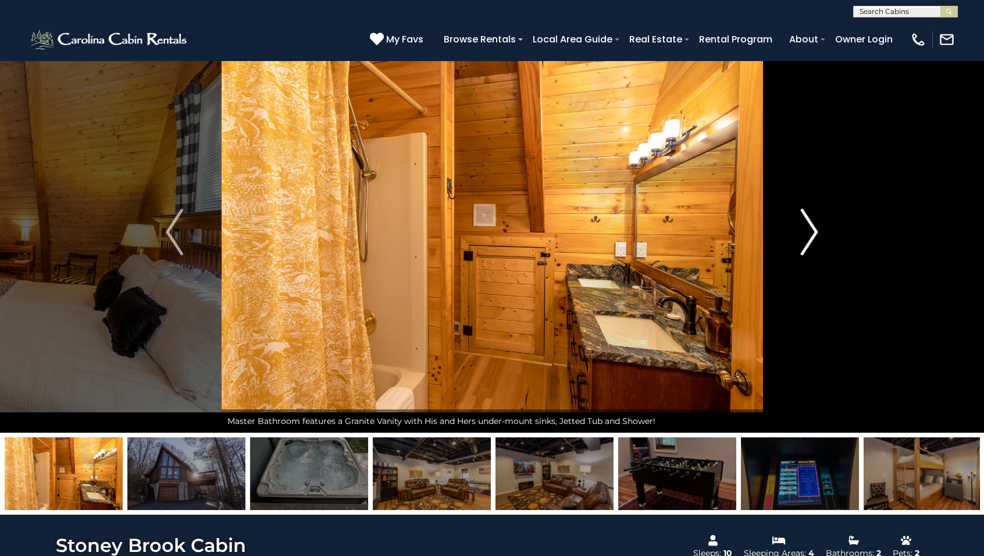
click at [811, 233] on img "Next" at bounding box center [809, 232] width 17 height 47
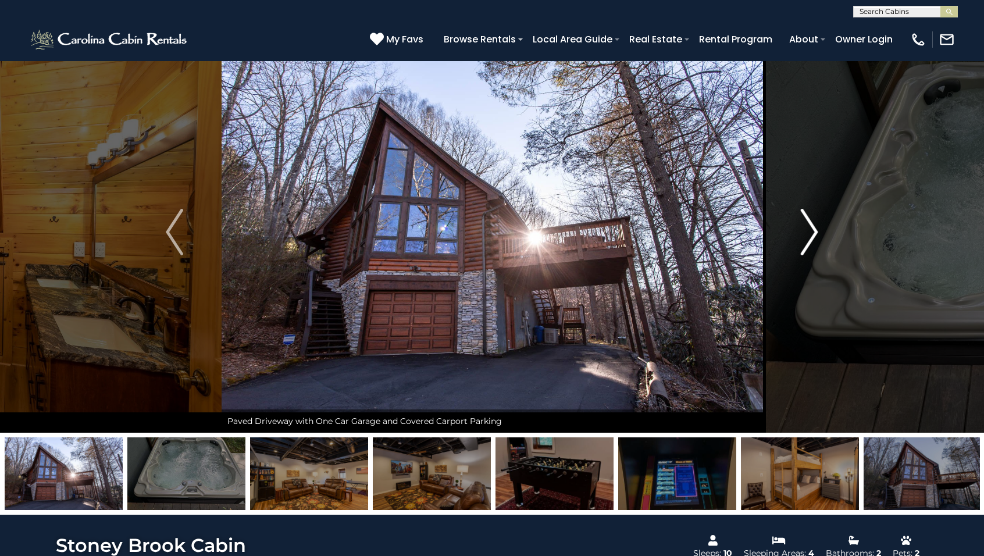
click at [811, 233] on img "Next" at bounding box center [809, 232] width 17 height 47
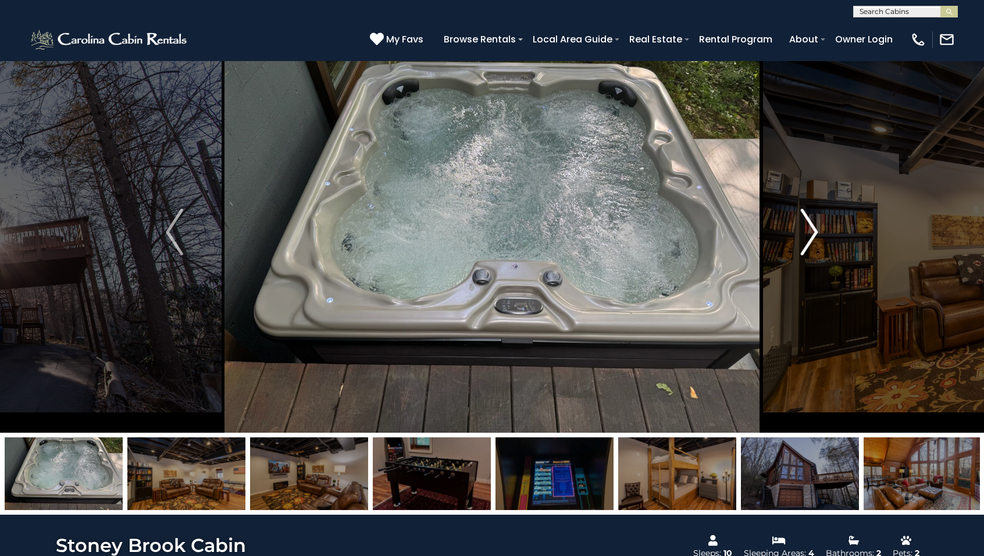
click at [811, 233] on img "Next" at bounding box center [809, 232] width 17 height 47
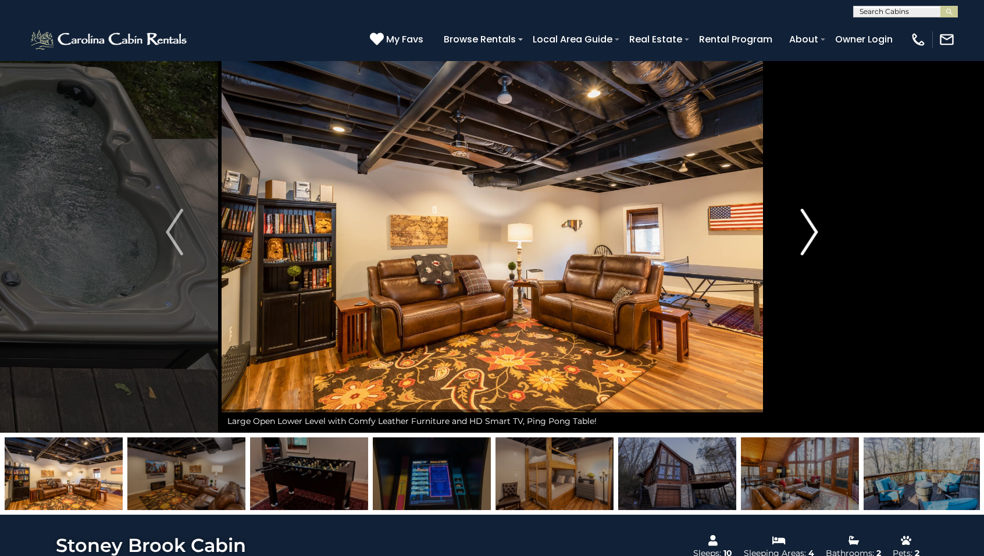
click at [812, 236] on img "Next" at bounding box center [809, 232] width 17 height 47
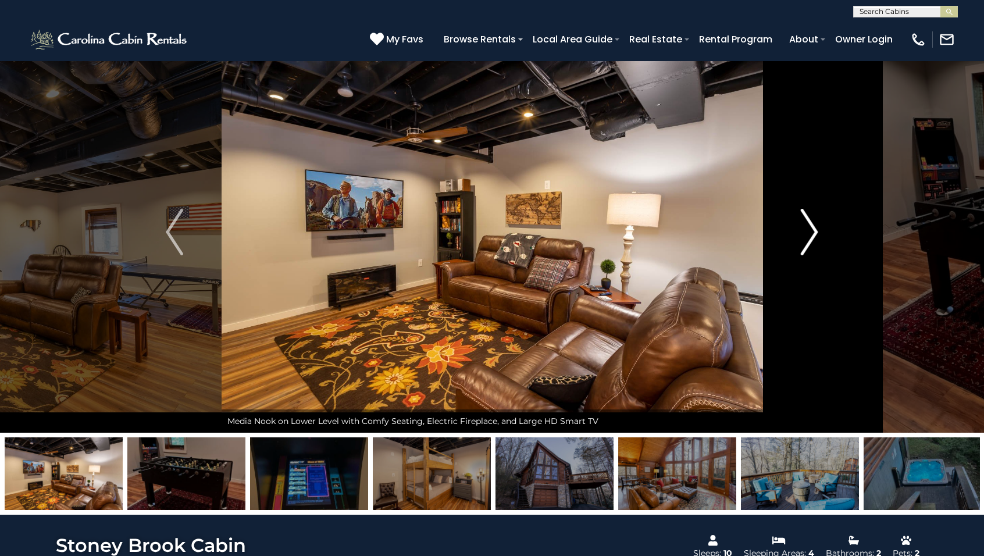
click at [812, 236] on img "Next" at bounding box center [809, 232] width 17 height 47
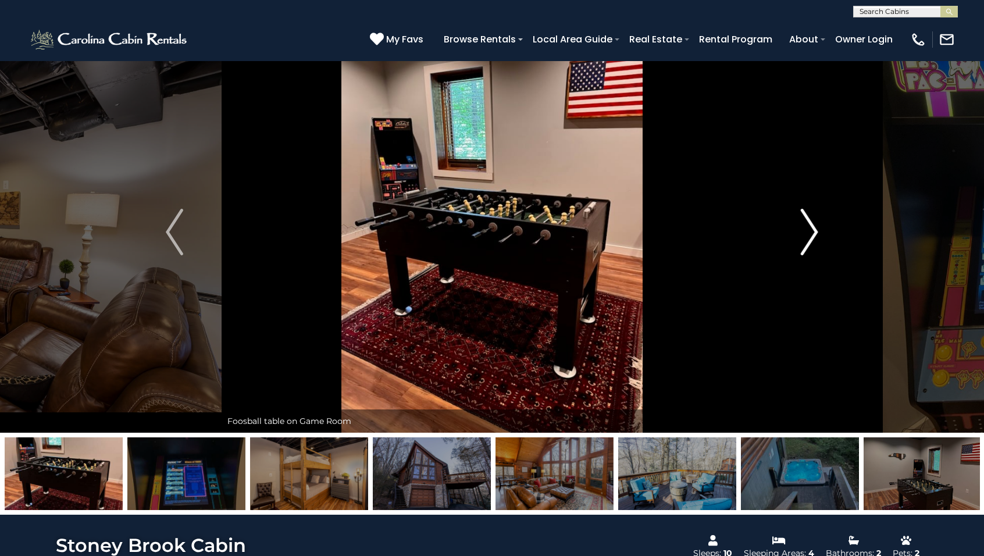
click at [812, 236] on img "Next" at bounding box center [809, 232] width 17 height 47
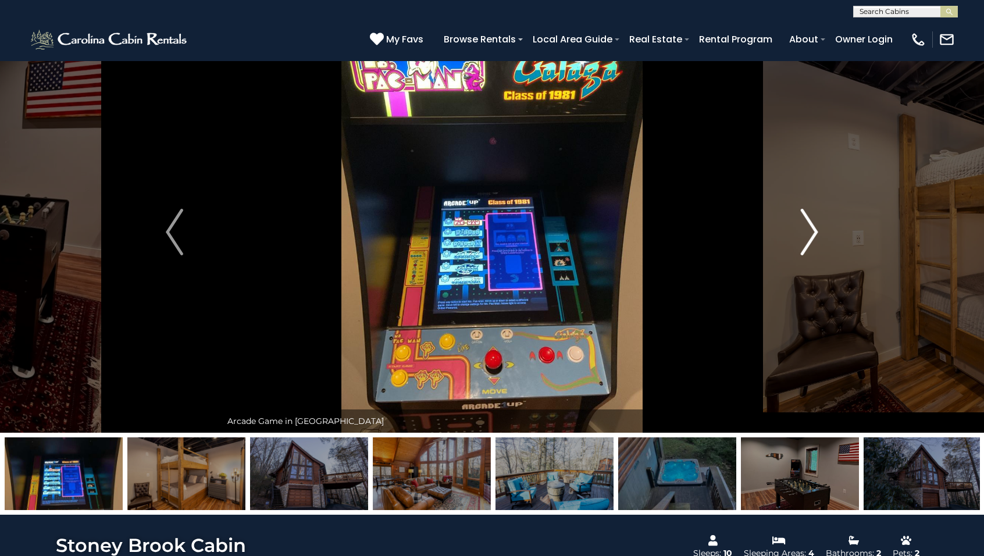
click at [811, 236] on img "Next" at bounding box center [809, 232] width 17 height 47
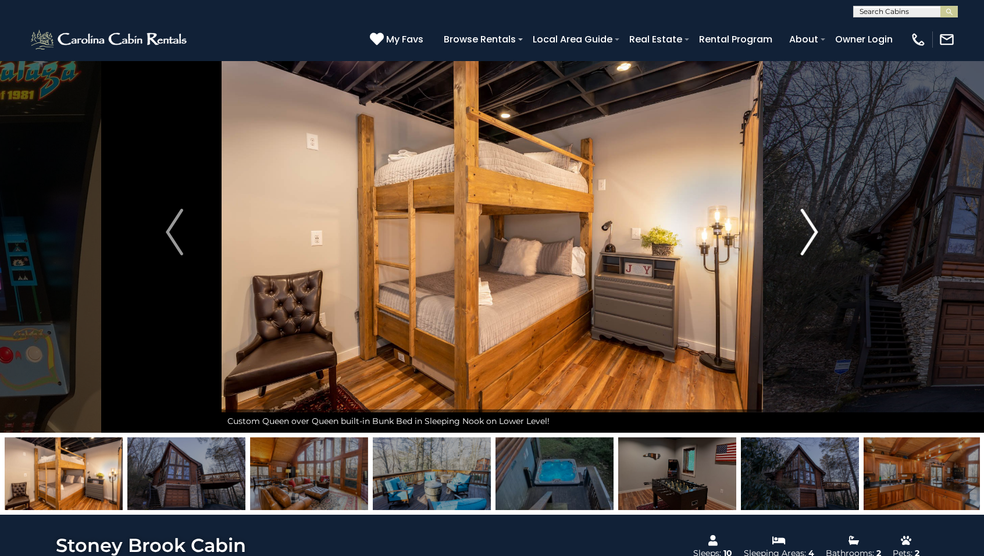
click at [811, 237] on img "Next" at bounding box center [809, 232] width 17 height 47
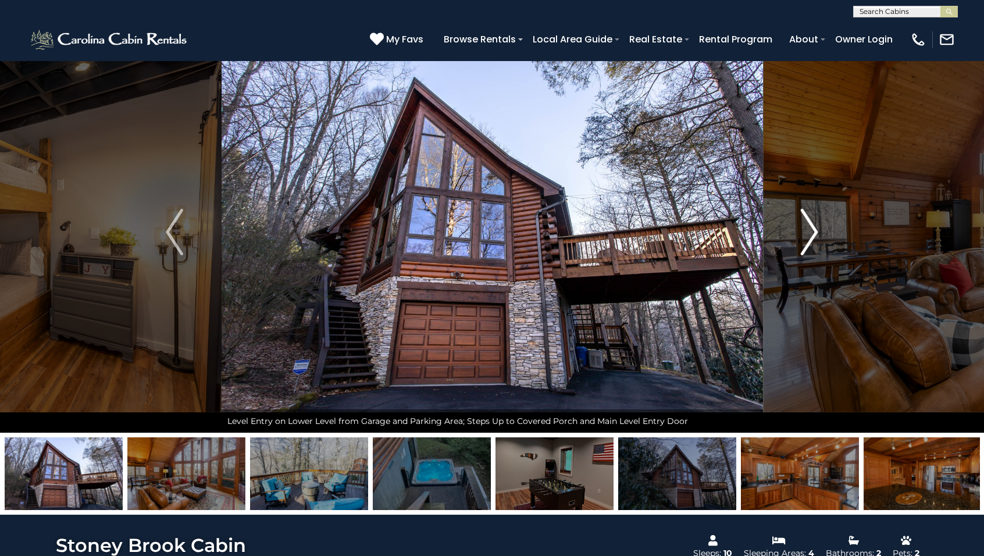
click at [811, 237] on img "Next" at bounding box center [809, 232] width 17 height 47
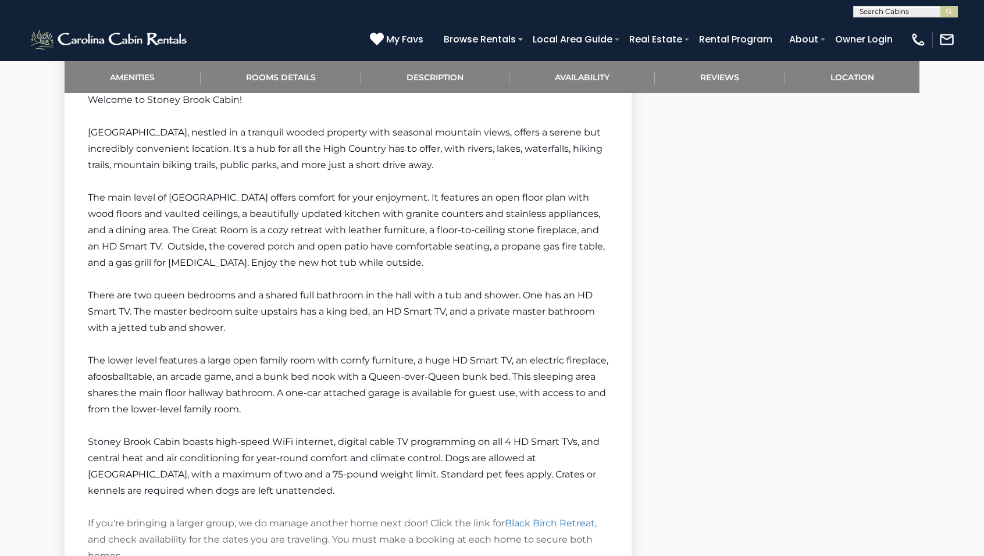
scroll to position [1596, 0]
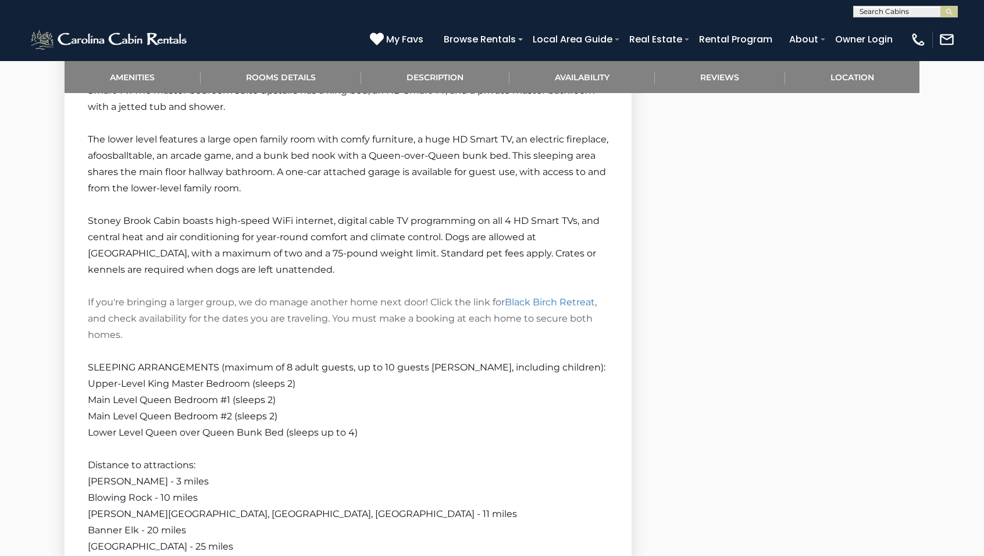
click at [893, 12] on input "text" at bounding box center [905, 14] width 102 height 12
type input "**********"
drag, startPoint x: 875, startPoint y: 23, endPoint x: 867, endPoint y: 55, distance: 33.4
click at [867, 55] on li "Misty Moun tain Manor" at bounding box center [906, 56] width 104 height 21
click at [946, 15] on img "submit" at bounding box center [949, 12] width 9 height 9
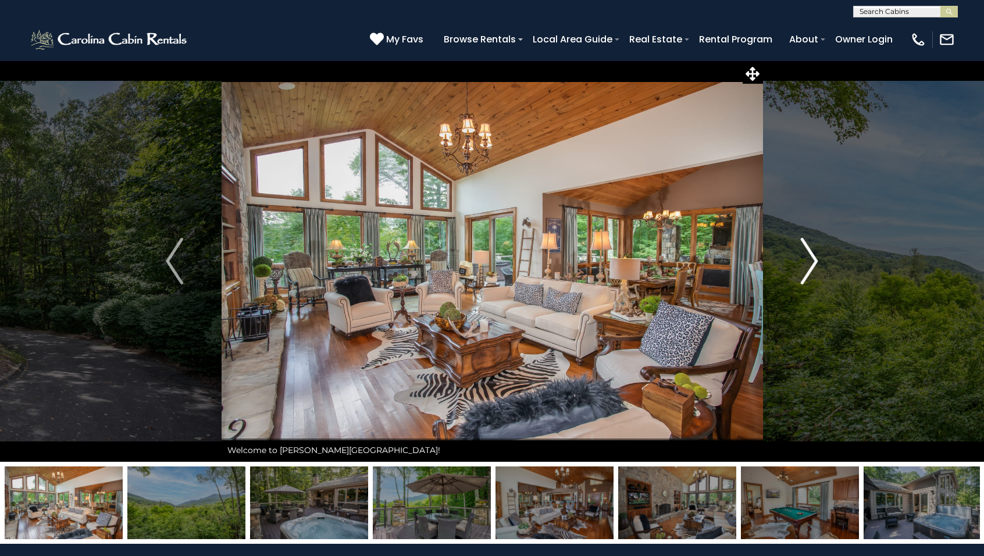
click at [815, 260] on img "Next" at bounding box center [809, 261] width 17 height 47
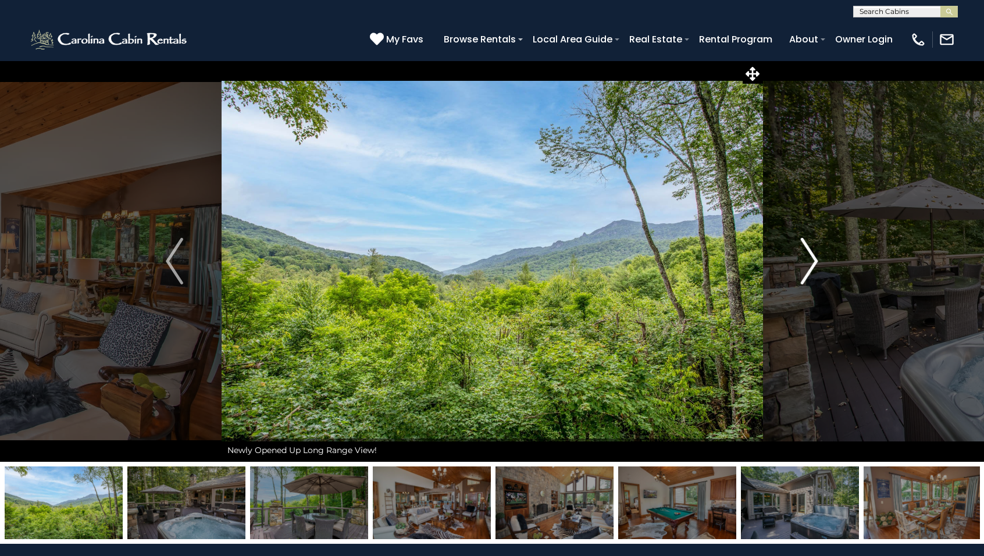
click at [815, 260] on img "Next" at bounding box center [809, 261] width 17 height 47
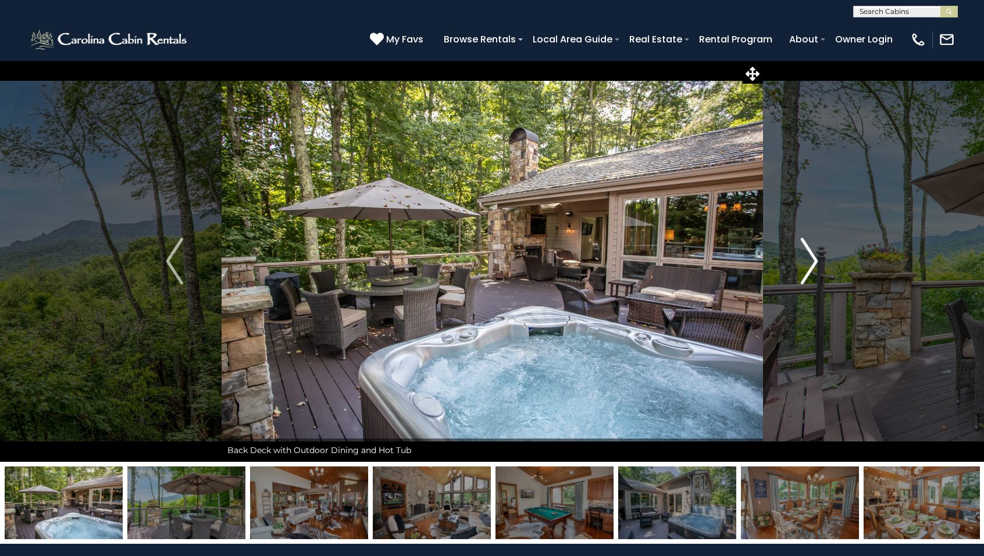
click at [815, 260] on img "Next" at bounding box center [809, 261] width 17 height 47
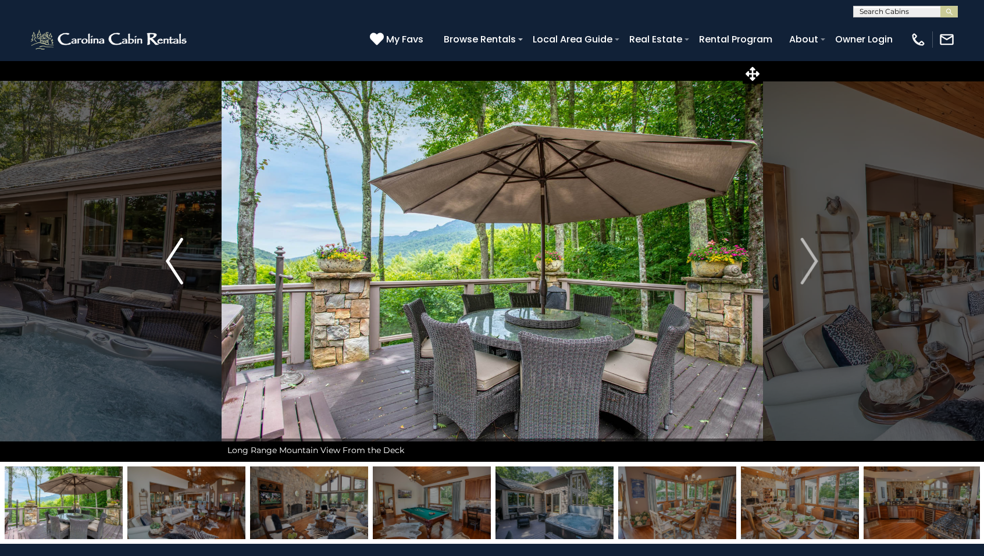
click at [175, 260] on img "Previous" at bounding box center [174, 261] width 17 height 47
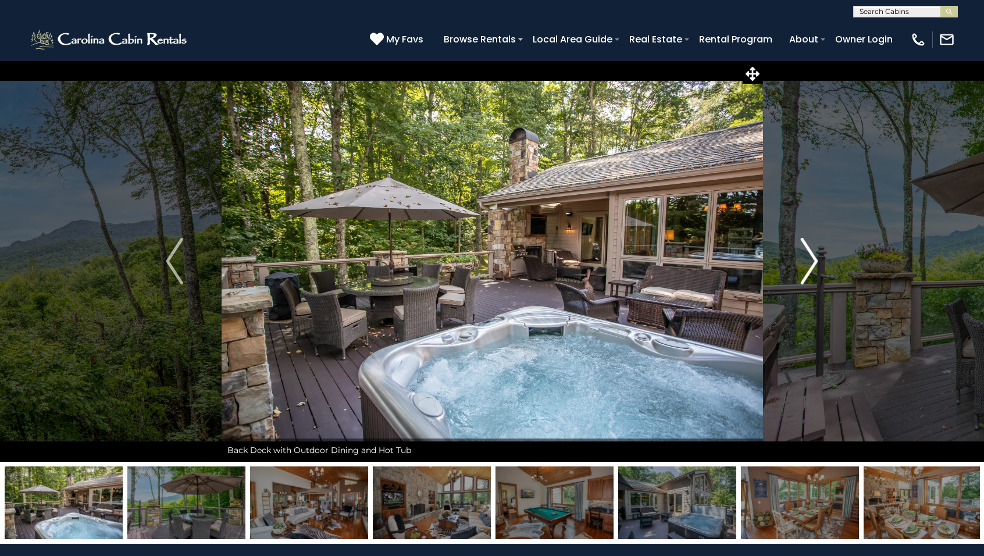
click at [810, 259] on img "Next" at bounding box center [809, 261] width 17 height 47
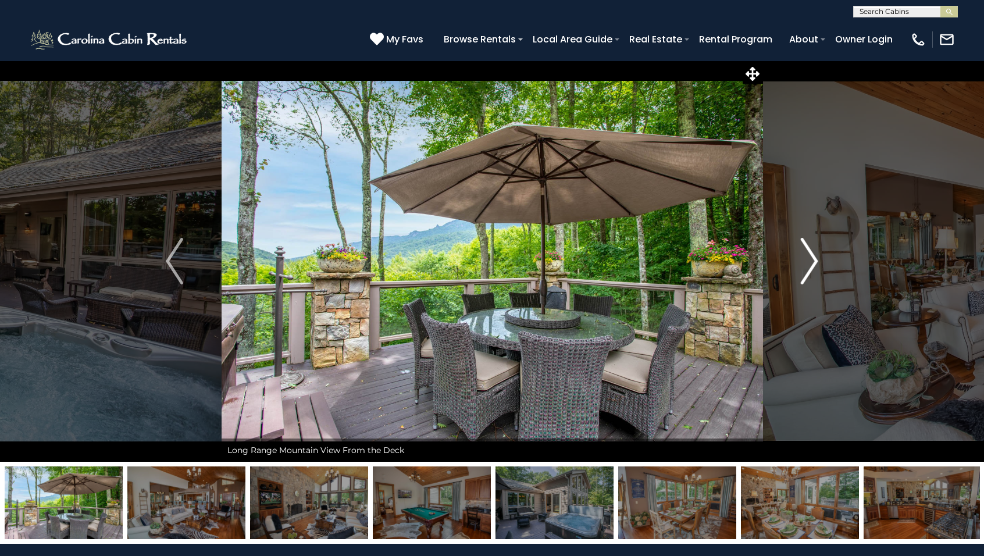
click at [810, 259] on img "Next" at bounding box center [809, 261] width 17 height 47
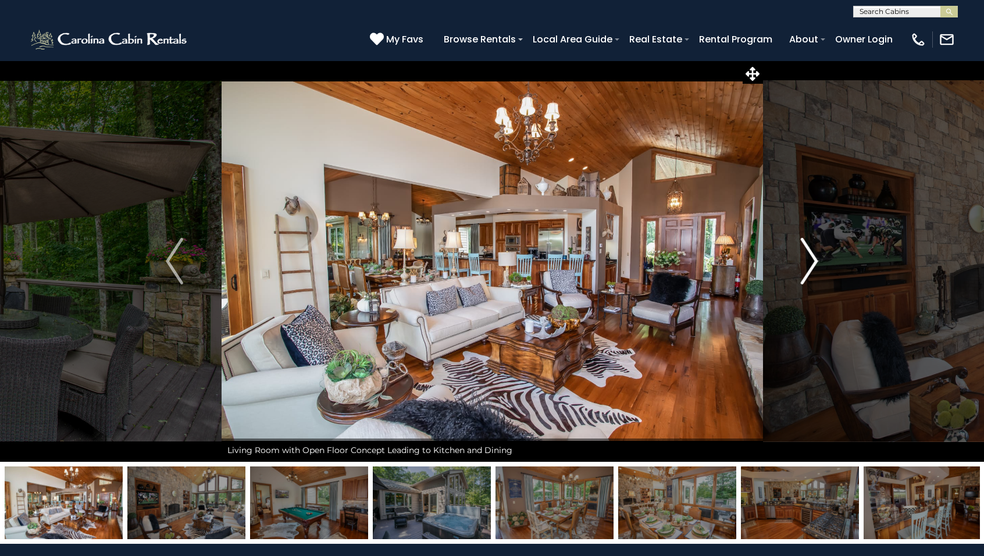
click at [810, 259] on img "Next" at bounding box center [809, 261] width 17 height 47
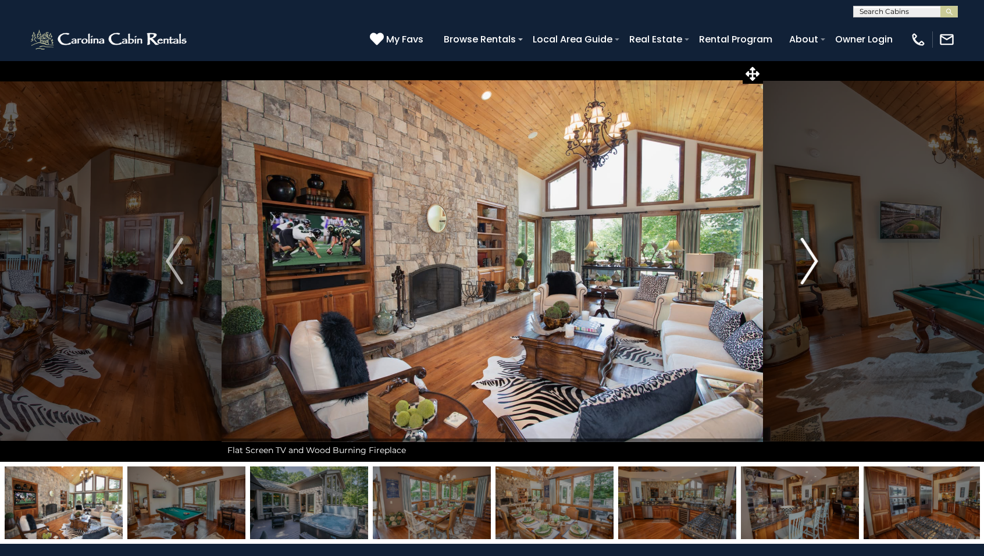
click at [810, 259] on img "Next" at bounding box center [809, 261] width 17 height 47
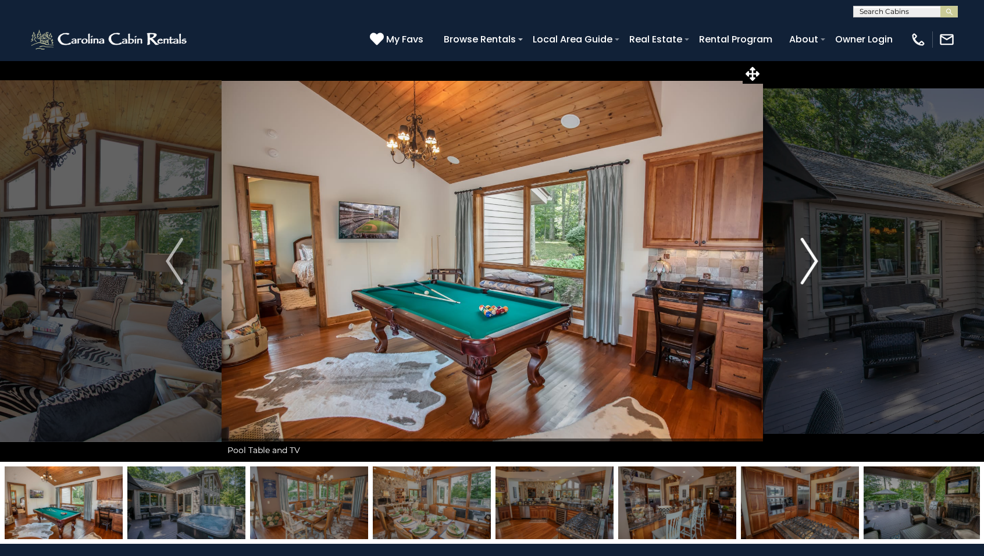
click at [810, 259] on img "Next" at bounding box center [809, 261] width 17 height 47
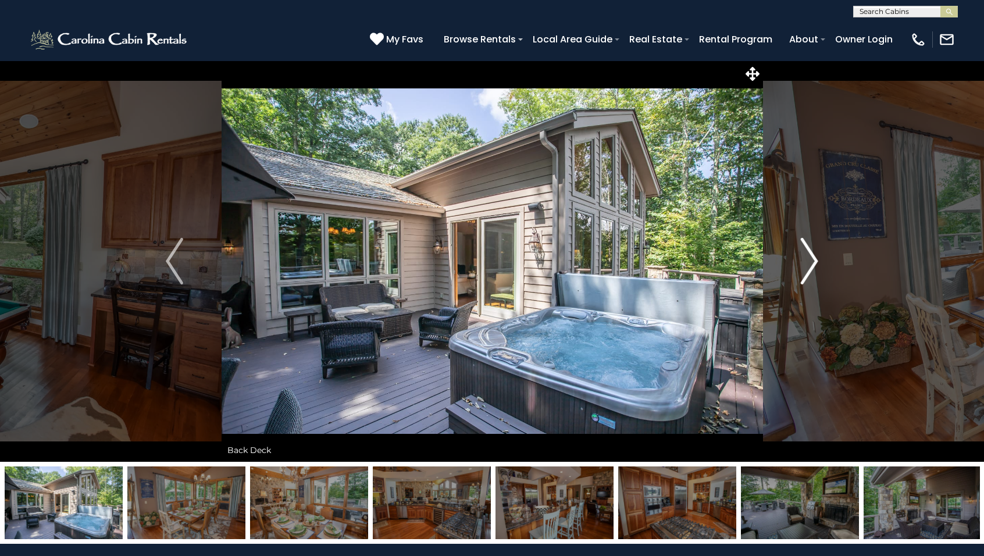
click at [810, 259] on img "Next" at bounding box center [809, 261] width 17 height 47
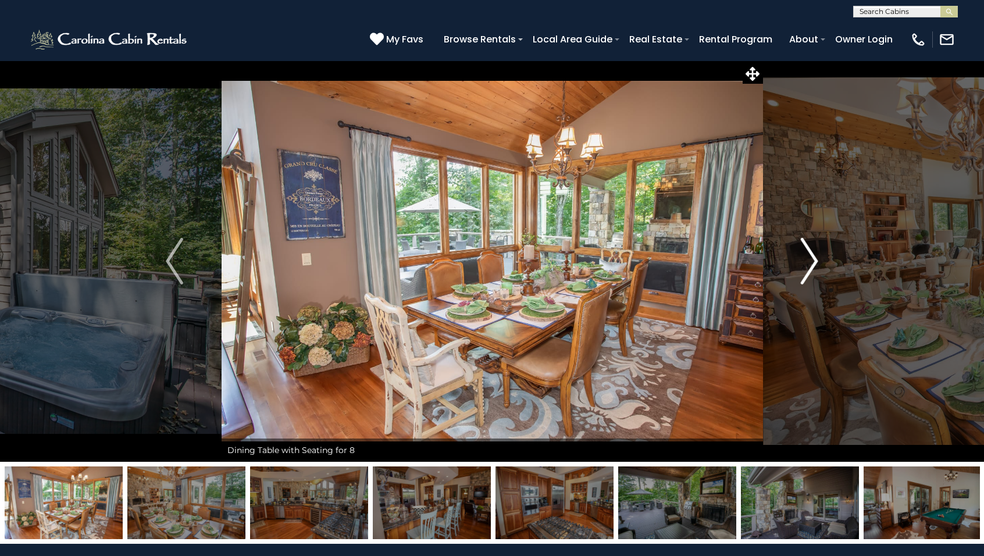
click at [810, 259] on img "Next" at bounding box center [809, 261] width 17 height 47
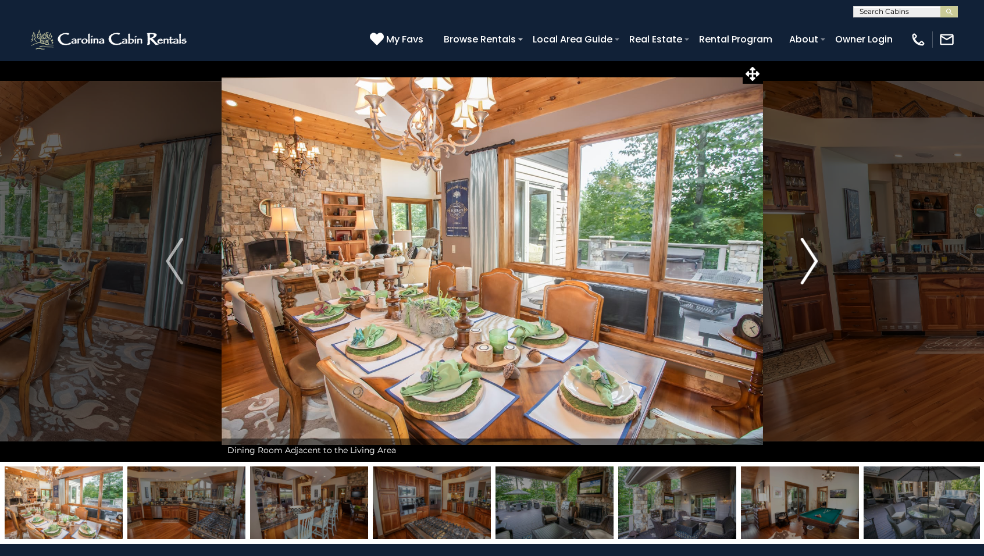
click at [810, 259] on img "Next" at bounding box center [809, 261] width 17 height 47
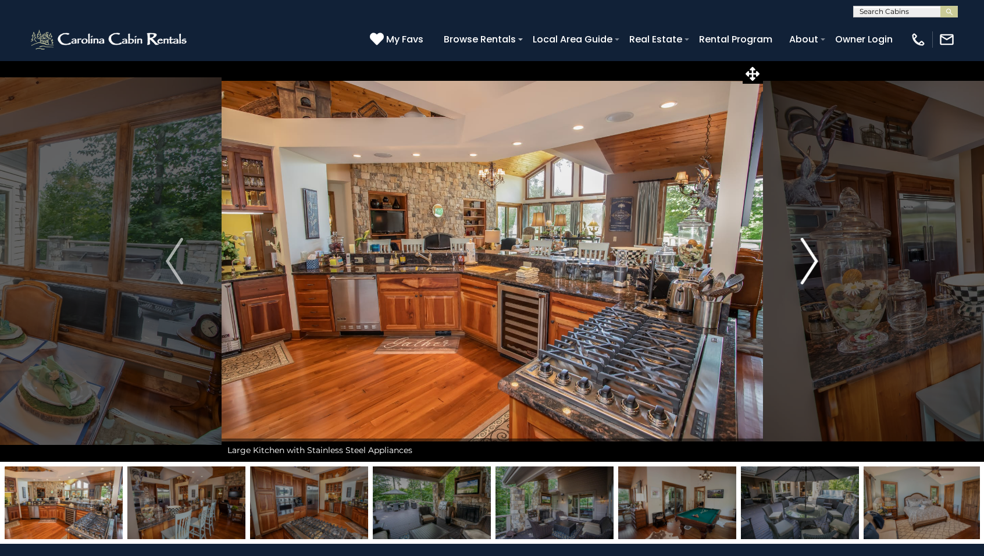
click at [810, 259] on img "Next" at bounding box center [809, 261] width 17 height 47
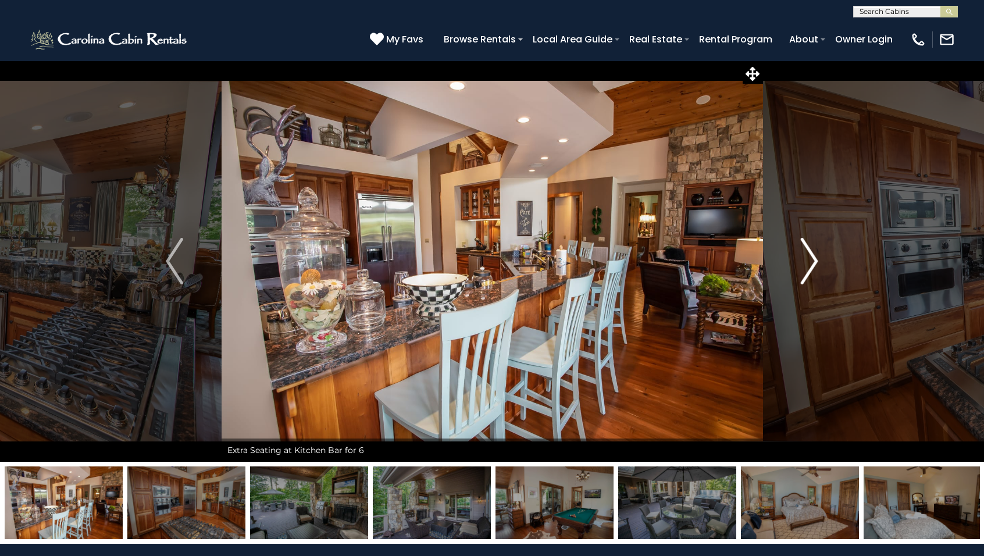
click at [810, 259] on img "Next" at bounding box center [809, 261] width 17 height 47
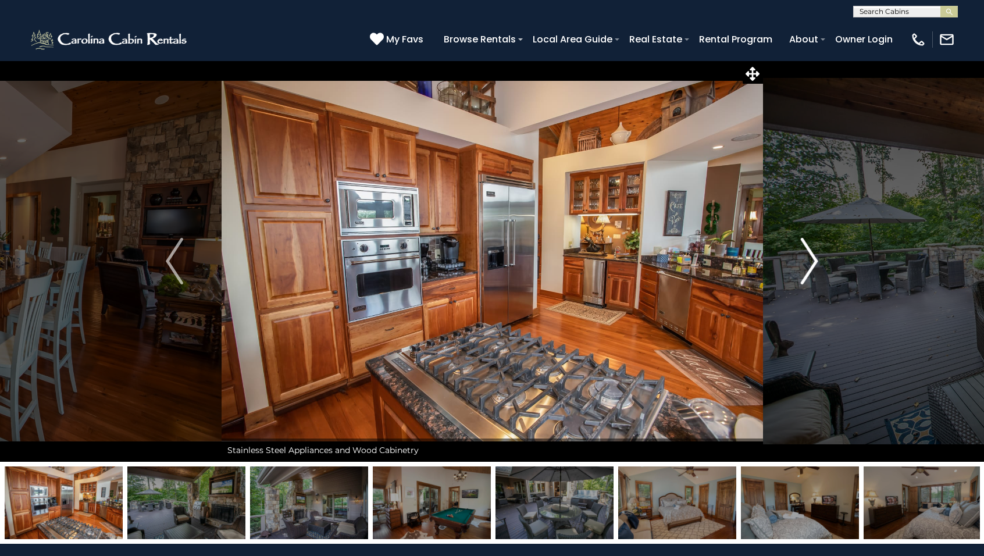
click at [810, 259] on img "Next" at bounding box center [809, 261] width 17 height 47
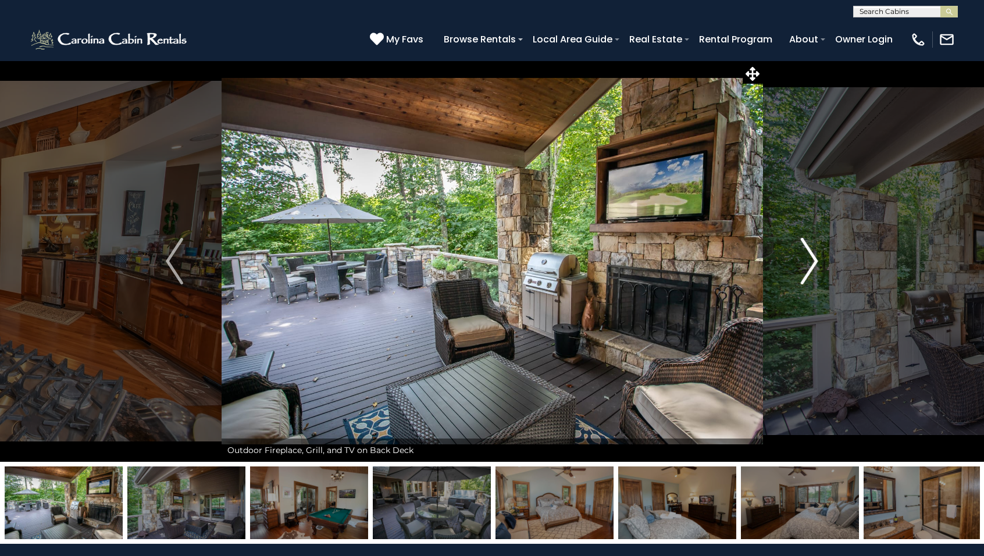
click at [815, 261] on img "Next" at bounding box center [809, 261] width 17 height 47
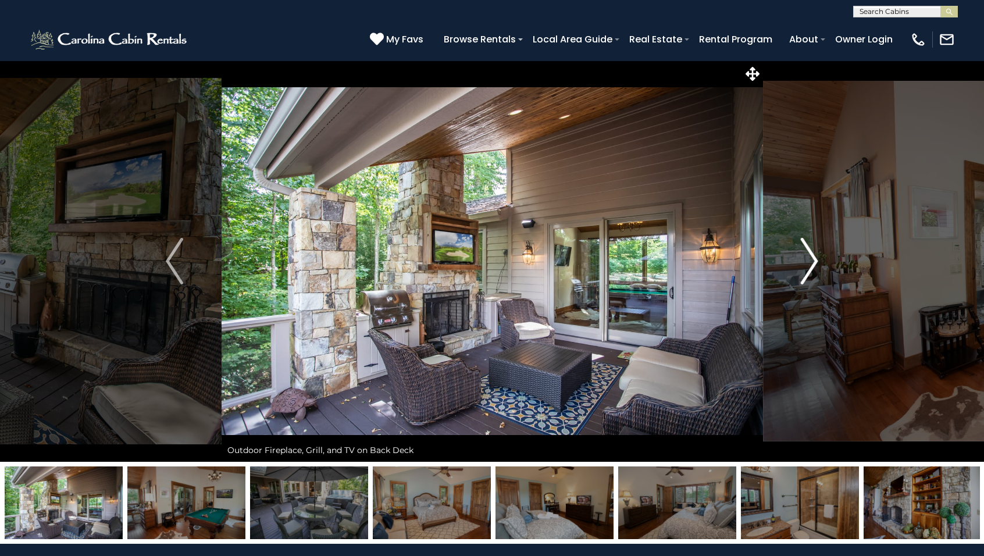
click at [815, 261] on img "Next" at bounding box center [809, 261] width 17 height 47
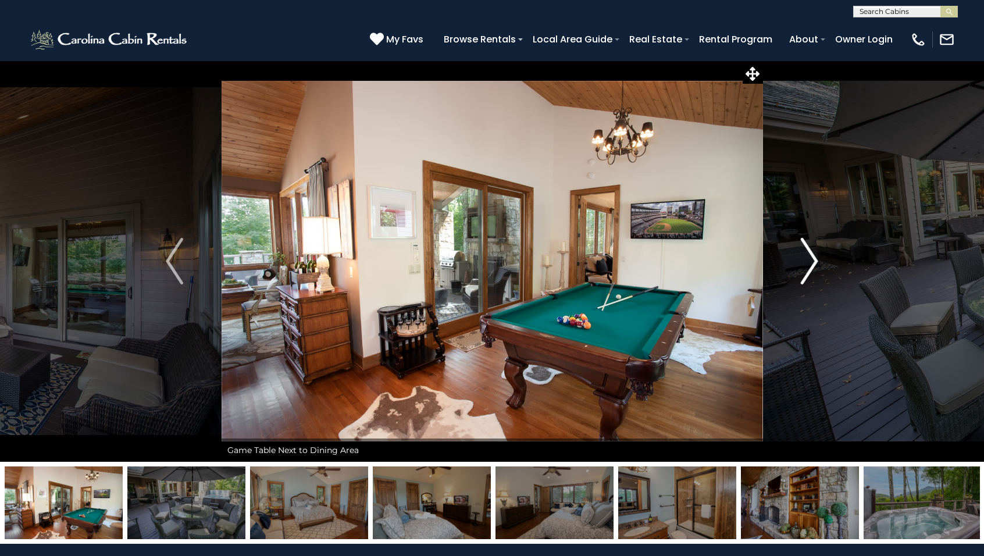
click at [813, 263] on img "Next" at bounding box center [809, 261] width 17 height 47
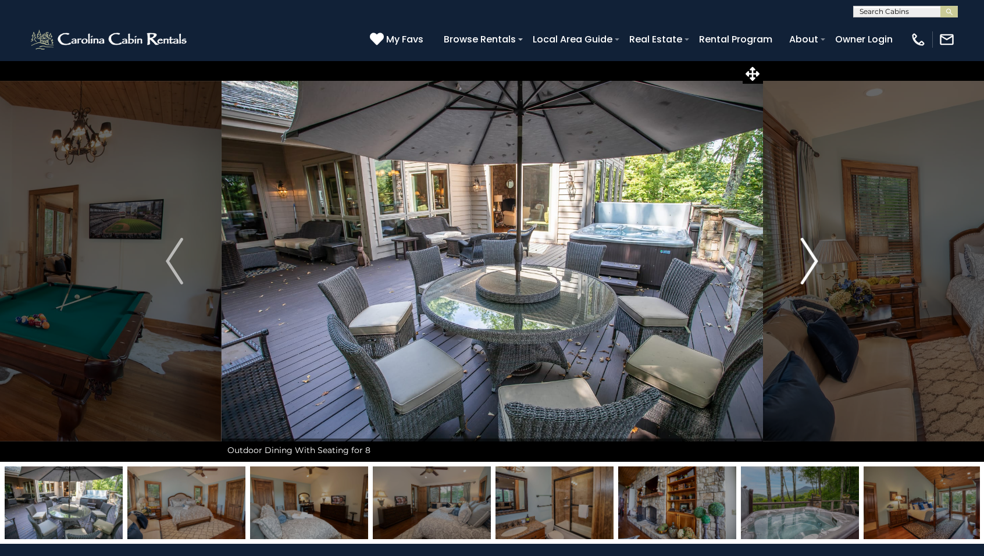
click at [813, 263] on img "Next" at bounding box center [809, 261] width 17 height 47
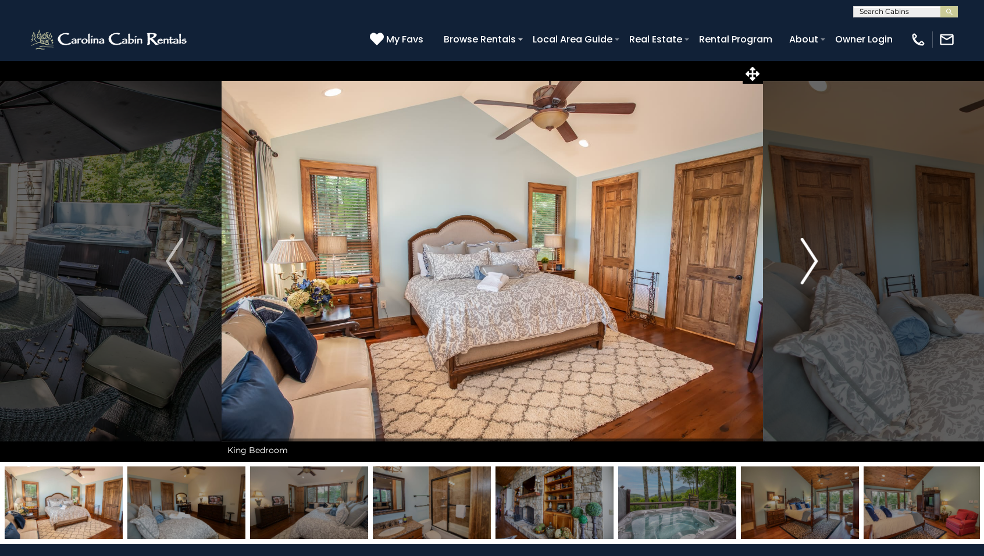
click at [813, 263] on img "Next" at bounding box center [809, 261] width 17 height 47
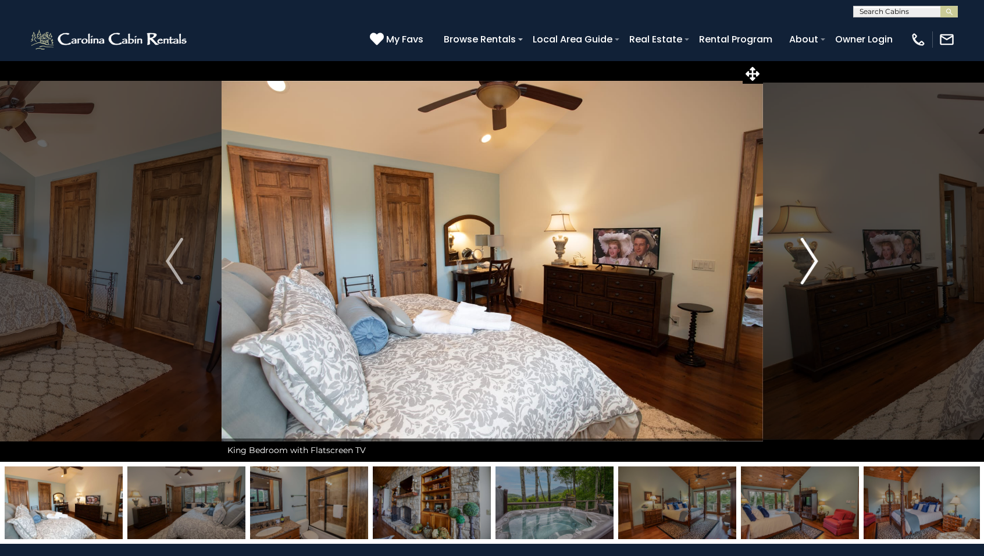
click at [813, 263] on img "Next" at bounding box center [809, 261] width 17 height 47
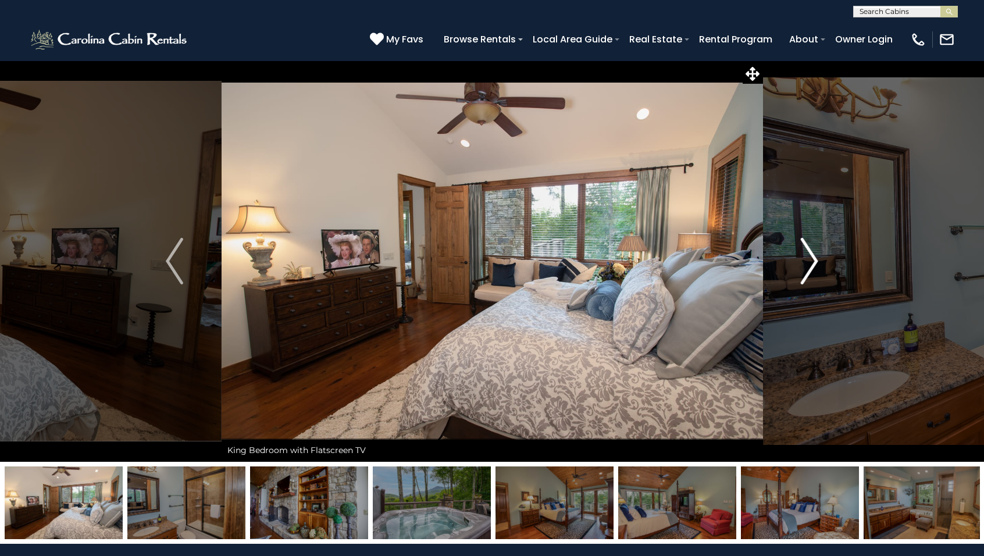
click at [813, 263] on img "Next" at bounding box center [809, 261] width 17 height 47
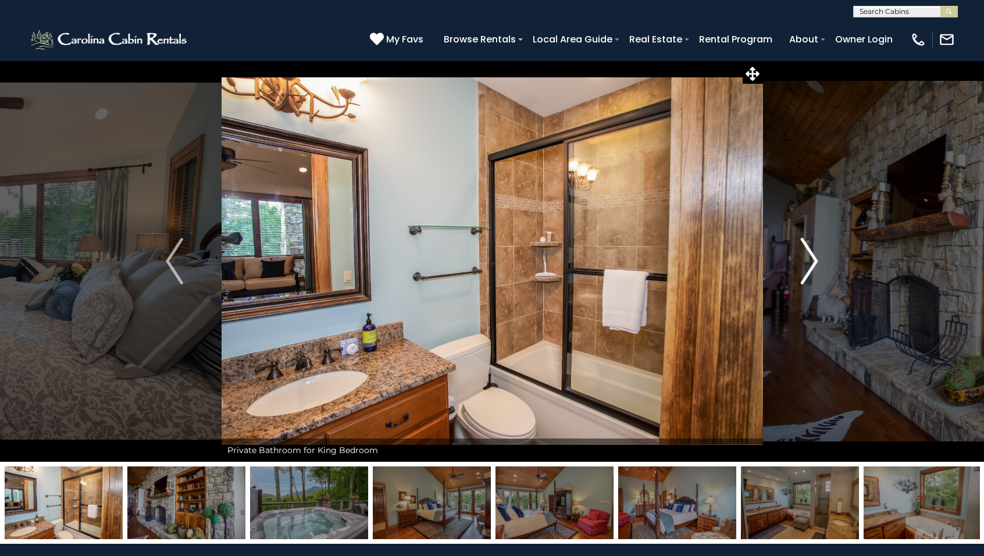
click at [813, 263] on img "Next" at bounding box center [809, 261] width 17 height 47
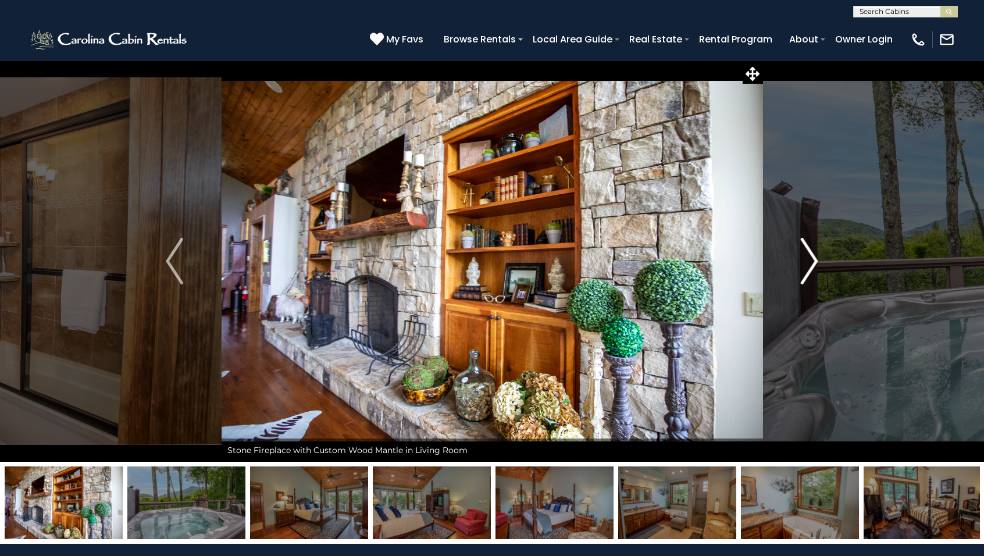
click at [813, 263] on img "Next" at bounding box center [809, 261] width 17 height 47
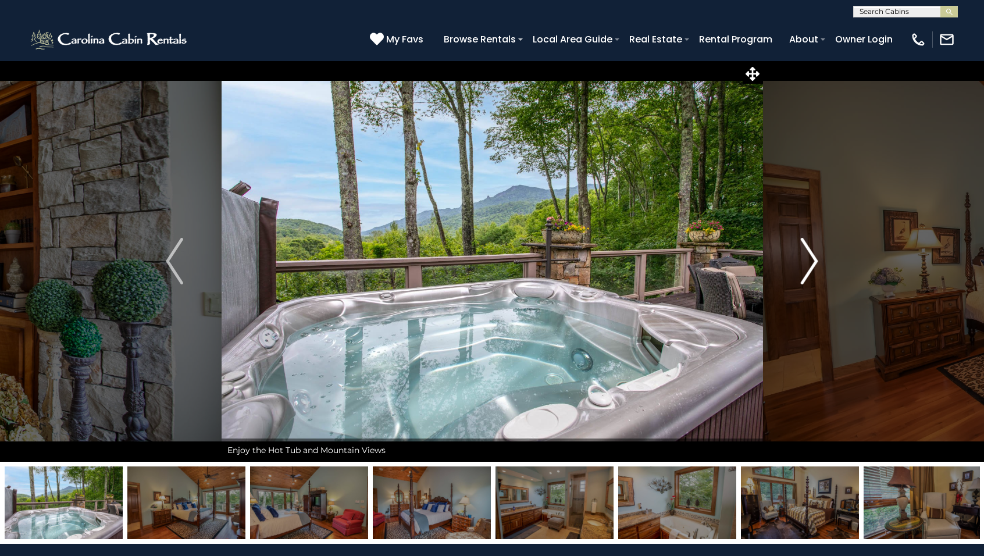
click at [813, 263] on img "Next" at bounding box center [809, 261] width 17 height 47
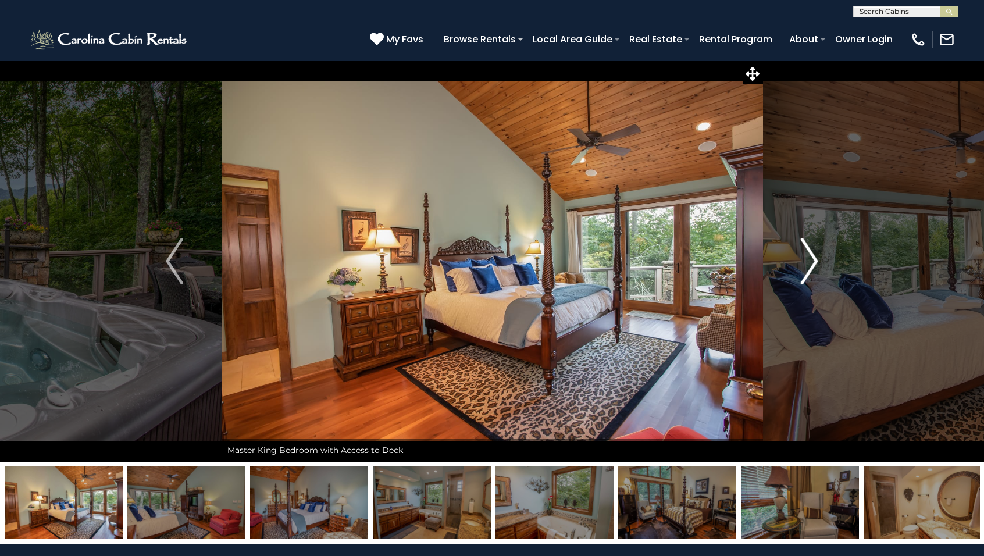
click at [813, 263] on img "Next" at bounding box center [809, 261] width 17 height 47
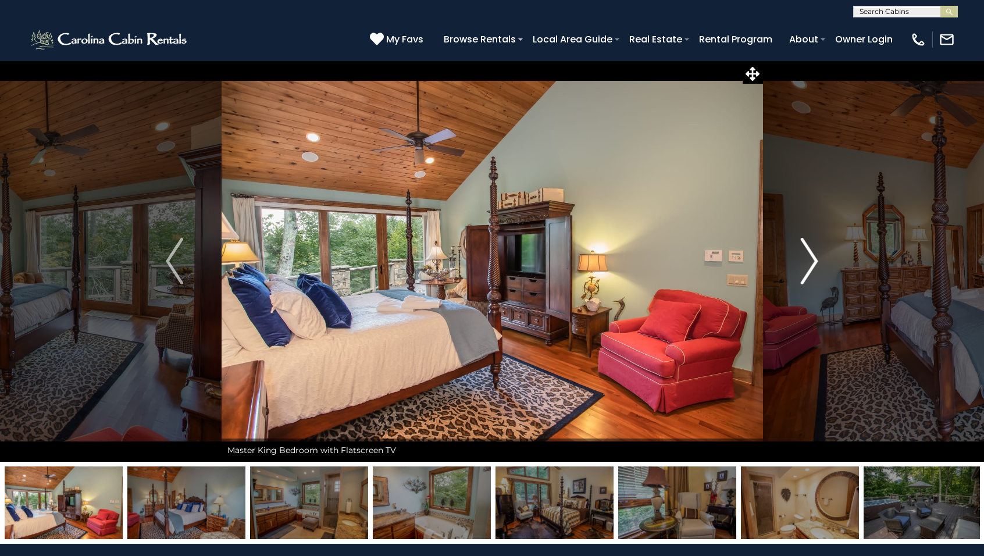
click at [813, 263] on img "Next" at bounding box center [809, 261] width 17 height 47
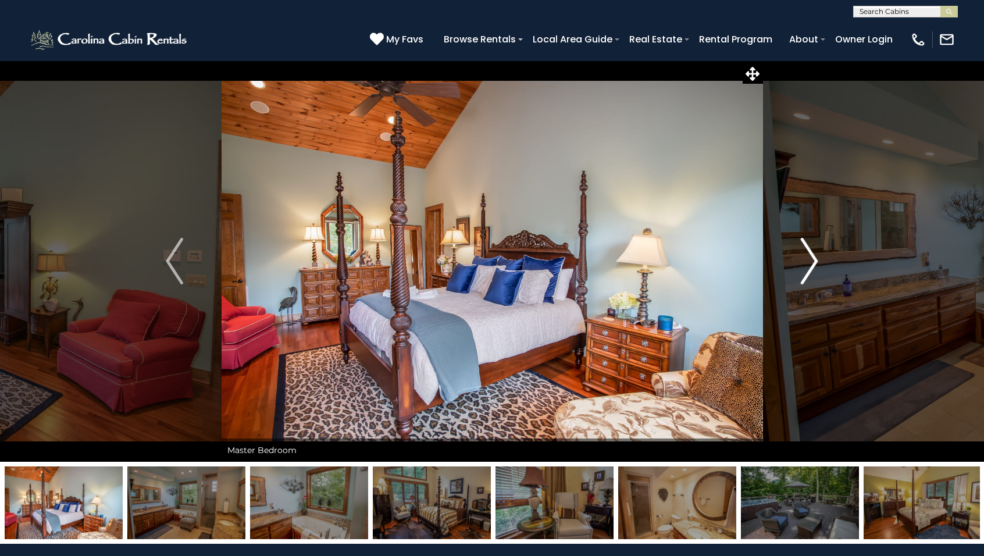
click at [813, 263] on img "Next" at bounding box center [809, 261] width 17 height 47
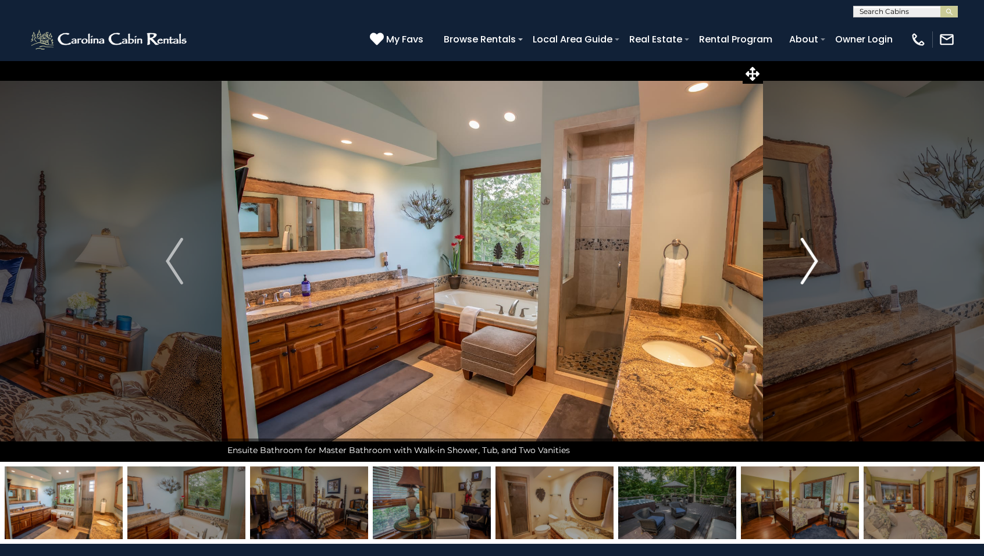
click at [813, 263] on img "Next" at bounding box center [809, 261] width 17 height 47
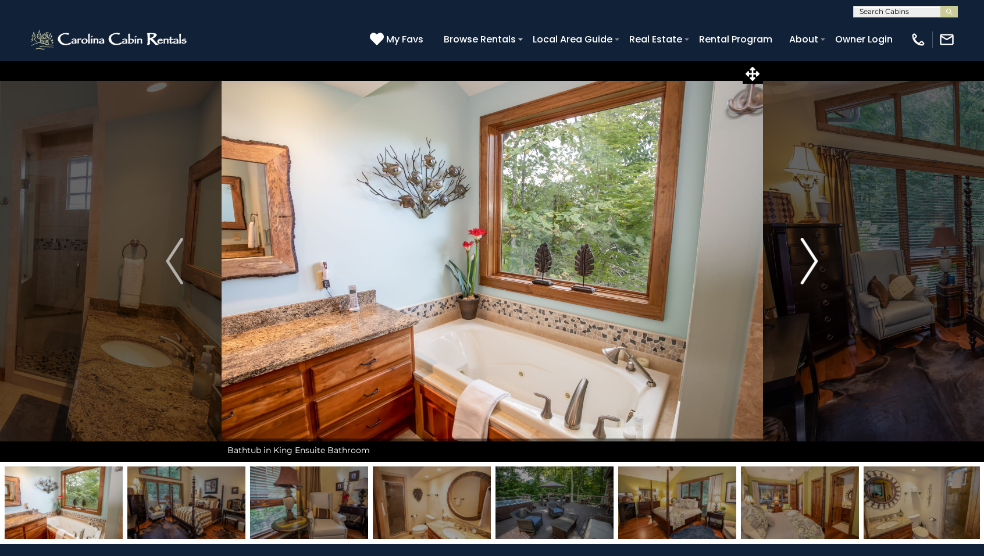
click at [813, 263] on img "Next" at bounding box center [809, 261] width 17 height 47
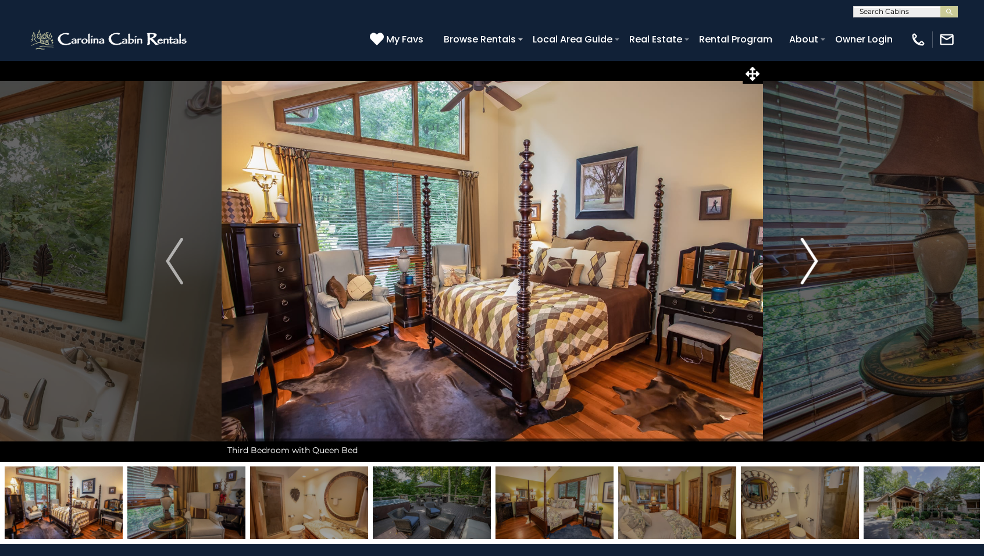
click at [813, 263] on img "Next" at bounding box center [809, 261] width 17 height 47
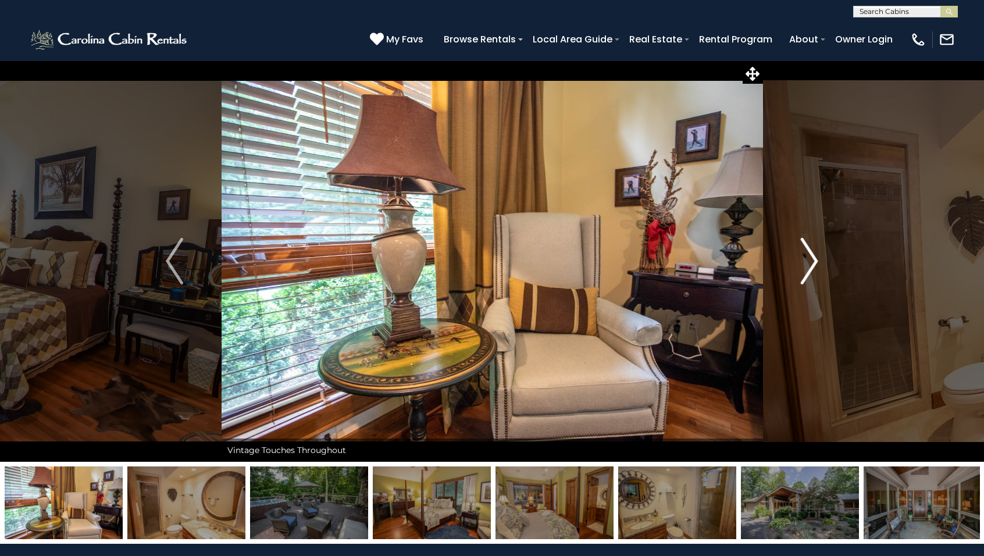
click at [813, 263] on img "Next" at bounding box center [809, 261] width 17 height 47
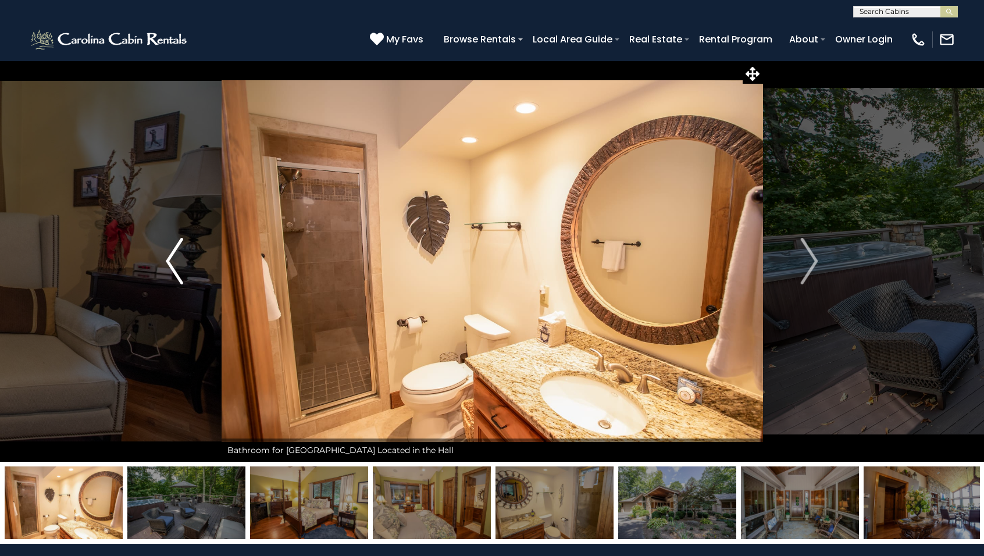
click at [167, 261] on img "Previous" at bounding box center [174, 261] width 17 height 47
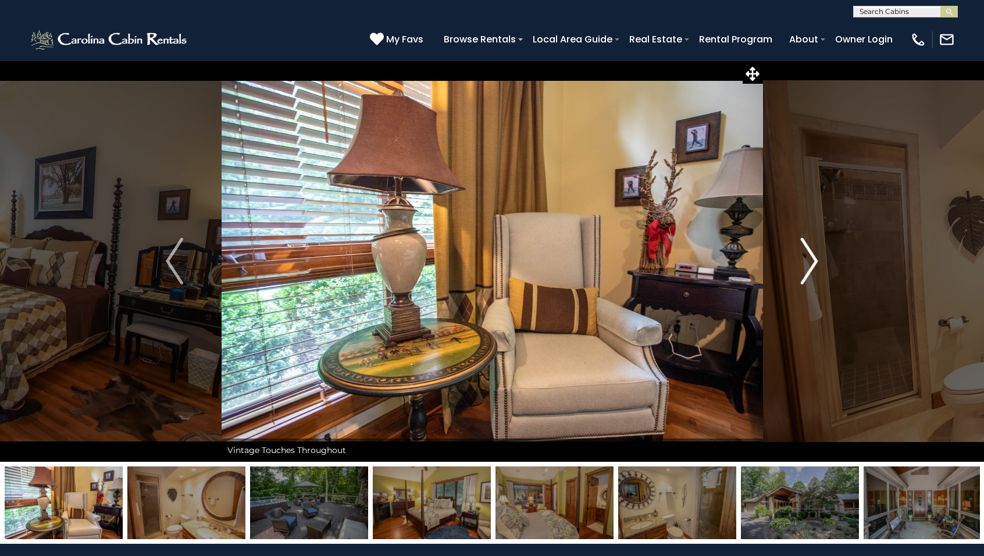
click at [814, 264] on img "Next" at bounding box center [809, 261] width 17 height 47
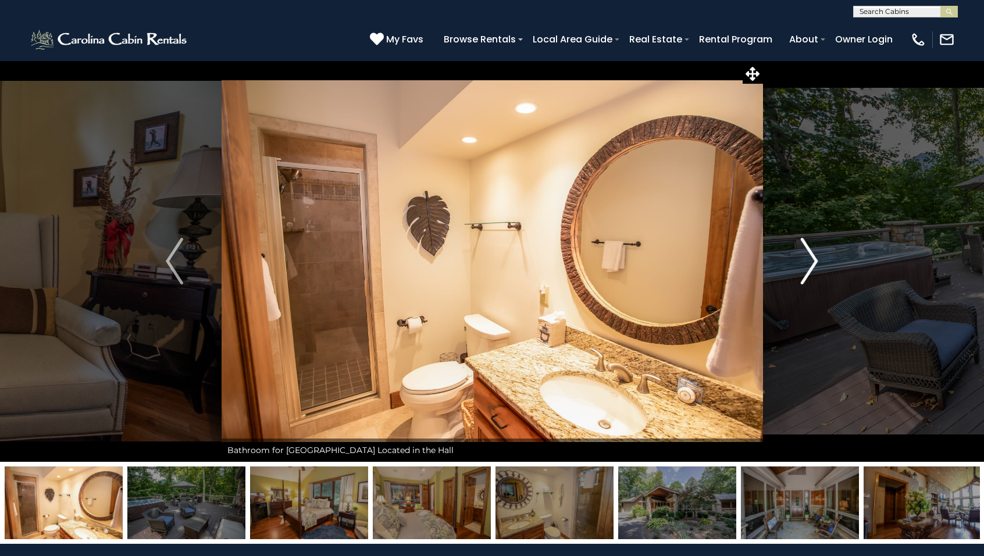
click at [814, 264] on img "Next" at bounding box center [809, 261] width 17 height 47
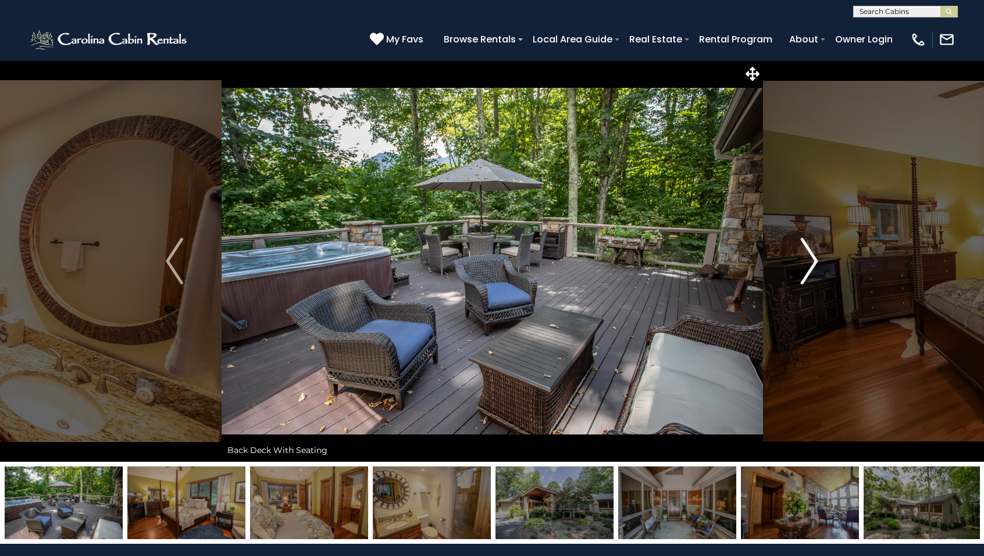
click at [814, 264] on img "Next" at bounding box center [809, 261] width 17 height 47
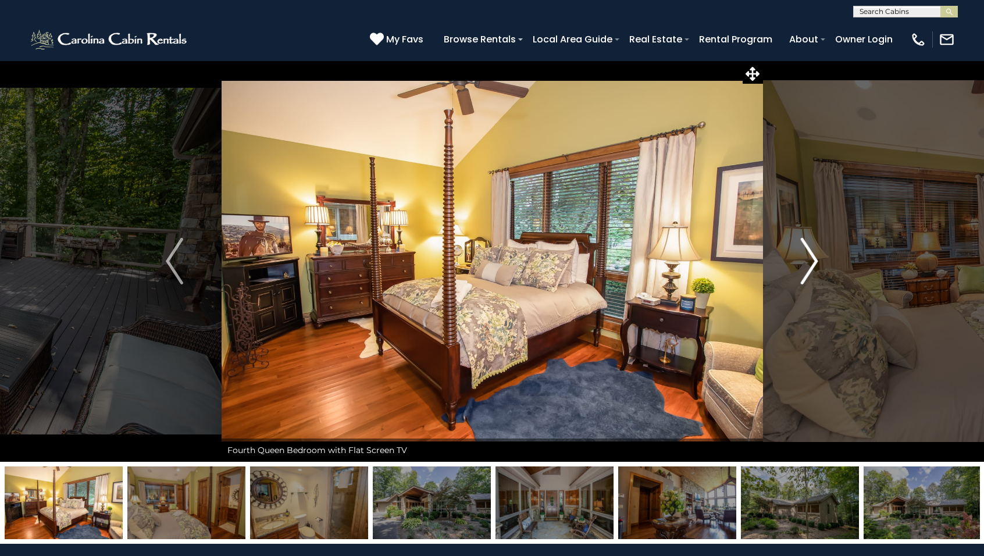
click at [814, 264] on img "Next" at bounding box center [809, 261] width 17 height 47
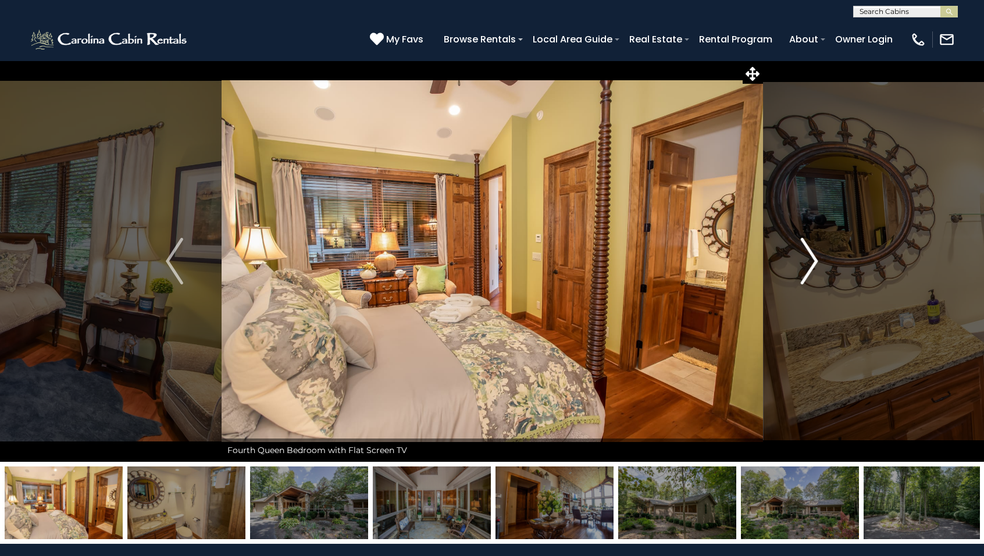
click at [814, 264] on img "Next" at bounding box center [809, 261] width 17 height 47
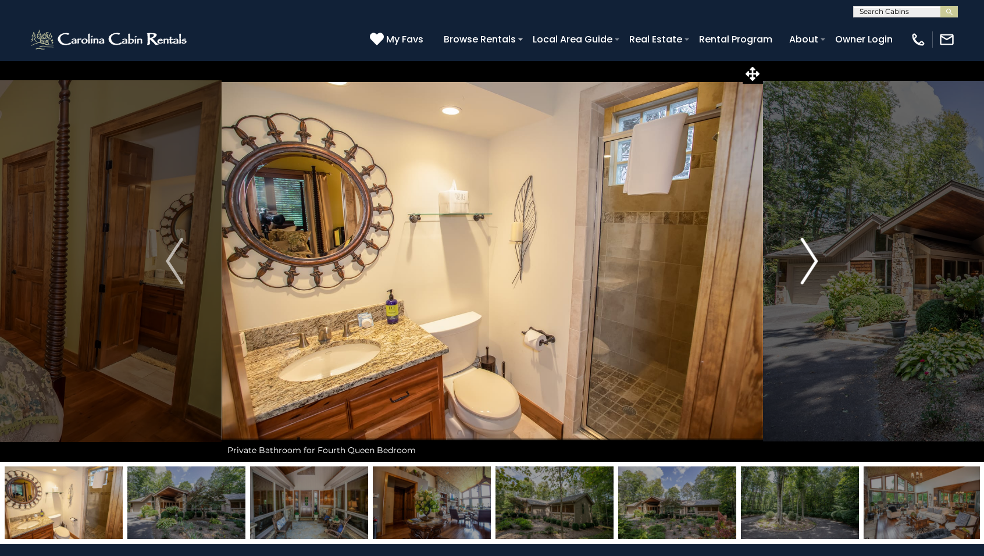
click at [814, 264] on img "Next" at bounding box center [809, 261] width 17 height 47
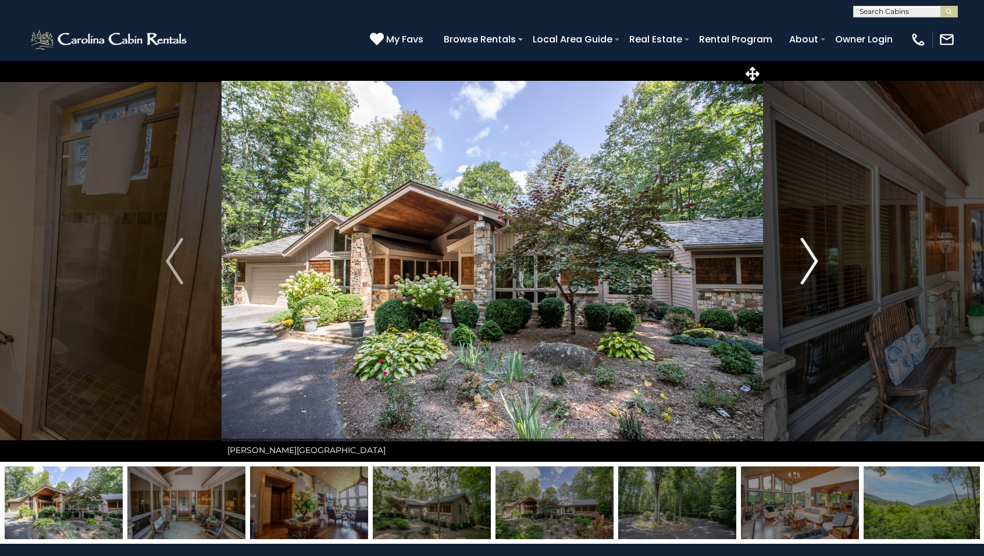
click at [814, 264] on img "Next" at bounding box center [809, 261] width 17 height 47
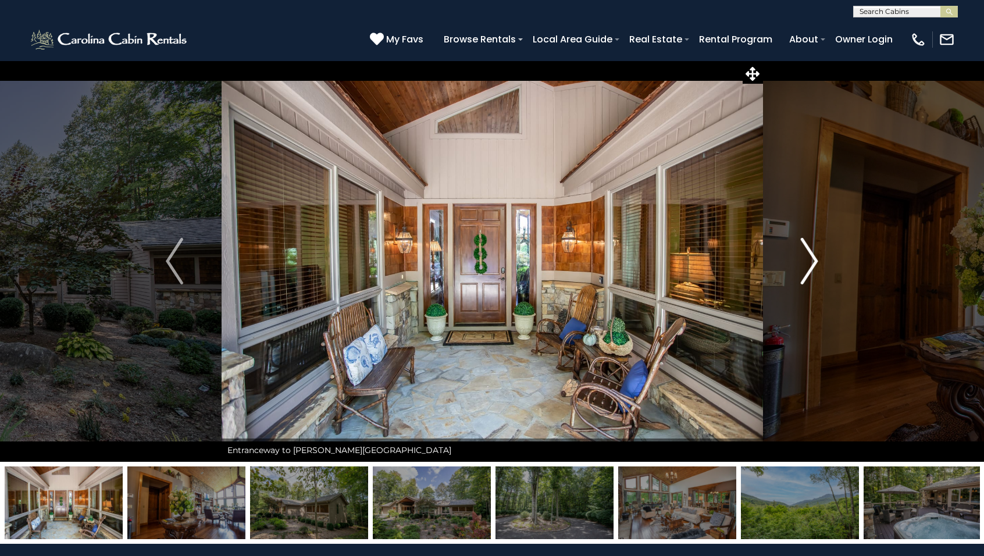
click at [814, 264] on img "Next" at bounding box center [809, 261] width 17 height 47
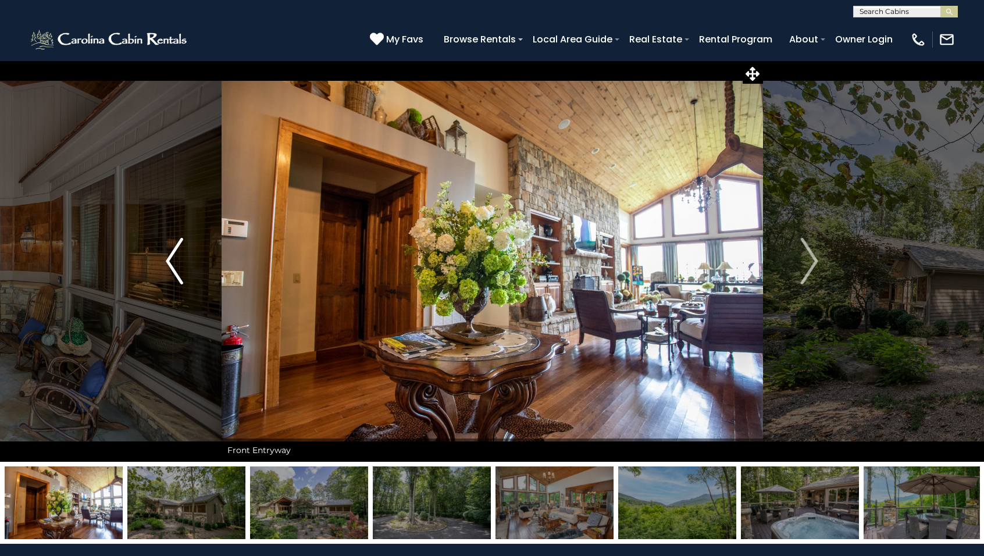
click at [166, 258] on img "Previous" at bounding box center [174, 261] width 17 height 47
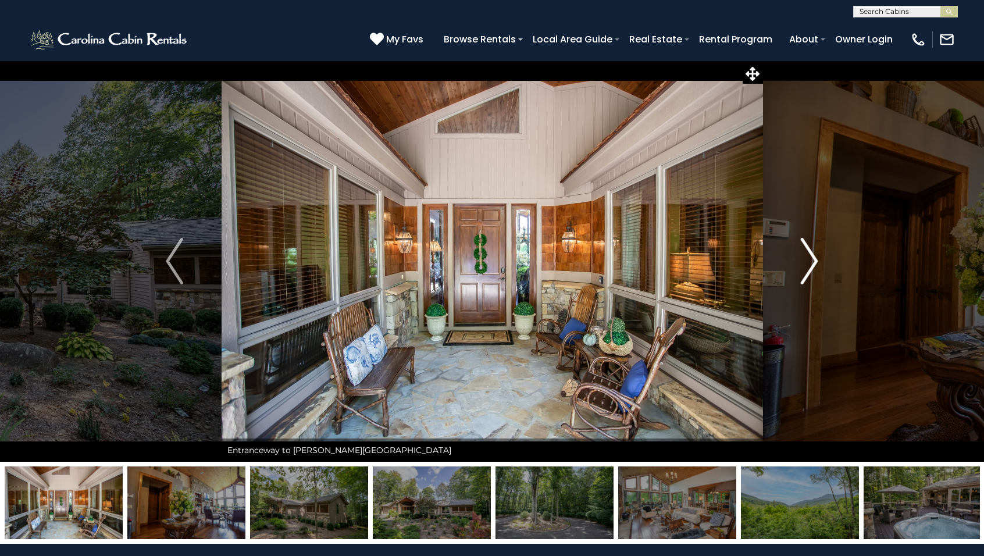
click at [811, 266] on img "Next" at bounding box center [809, 261] width 17 height 47
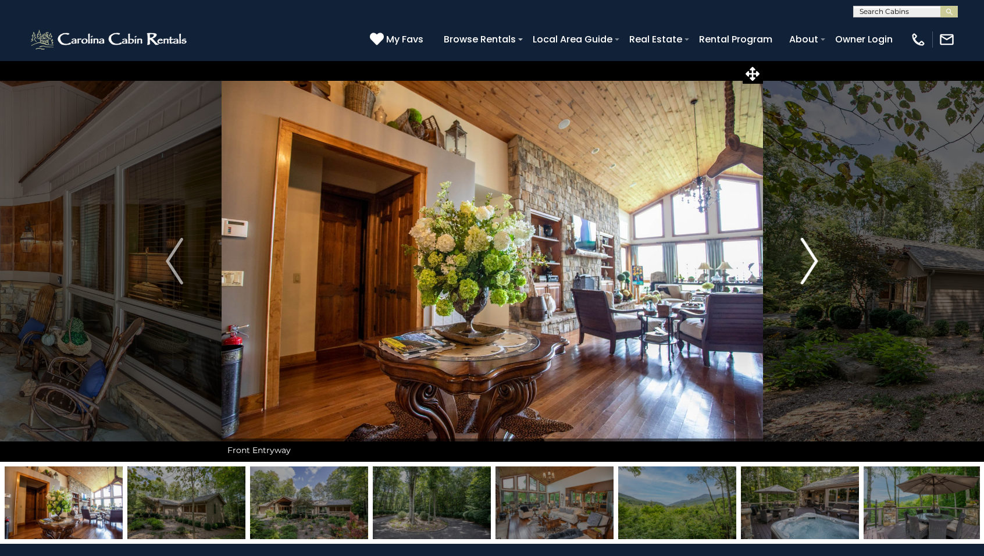
click at [811, 266] on img "Next" at bounding box center [809, 261] width 17 height 47
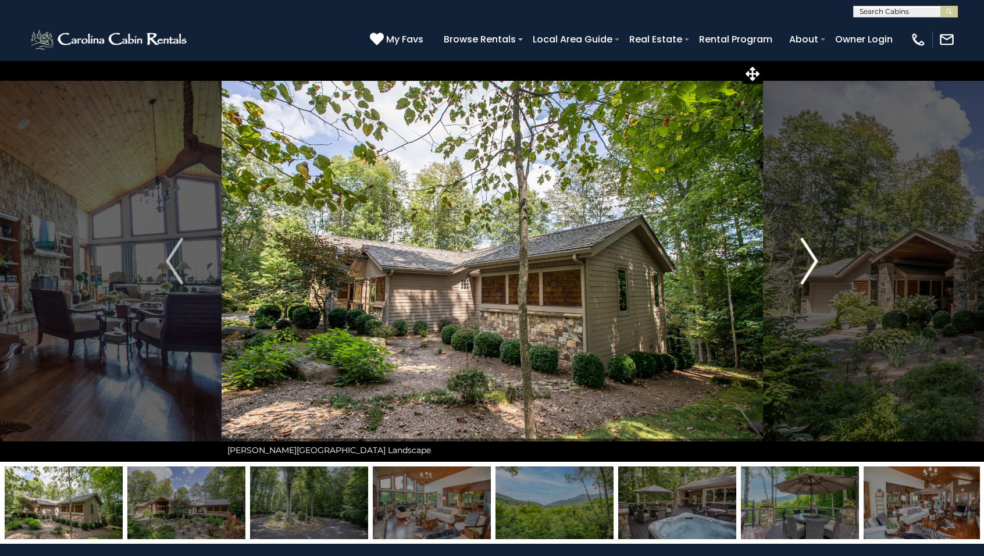
click at [811, 266] on img "Next" at bounding box center [809, 261] width 17 height 47
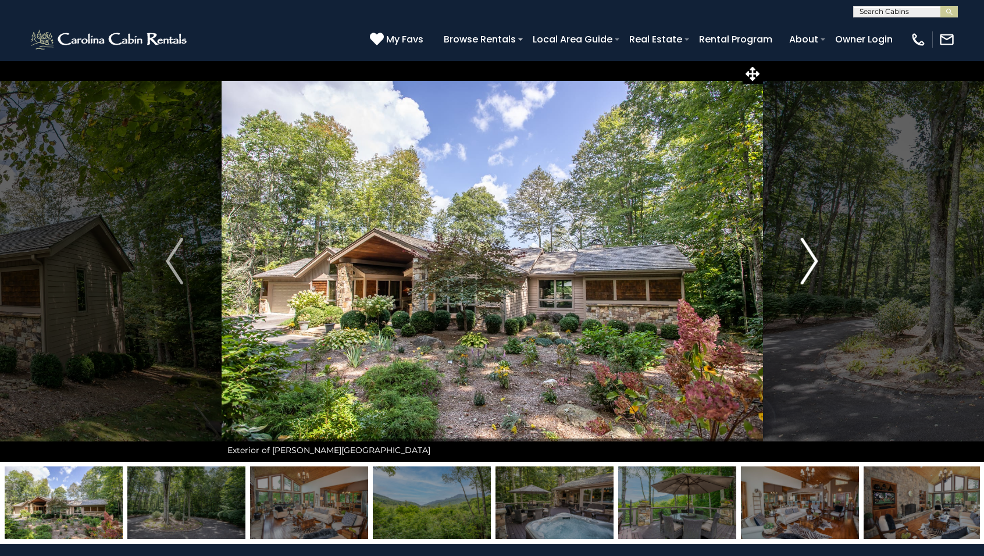
click at [811, 266] on img "Next" at bounding box center [809, 261] width 17 height 47
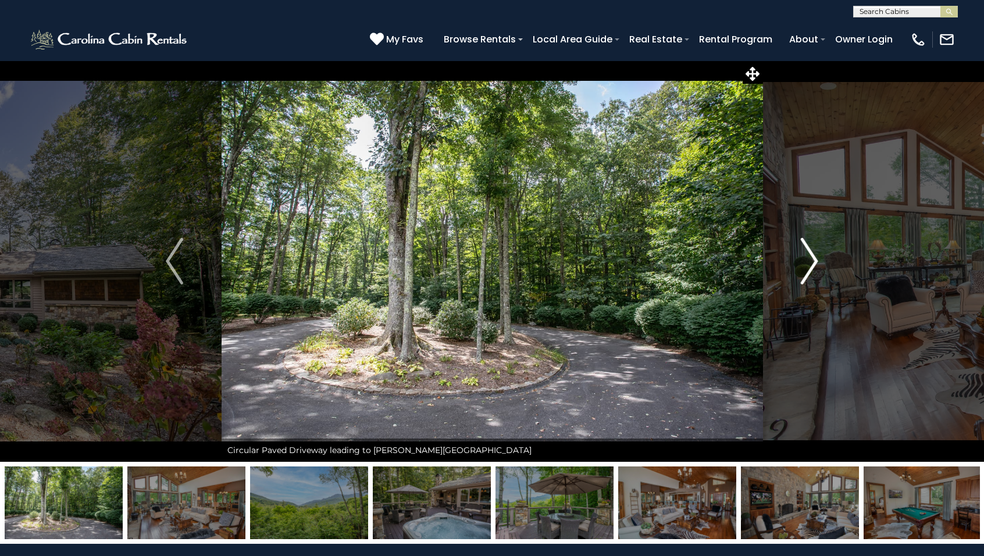
click at [811, 266] on img "Next" at bounding box center [809, 261] width 17 height 47
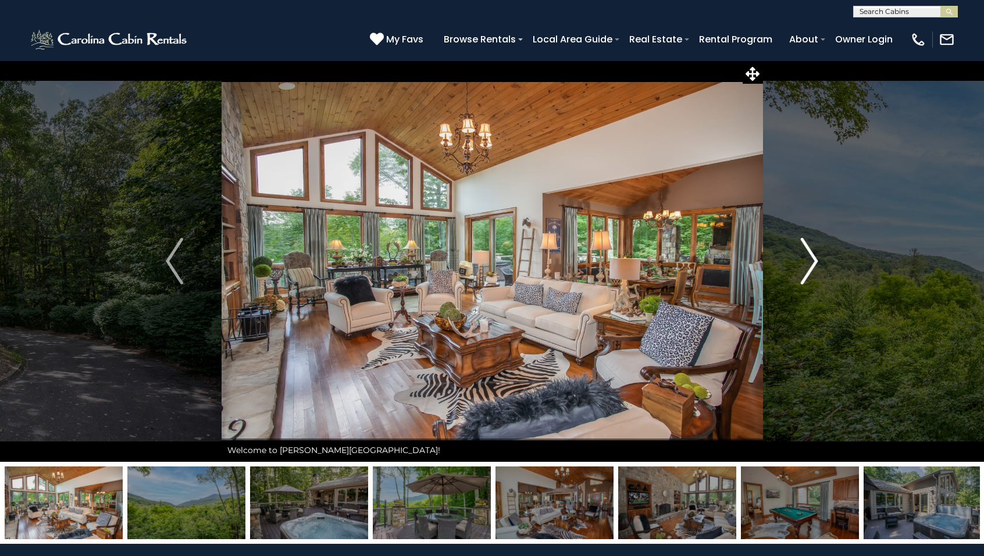
click at [811, 266] on img "Next" at bounding box center [809, 261] width 17 height 47
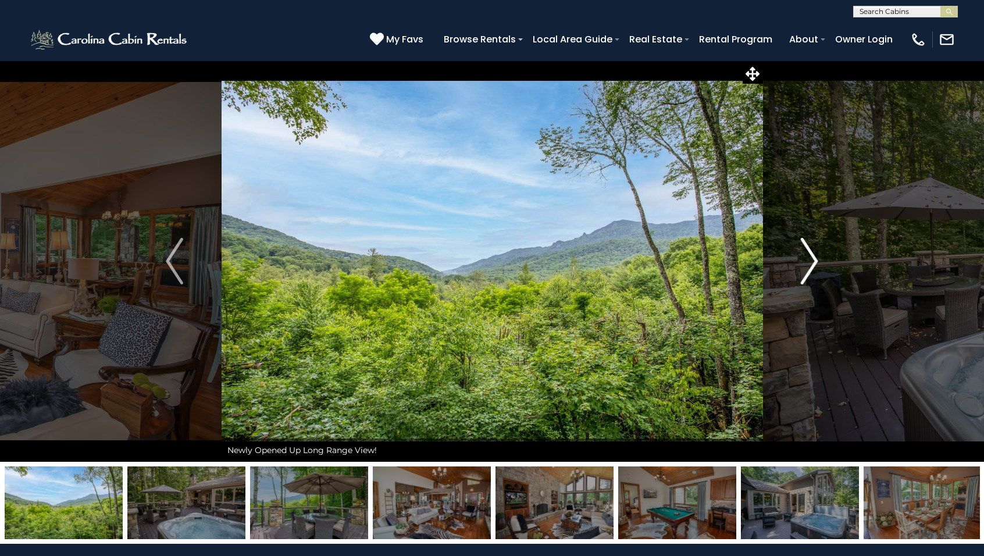
click at [811, 266] on img "Next" at bounding box center [809, 261] width 17 height 47
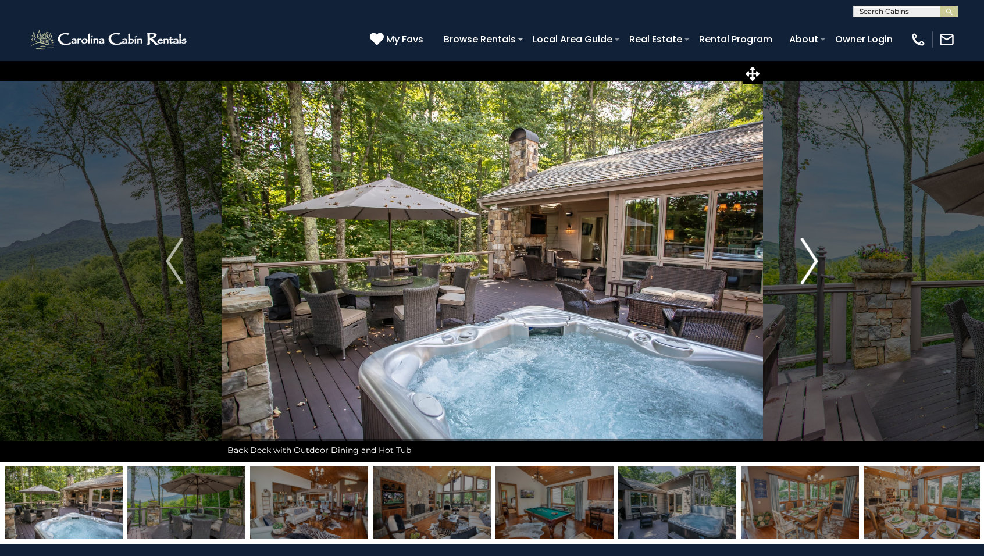
click at [811, 267] on img "Next" at bounding box center [809, 261] width 17 height 47
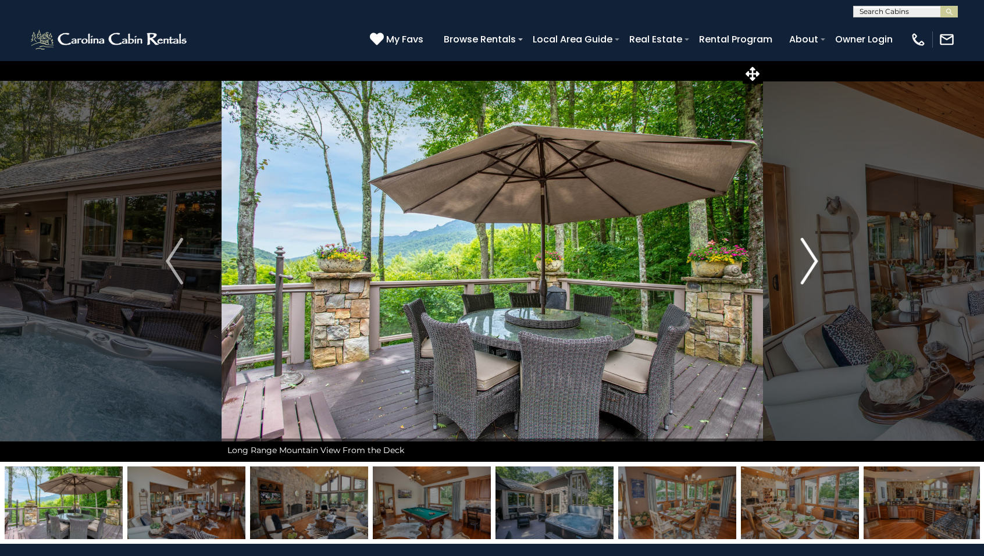
click at [811, 267] on img "Next" at bounding box center [809, 261] width 17 height 47
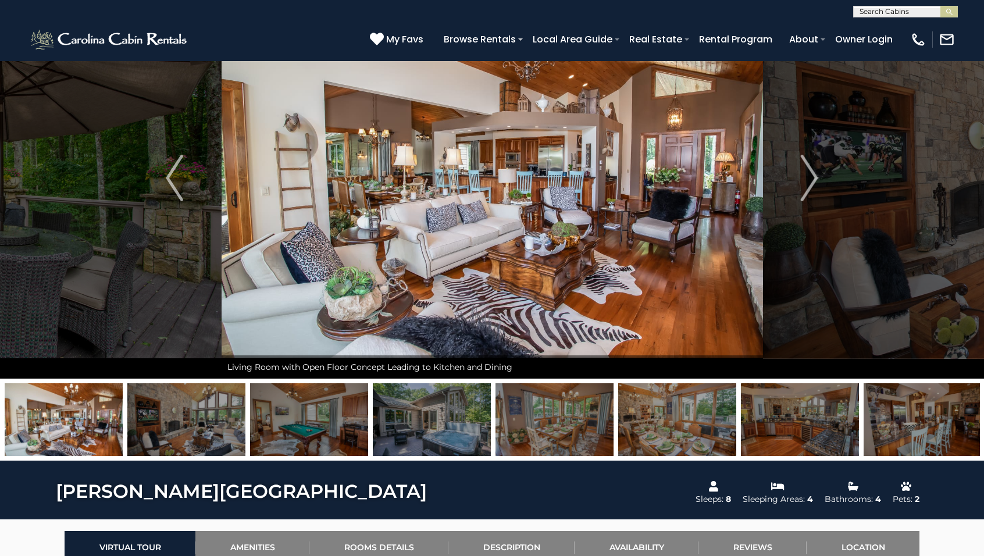
scroll to position [130, 0]
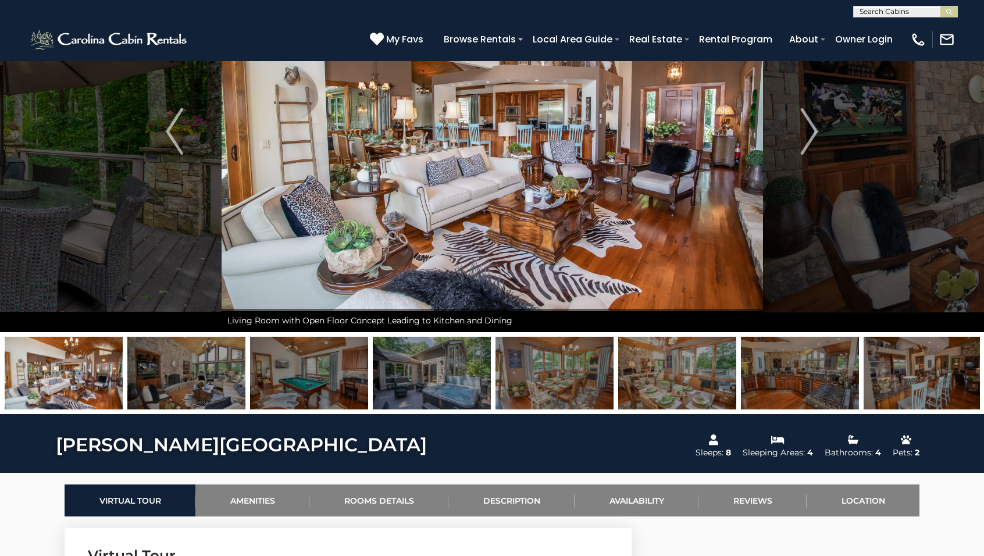
click at [913, 13] on input "text" at bounding box center [905, 14] width 102 height 12
type input "******"
click at [896, 28] on li "Top Of The Hill" at bounding box center [906, 27] width 104 height 10
click at [947, 11] on img "submit" at bounding box center [949, 12] width 9 height 9
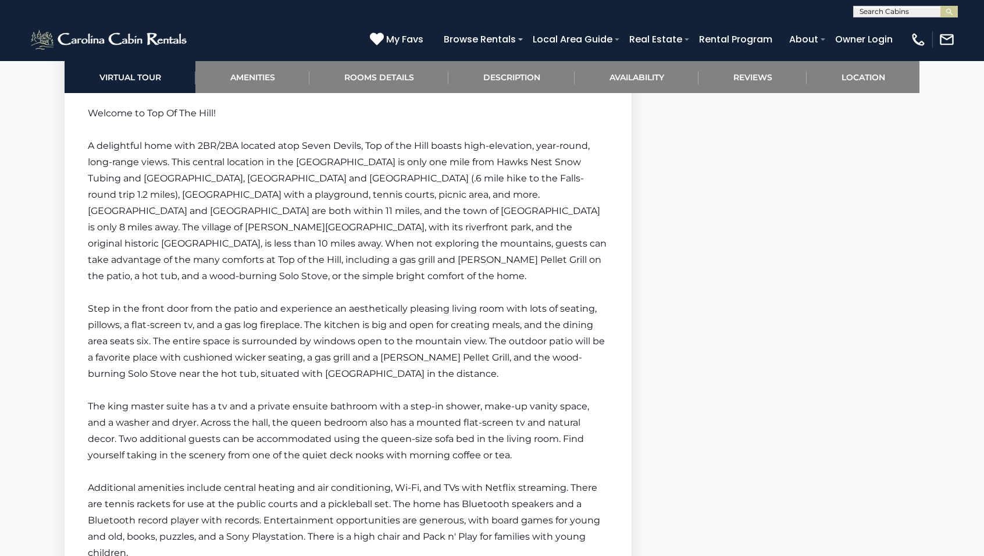
scroll to position [1569, 0]
